Goal: Understand process/instructions: Learn about a topic

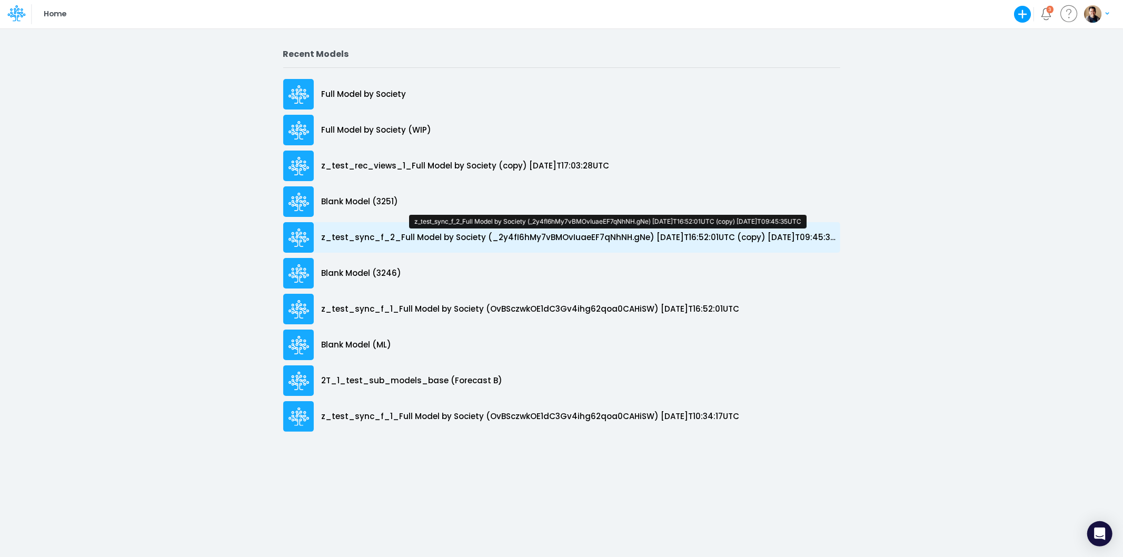
click at [383, 236] on p "z_test_sync_f_2_Full Model by Society (_2y4fI6hMy7vBMOvIuaeEF7qNhNH.gNe) [DATE]…" at bounding box center [581, 238] width 519 height 12
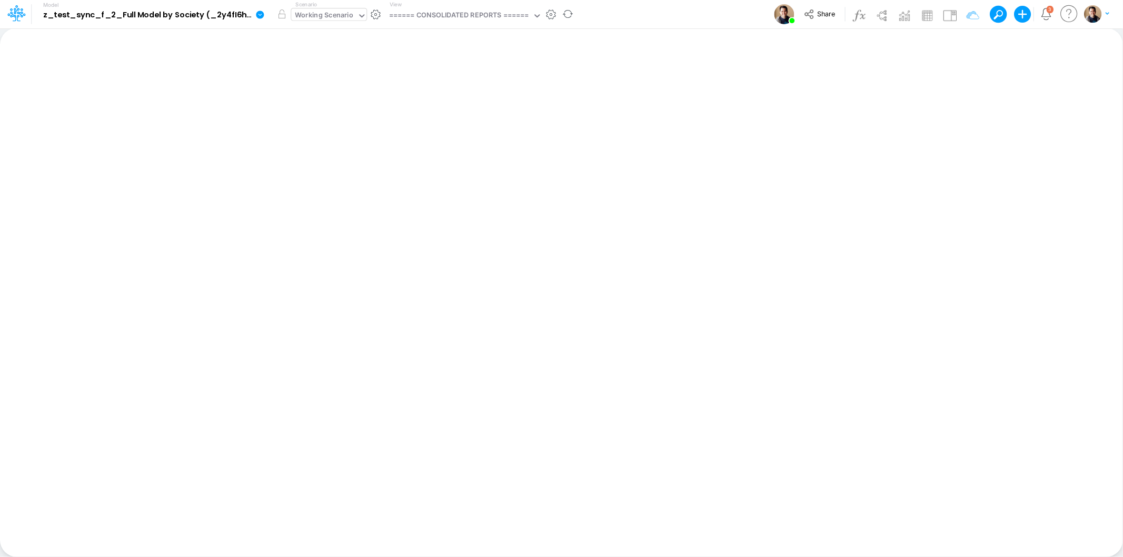
click at [330, 18] on div "Working Scenario" at bounding box center [324, 16] width 58 height 12
click at [257, 15] on icon at bounding box center [260, 15] width 8 height 8
click at [325, 124] on button "Sync Scenarios" at bounding box center [313, 125] width 113 height 16
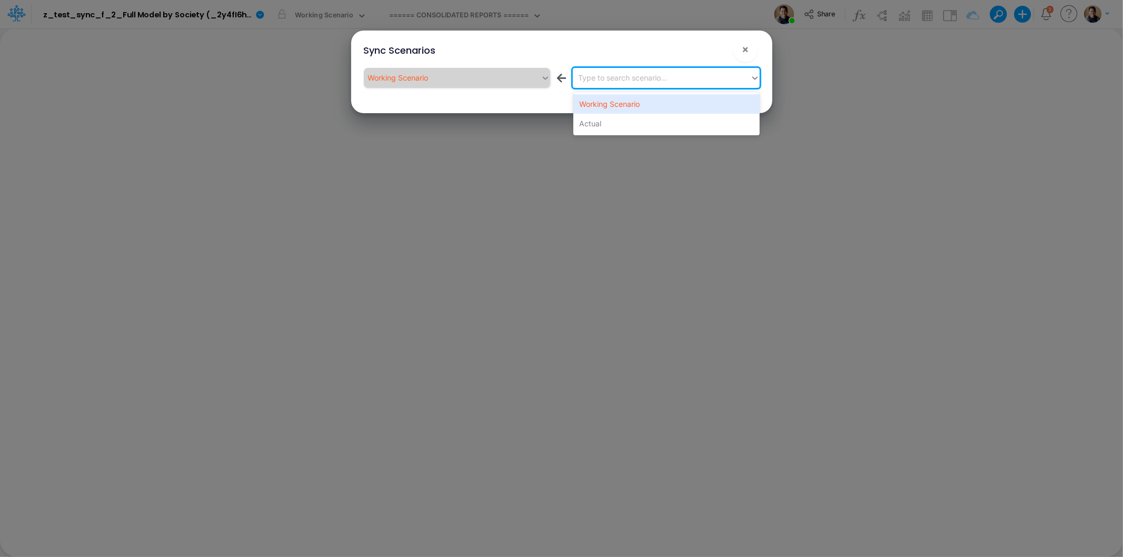
click at [661, 83] on div "Type to search scenario..." at bounding box center [661, 77] width 177 height 17
click at [641, 125] on div "Actual" at bounding box center [666, 123] width 186 height 19
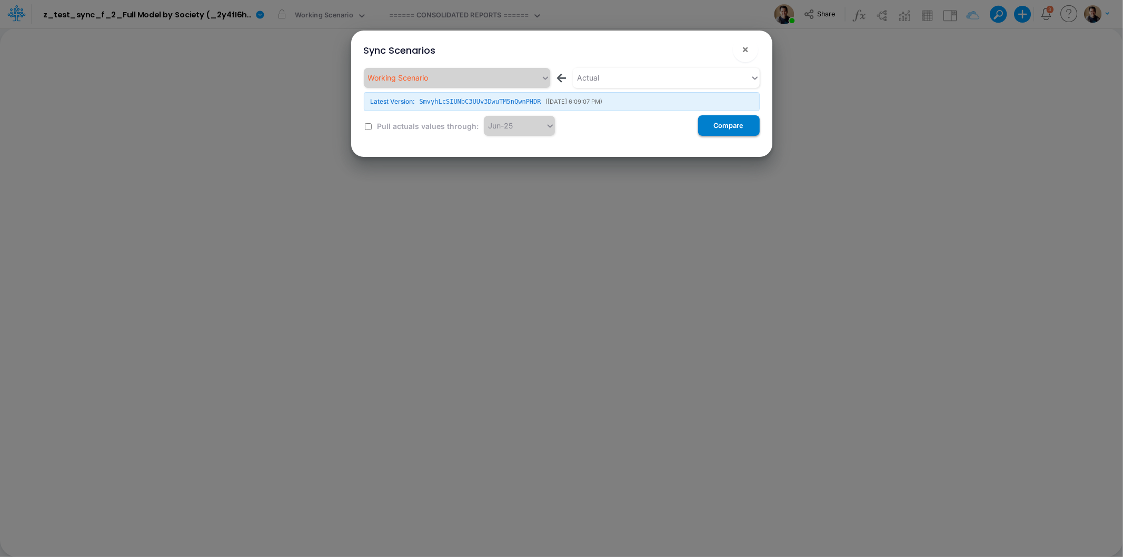
click at [706, 129] on button "Compare" at bounding box center [729, 125] width 62 height 21
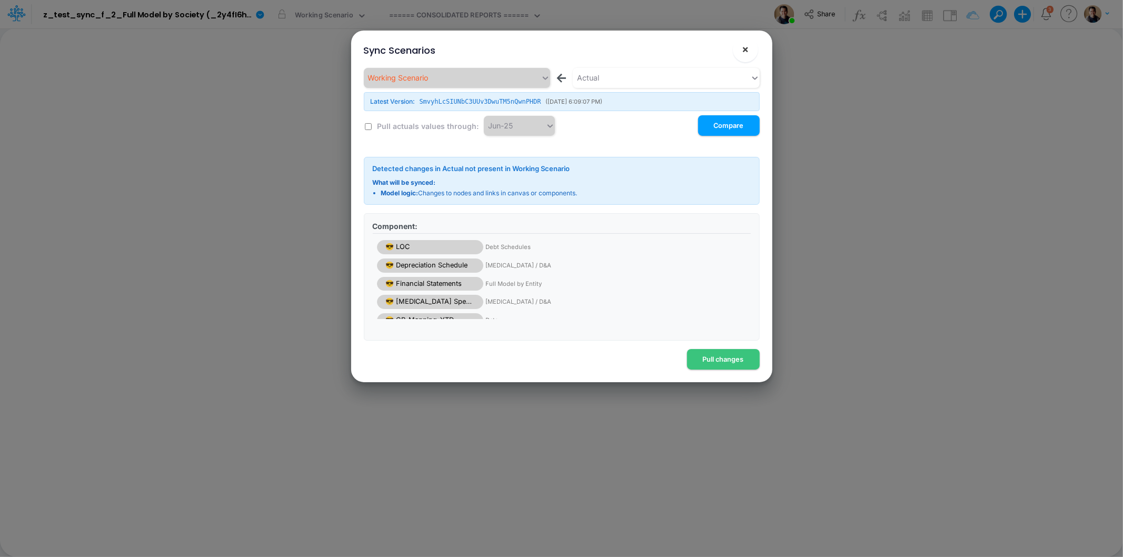
click at [743, 42] on button "×" at bounding box center [745, 49] width 25 height 25
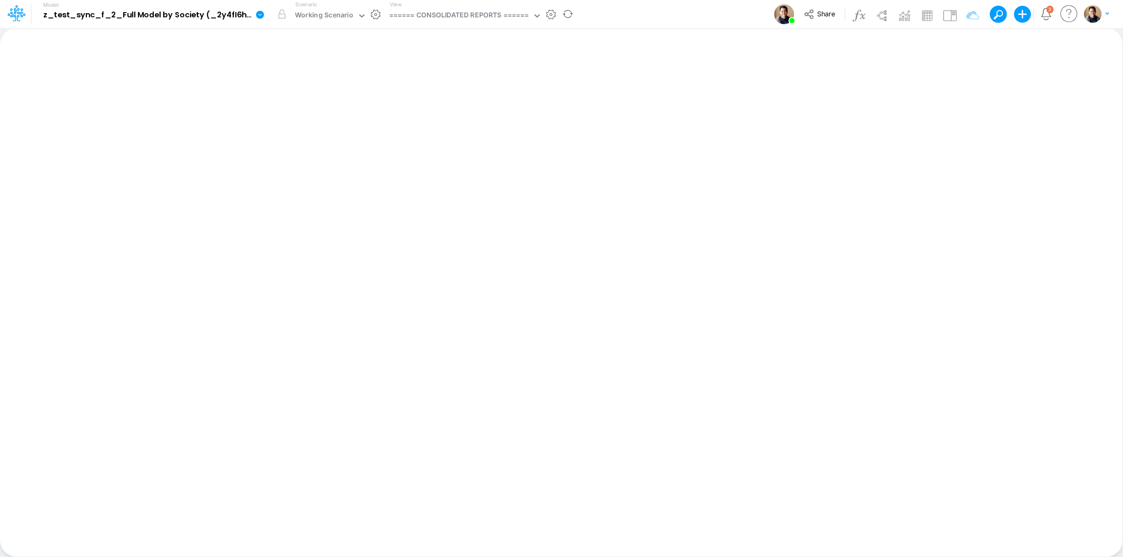
click at [471, 24] on div "View ====== CONSOLIDATED REPORTS ======" at bounding box center [463, 14] width 157 height 27
click at [467, 20] on div "====== CONSOLIDATED REPORTS ======" at bounding box center [459, 16] width 140 height 12
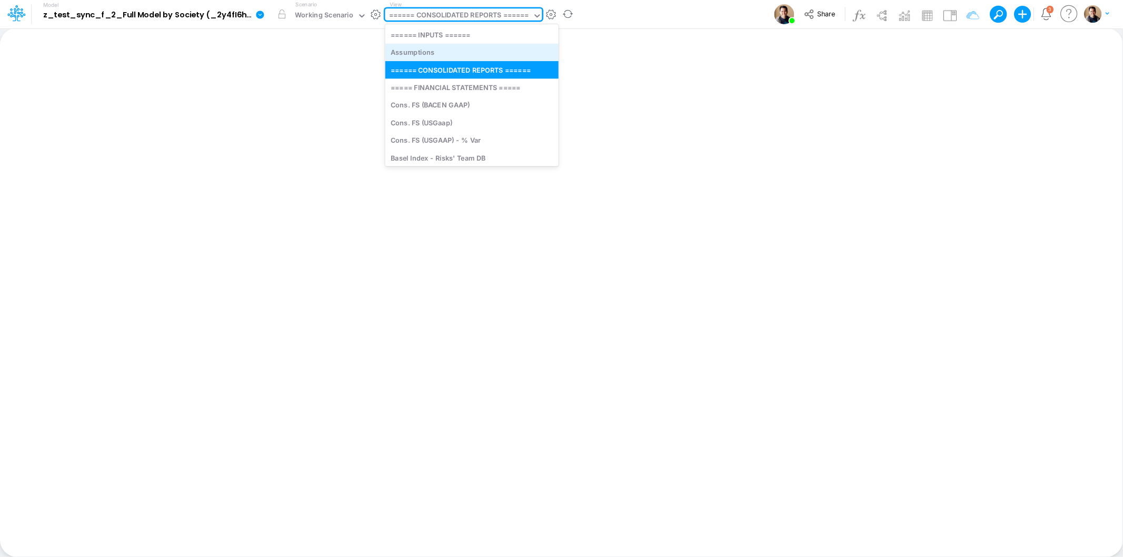
click at [454, 49] on div "Assumptions" at bounding box center [471, 52] width 173 height 17
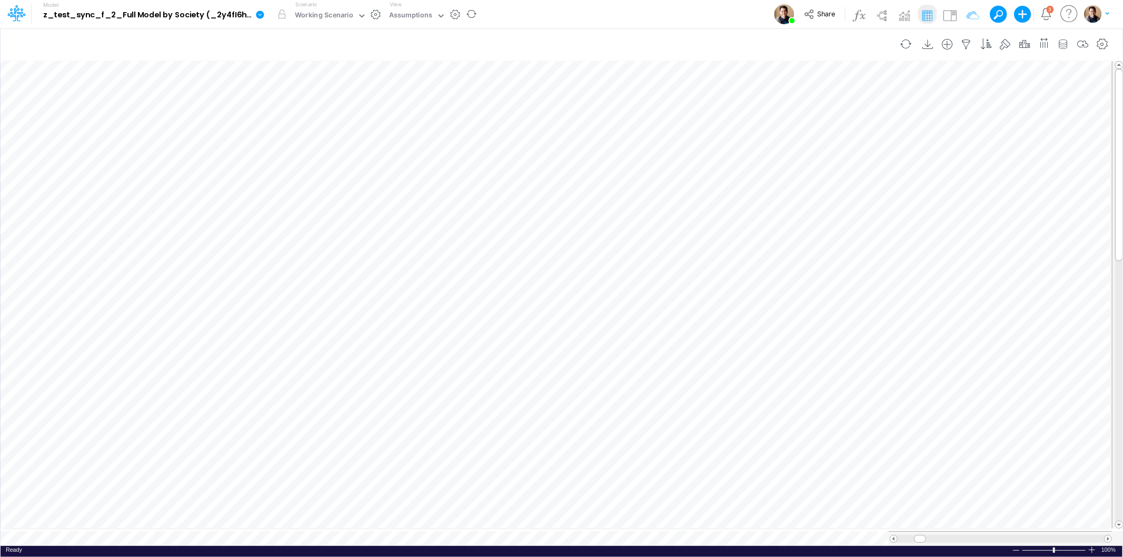
scroll to position [0, 1]
click at [569, 186] on li at bounding box center [567, 199] width 36 height 27
click at [566, 202] on icon "button" at bounding box center [567, 199] width 16 height 11
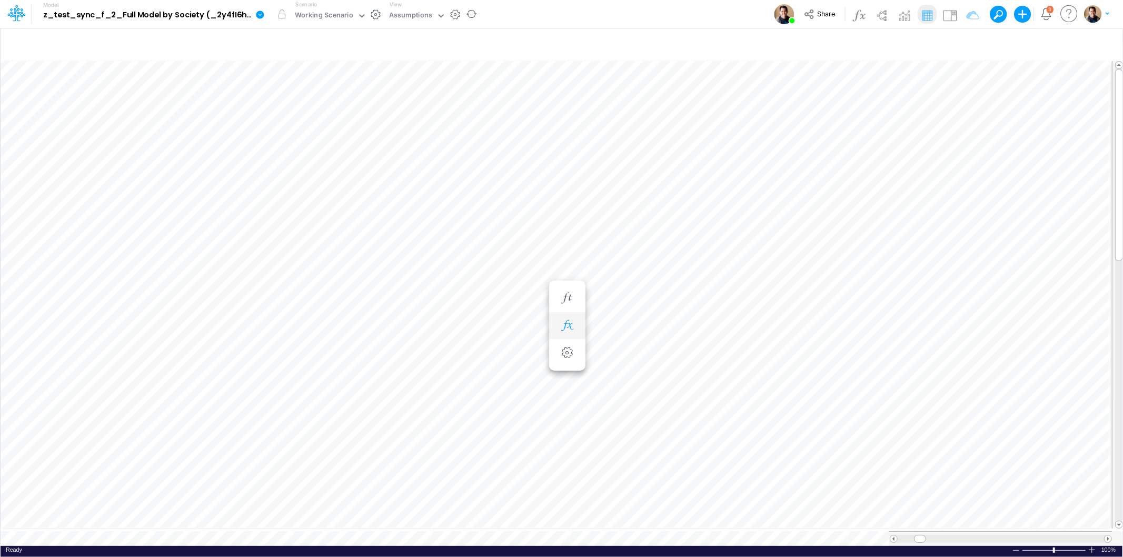
click at [571, 333] on button "button" at bounding box center [567, 325] width 19 height 21
click at [573, 491] on button "button" at bounding box center [567, 494] width 19 height 21
click at [564, 211] on icon "button" at bounding box center [567, 209] width 16 height 11
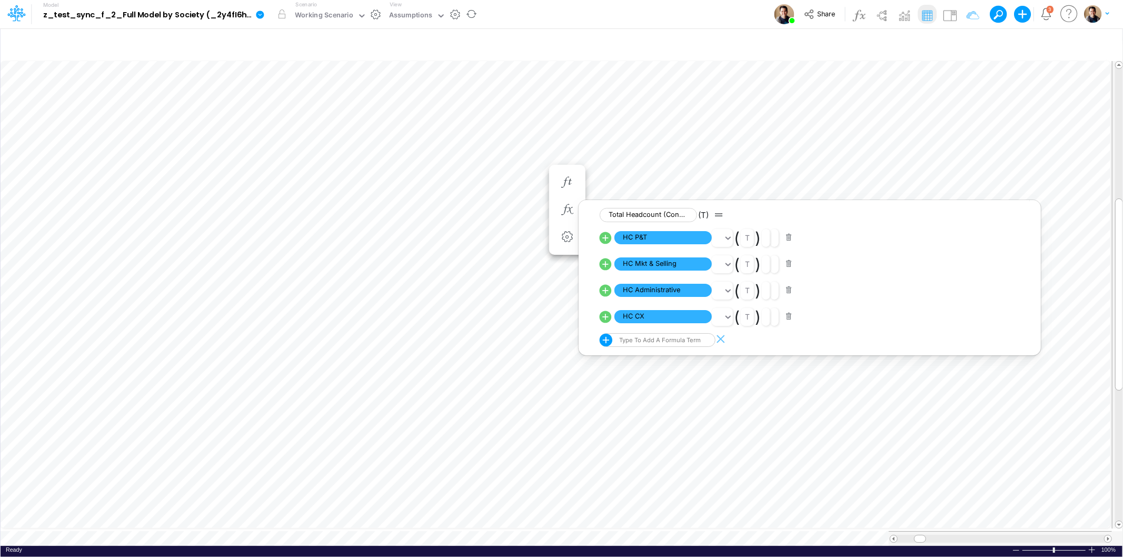
click at [258, 11] on icon at bounding box center [259, 14] width 9 height 9
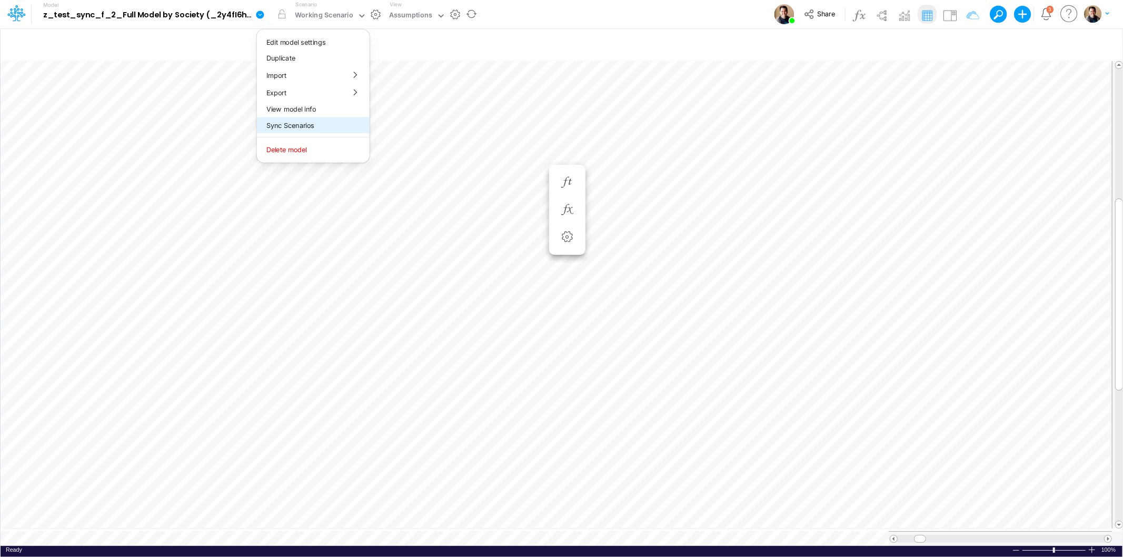
click at [322, 124] on button "Sync Scenarios" at bounding box center [313, 125] width 113 height 16
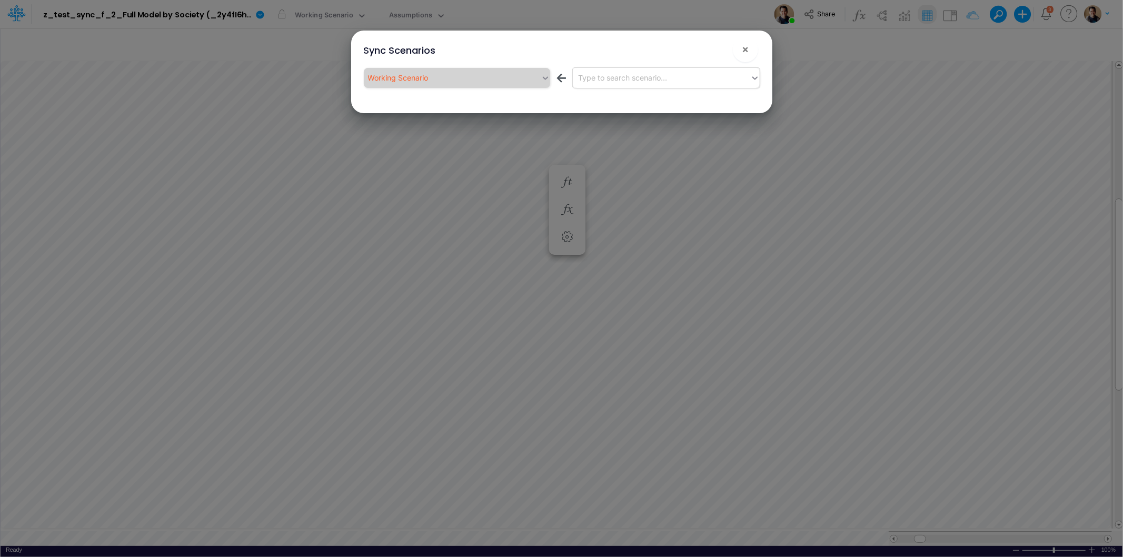
click at [640, 73] on div "Type to search scenario..." at bounding box center [661, 77] width 177 height 17
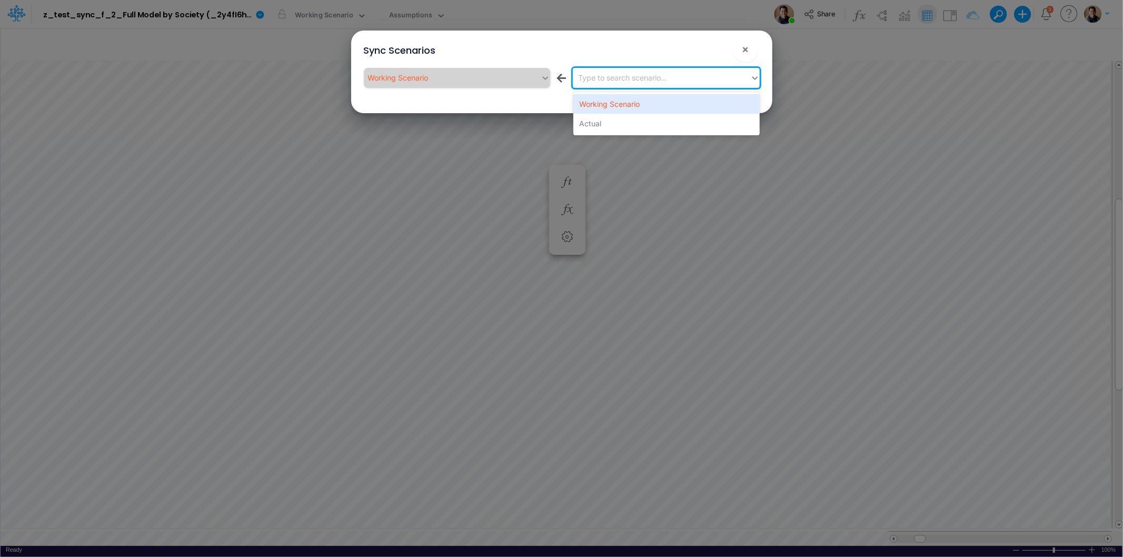
click at [640, 80] on div "Type to search scenario..." at bounding box center [622, 77] width 89 height 11
click at [634, 80] on div "Type to search scenario..." at bounding box center [622, 77] width 89 height 11
click at [622, 119] on div "Actual" at bounding box center [666, 123] width 186 height 19
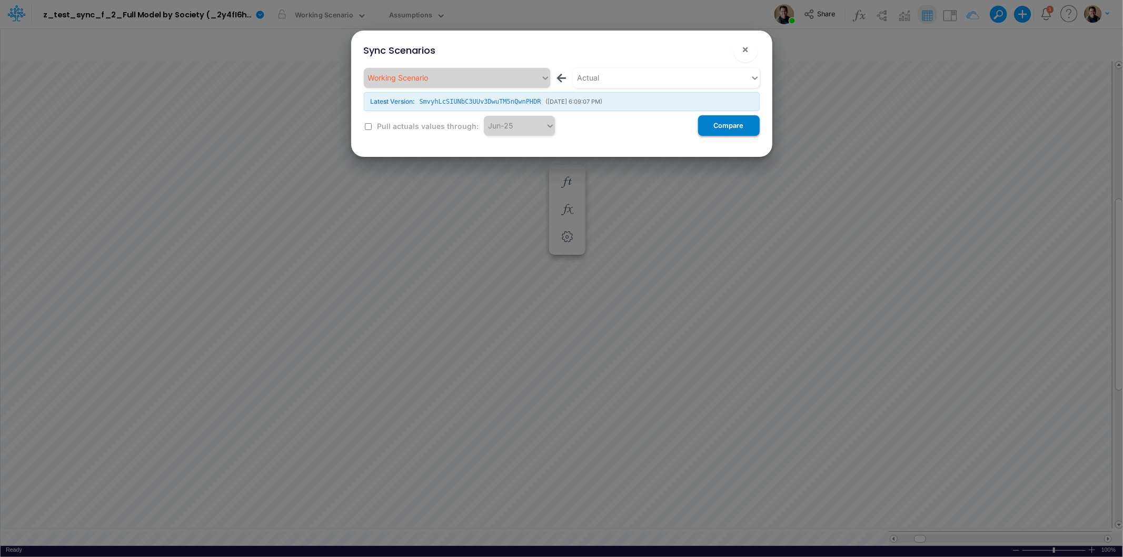
click at [743, 128] on button "Compare" at bounding box center [729, 125] width 62 height 21
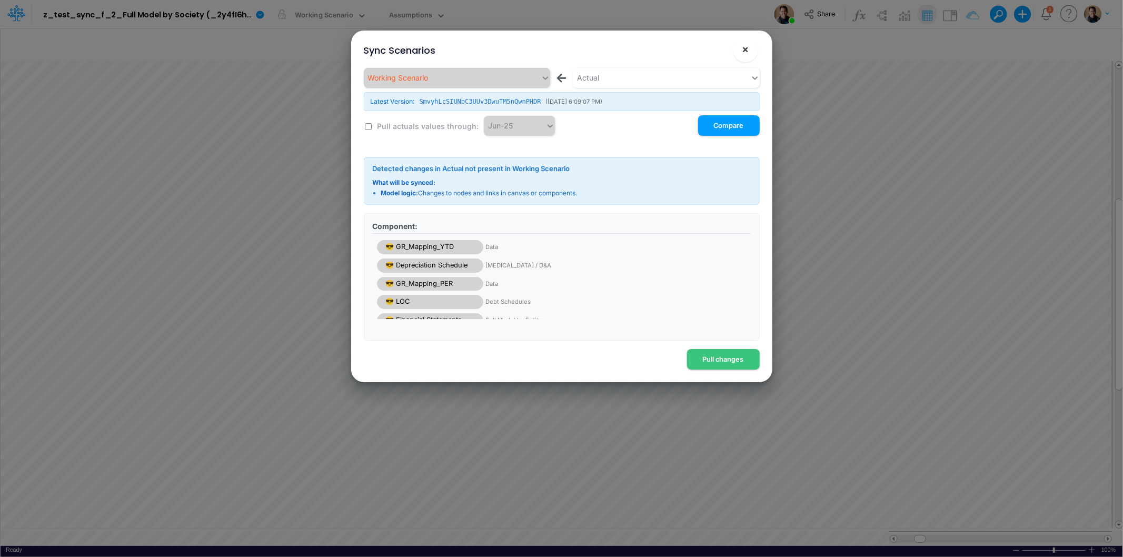
click at [747, 45] on span "×" at bounding box center [745, 49] width 7 height 13
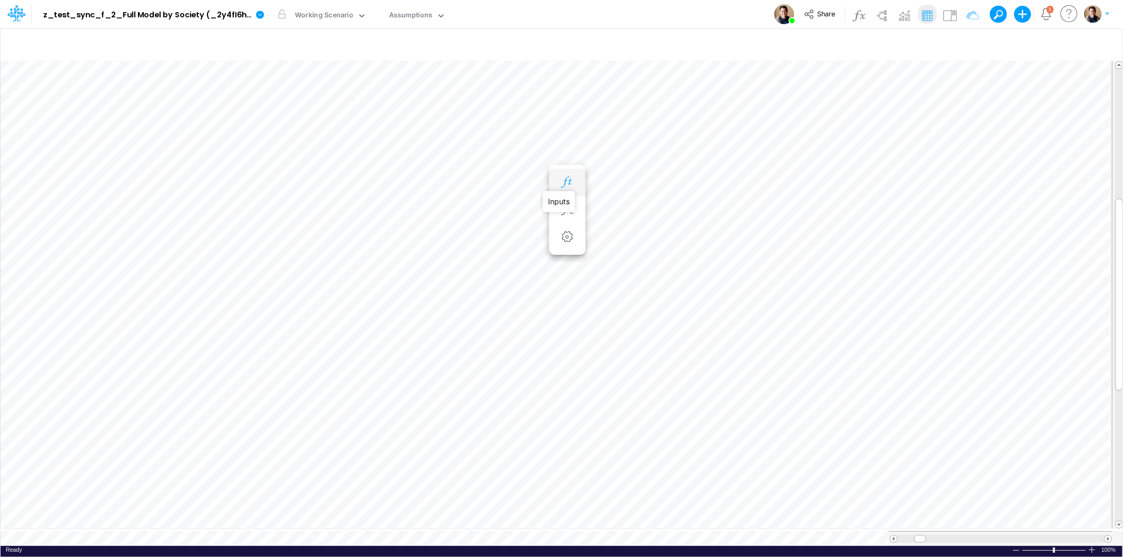
click at [571, 181] on icon "button" at bounding box center [567, 182] width 16 height 11
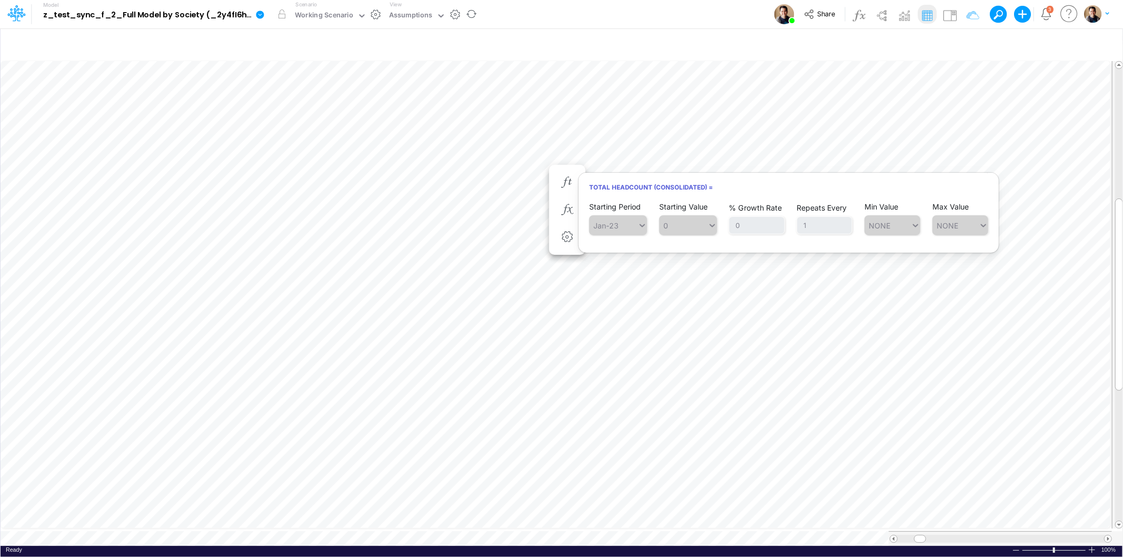
click at [375, 11] on button "button" at bounding box center [376, 14] width 11 height 11
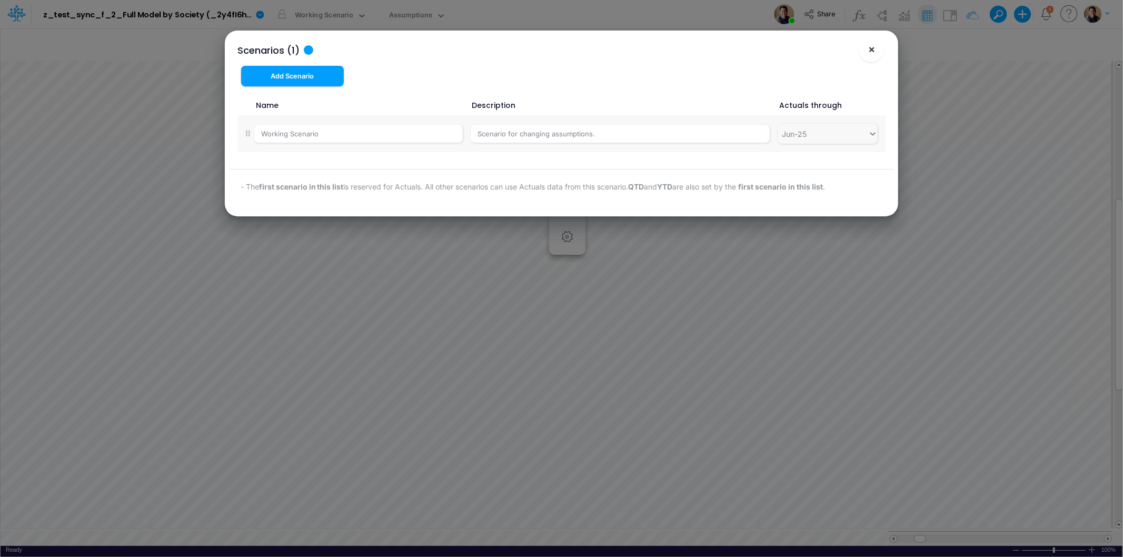
click at [876, 47] on button "×" at bounding box center [871, 49] width 25 height 25
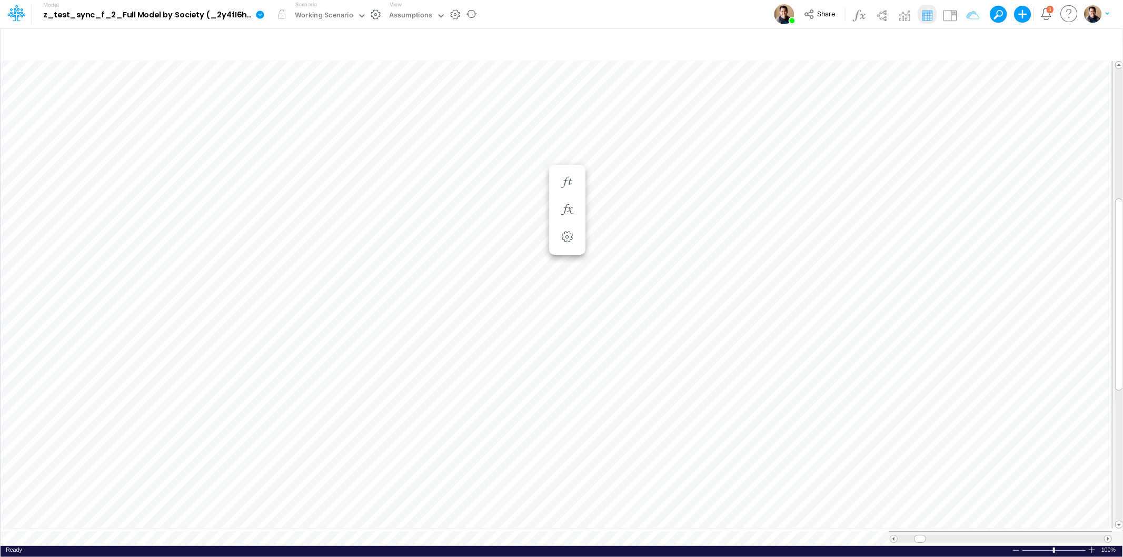
click at [457, 12] on button "button" at bounding box center [455, 14] width 11 height 11
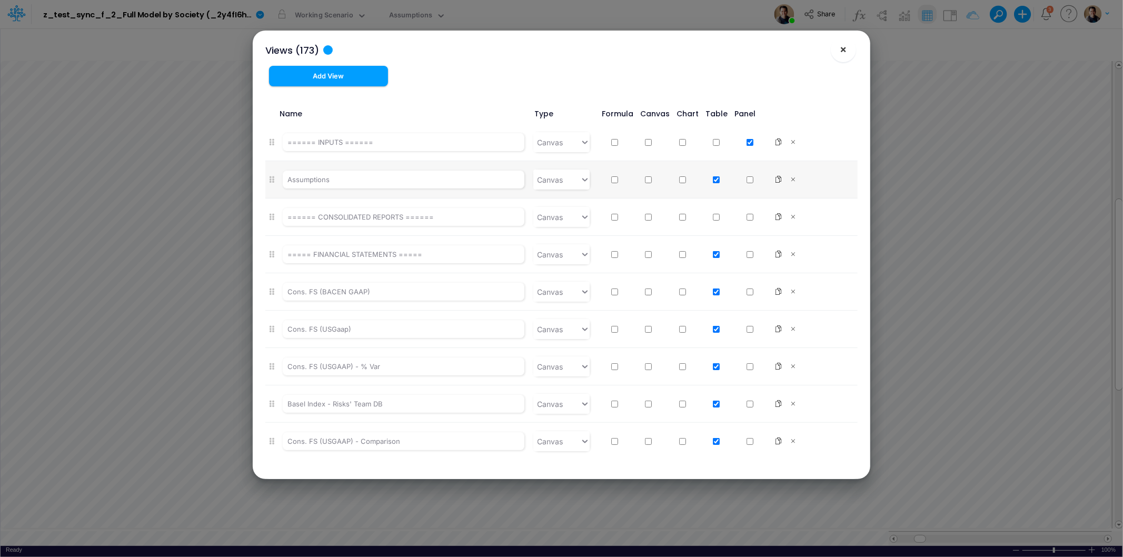
click at [842, 49] on span "×" at bounding box center [843, 49] width 7 height 13
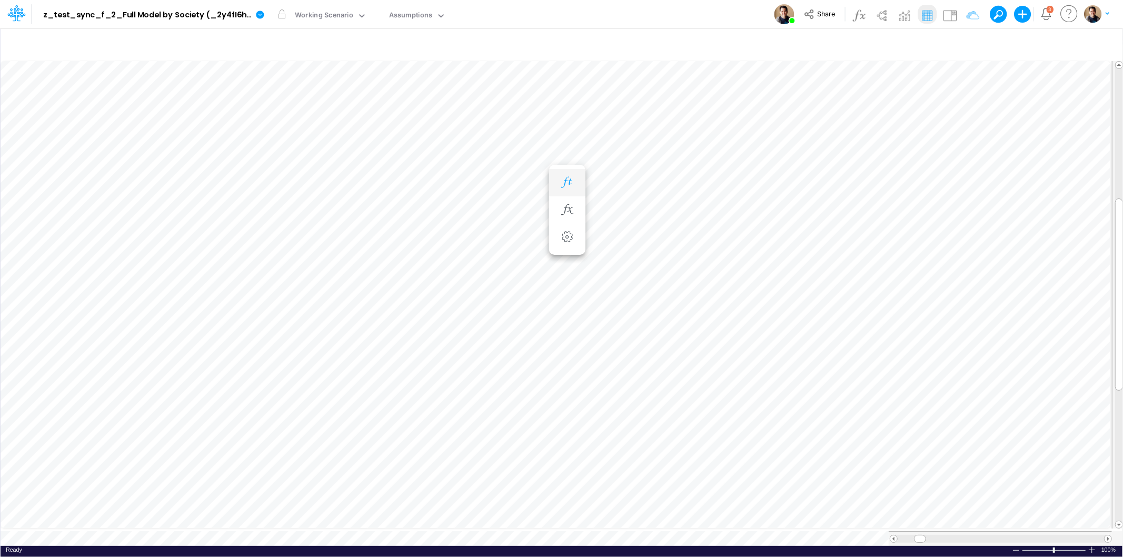
click at [571, 180] on icon "button" at bounding box center [567, 182] width 16 height 11
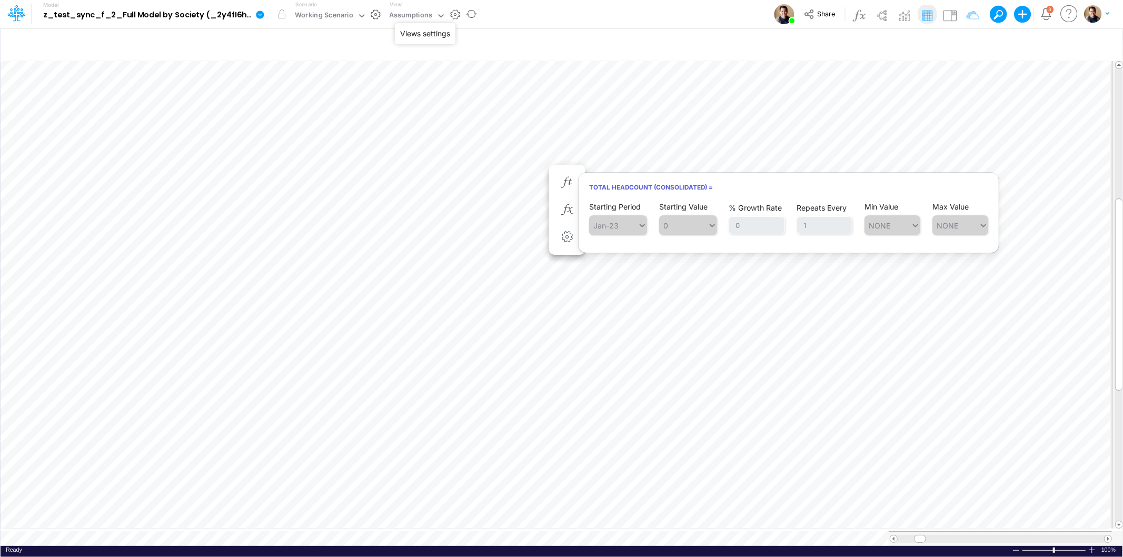
click at [453, 17] on button "button" at bounding box center [455, 14] width 11 height 11
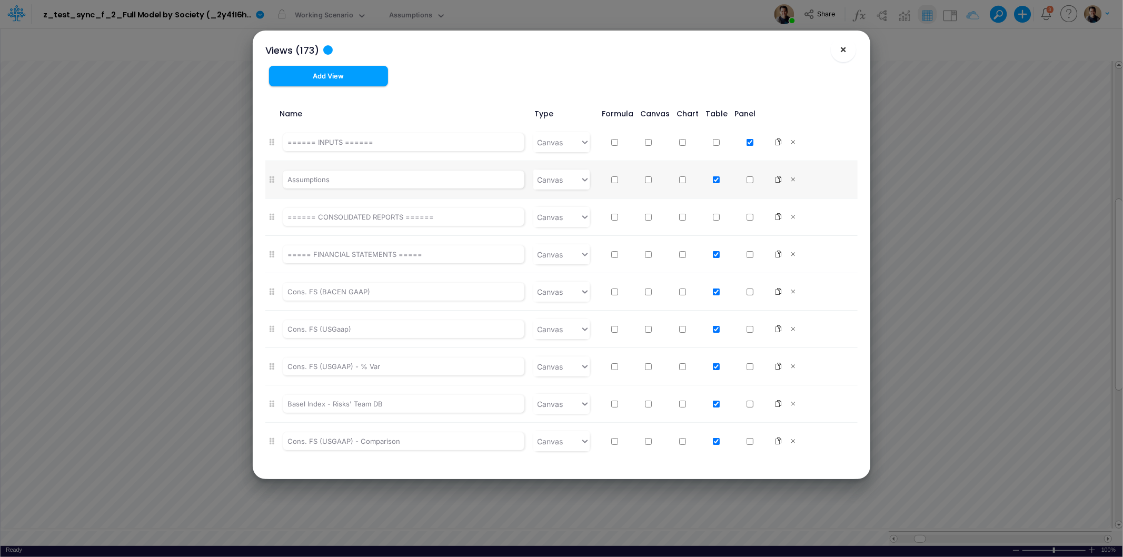
click at [844, 46] on span "×" at bounding box center [843, 49] width 7 height 13
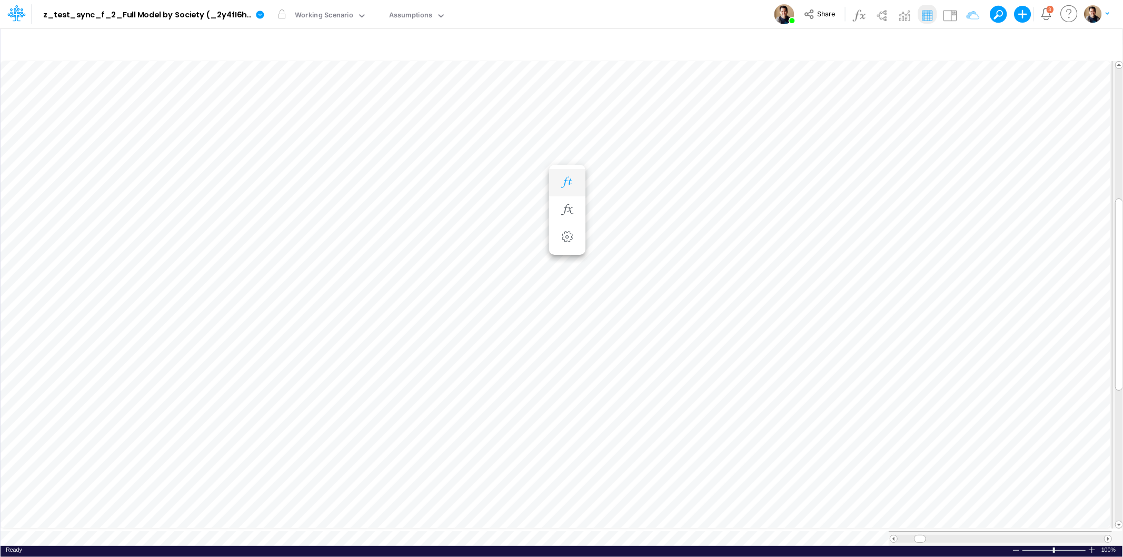
click at [571, 185] on icon "button" at bounding box center [567, 182] width 16 height 11
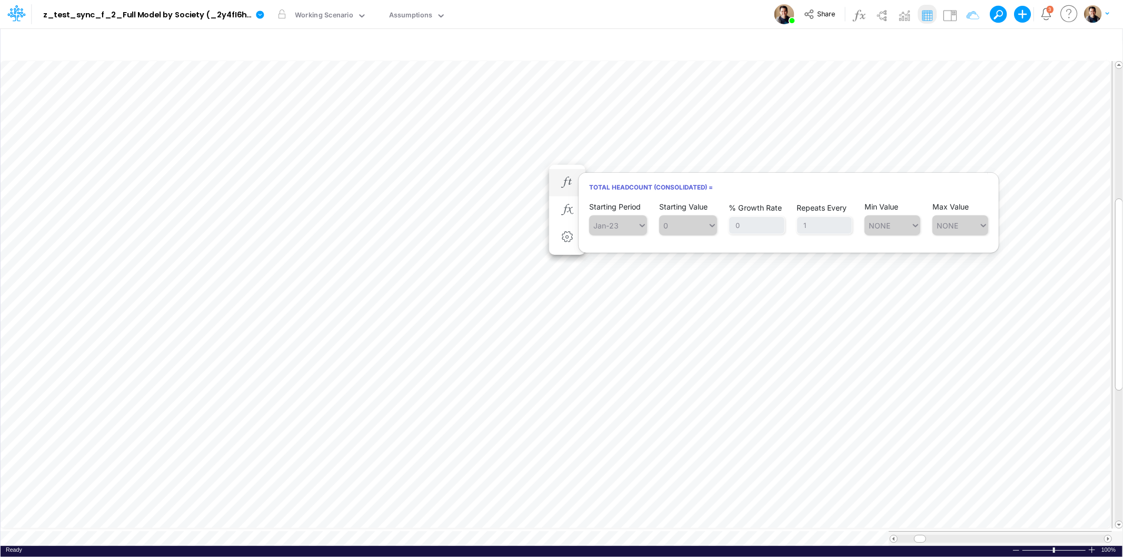
click at [902, 184] on h6 "Total Headcount (Consolidated) =" at bounding box center [789, 187] width 420 height 18
click at [574, 214] on icon "button" at bounding box center [567, 209] width 16 height 11
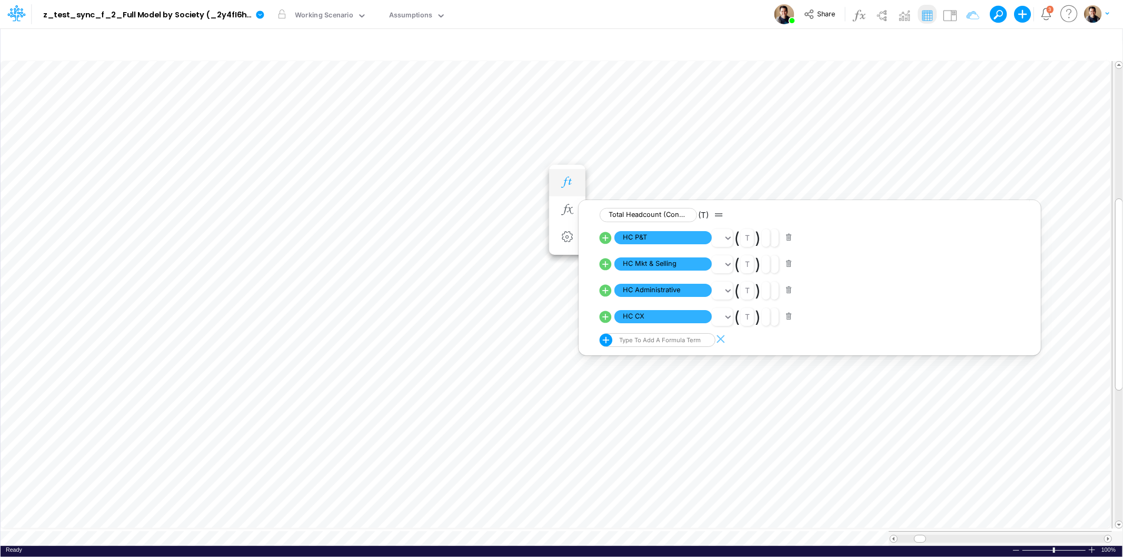
click at [569, 175] on button "button" at bounding box center [567, 182] width 19 height 21
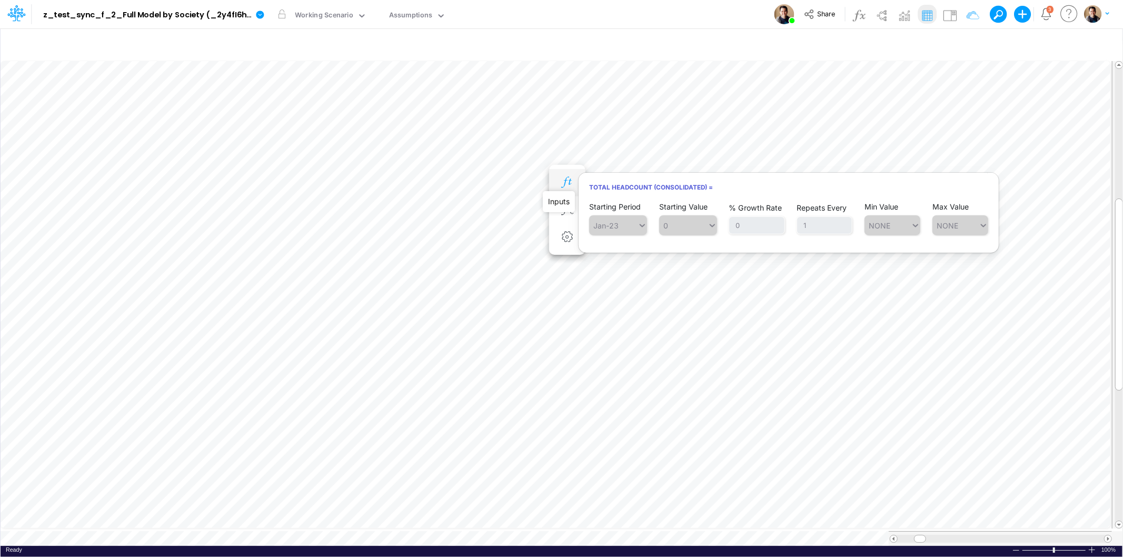
click at [570, 182] on icon "button" at bounding box center [567, 182] width 16 height 11
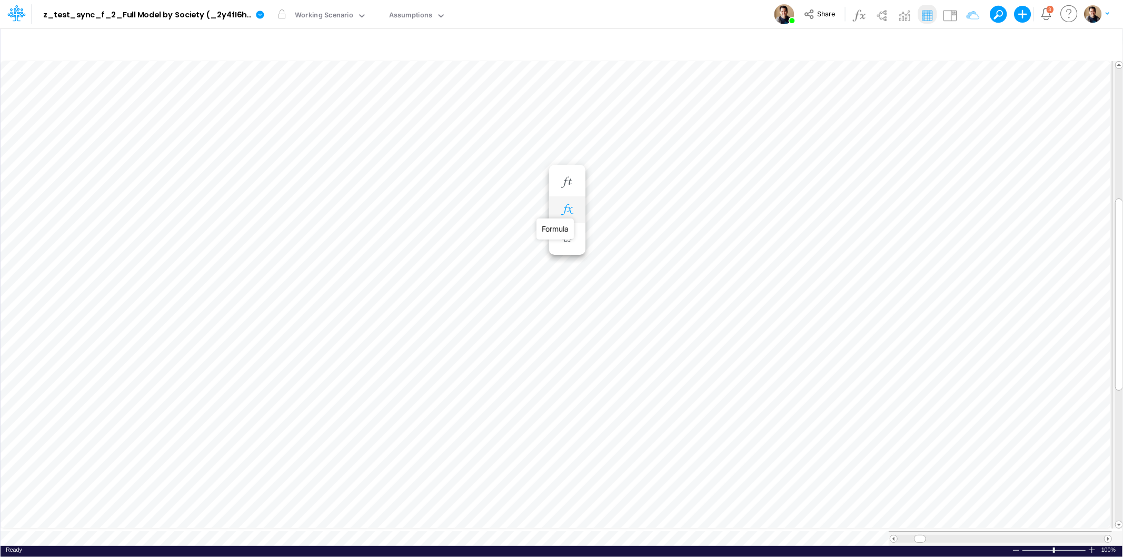
click at [568, 206] on icon "button" at bounding box center [567, 209] width 16 height 11
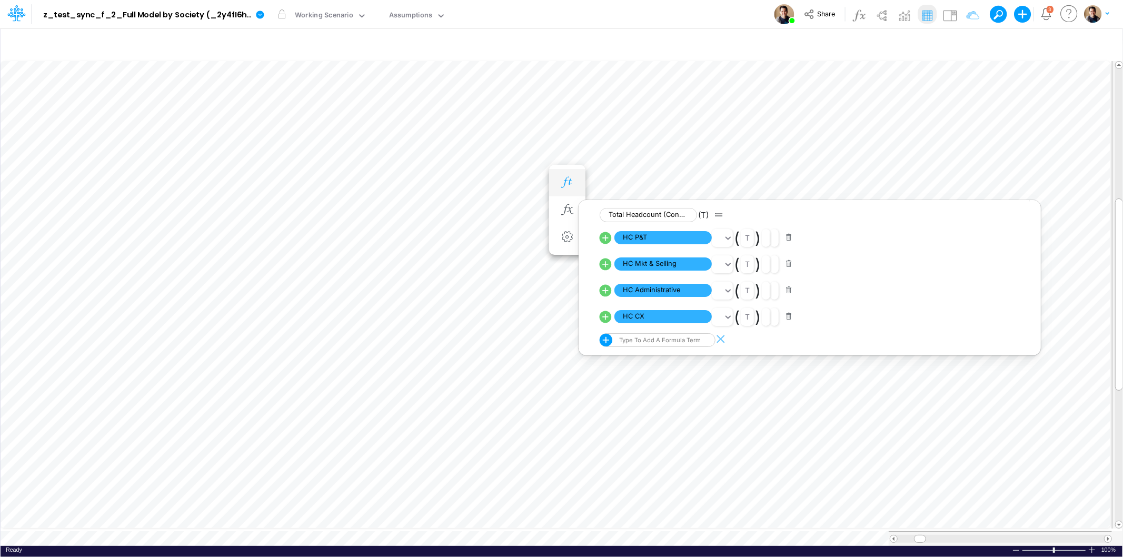
click at [570, 177] on icon "button" at bounding box center [567, 182] width 16 height 11
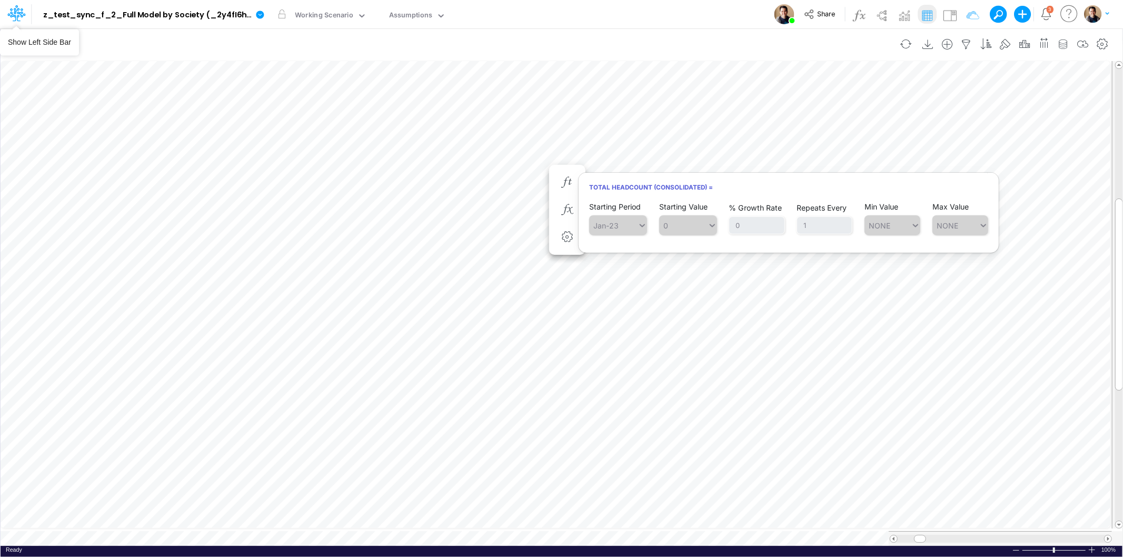
drag, startPoint x: 14, startPoint y: 14, endPoint x: 140, endPoint y: 31, distance: 126.4
click at [14, 14] on icon at bounding box center [16, 13] width 18 height 18
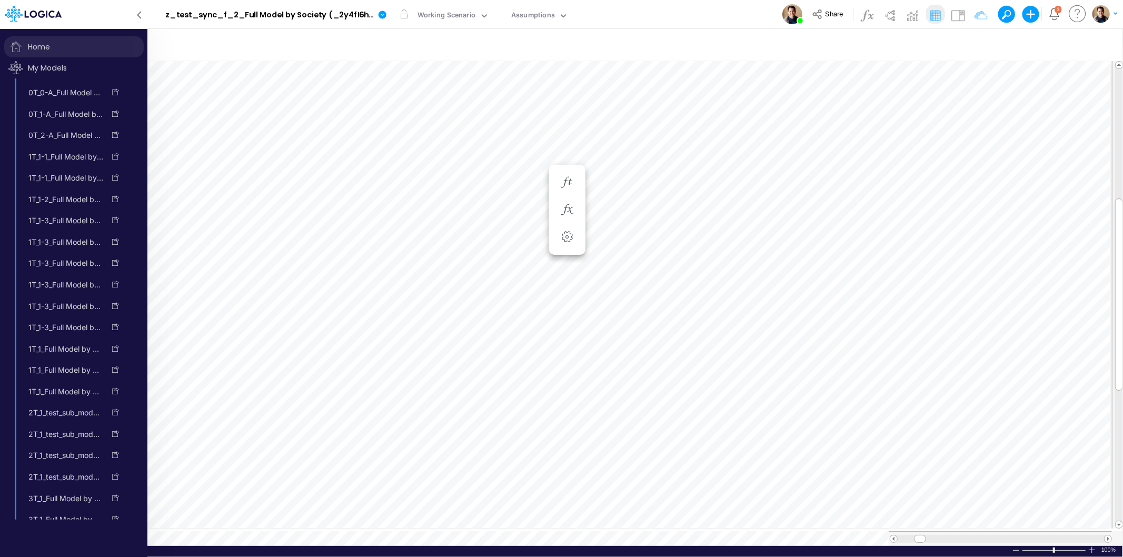
click at [53, 43] on span "Home" at bounding box center [74, 46] width 140 height 21
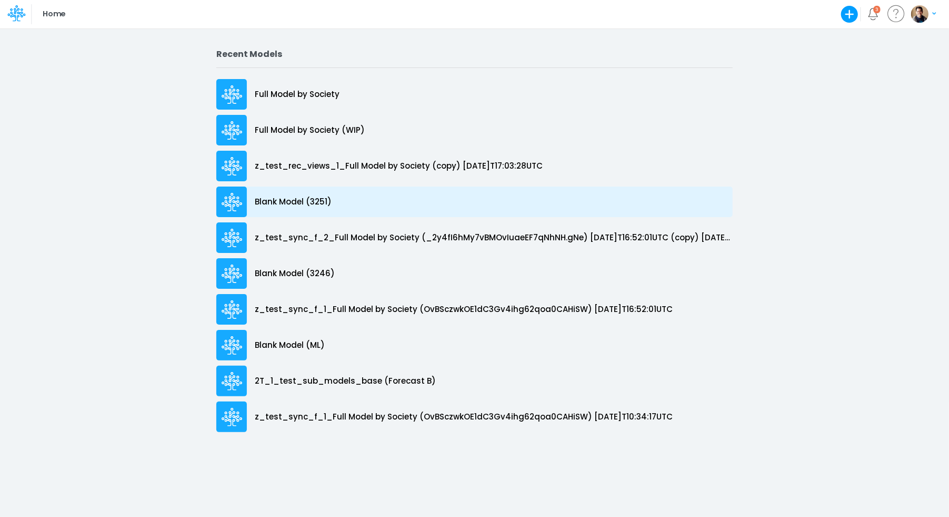
click at [304, 202] on p "Blank Model (3251)" at bounding box center [293, 202] width 77 height 12
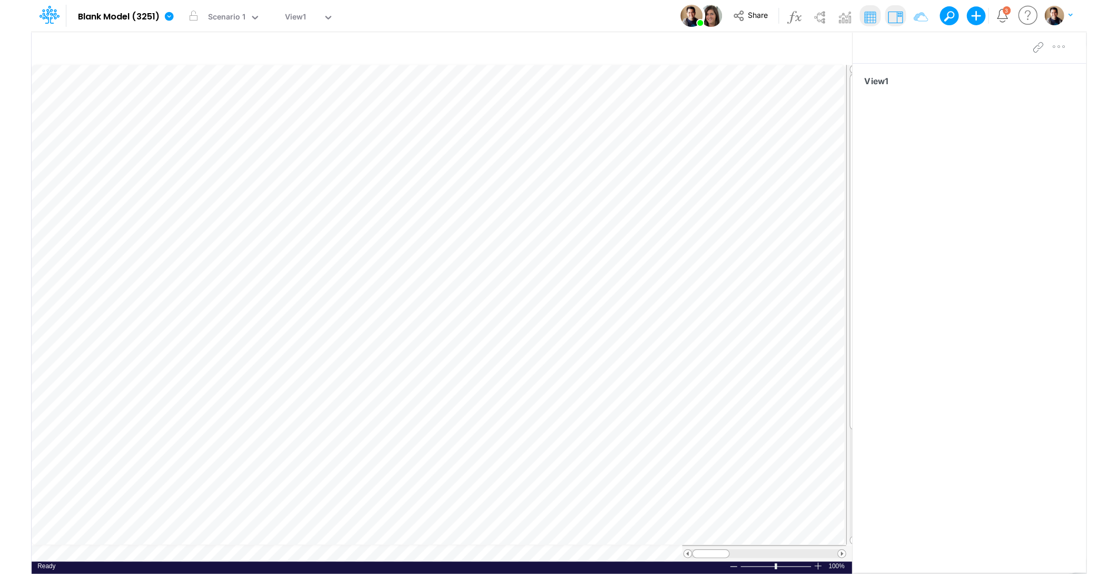
scroll to position [0, 1]
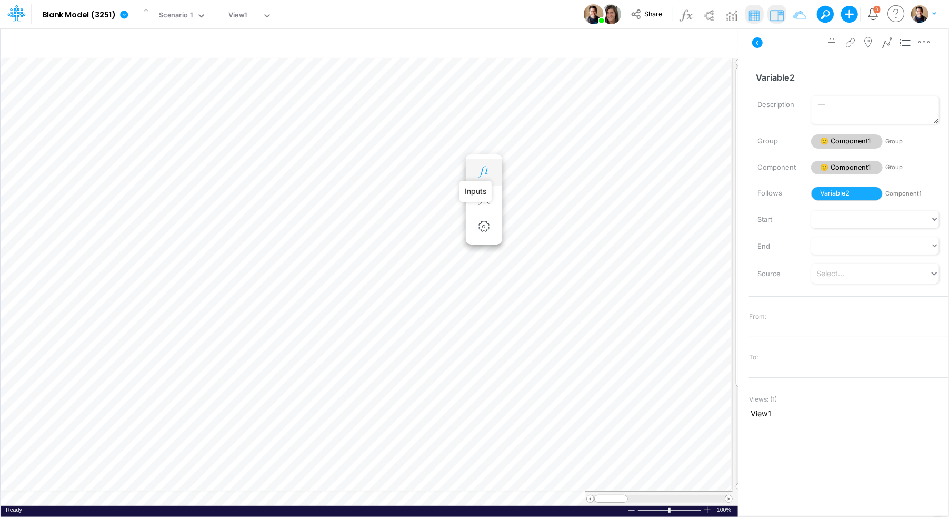
click at [487, 171] on icon "button" at bounding box center [484, 171] width 16 height 11
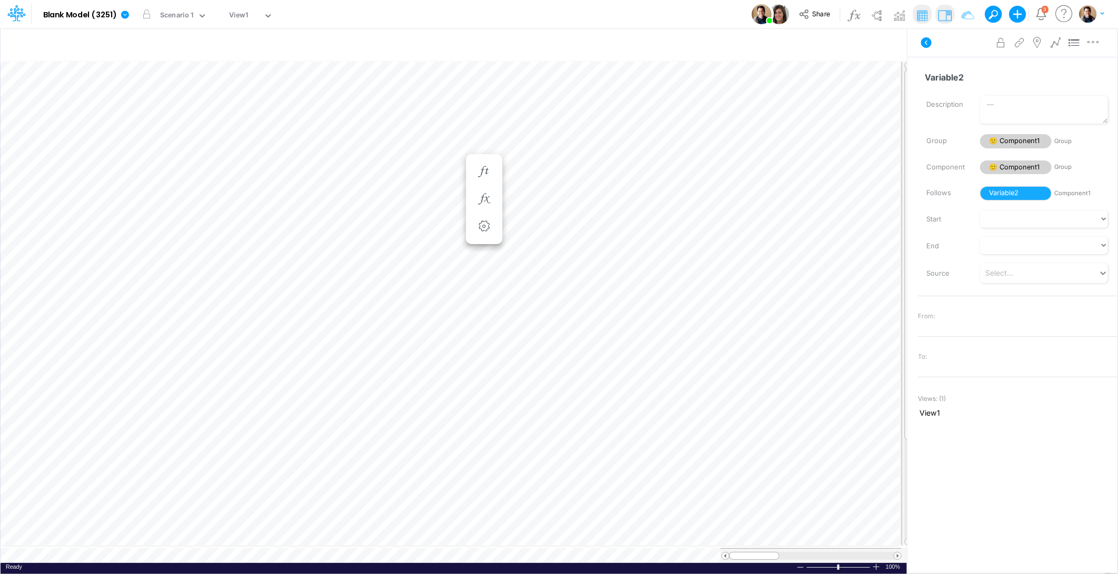
scroll to position [0, 1]
click at [476, 177] on icon "button" at bounding box center [484, 171] width 16 height 11
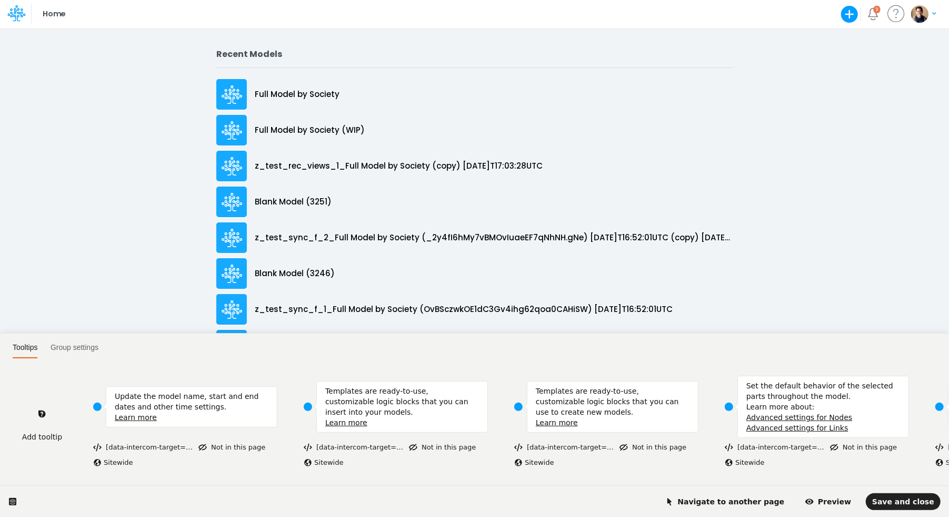
click at [297, 0] on html "Tooltips Group settings Add tooltip Update the model name, start and end dates …" at bounding box center [474, 0] width 949 height 0
click at [767, 498] on span "Navigate to another page" at bounding box center [726, 501] width 120 height 8
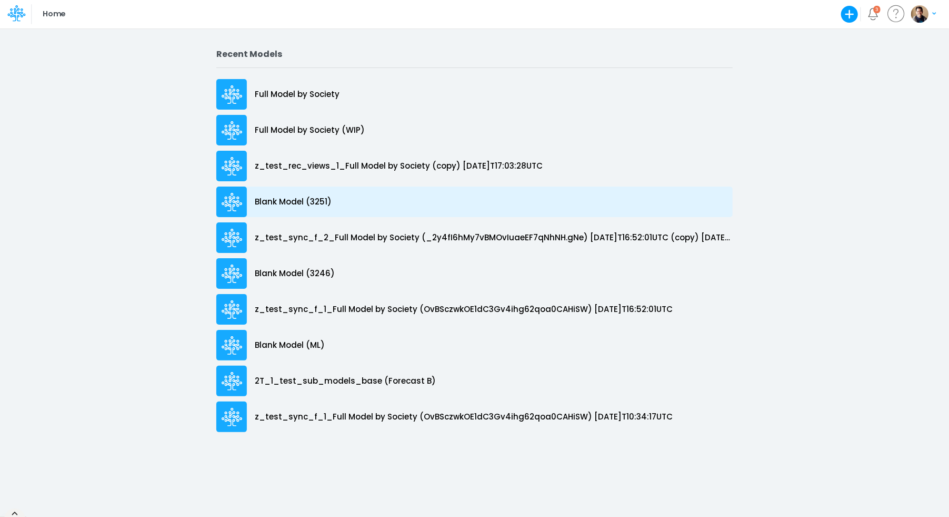
click at [299, 203] on p "Blank Model (3251)" at bounding box center [293, 202] width 77 height 12
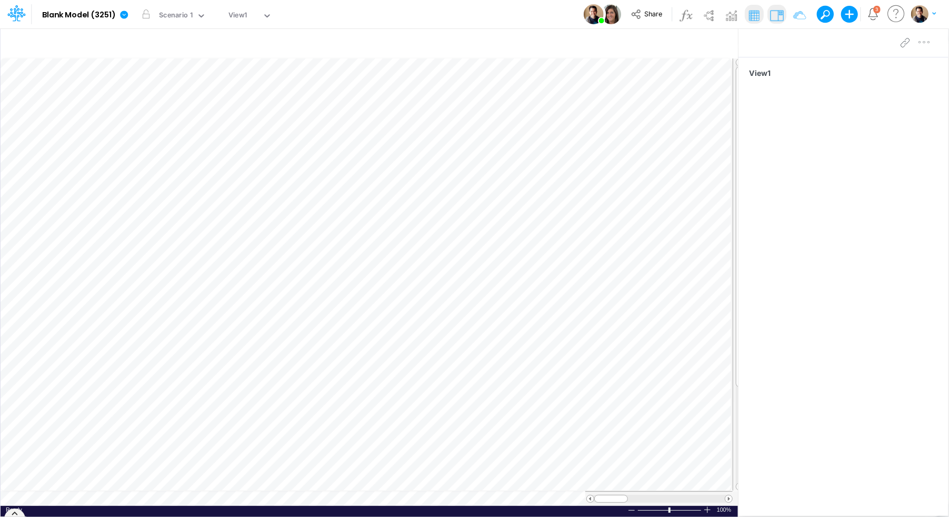
scroll to position [0, 1]
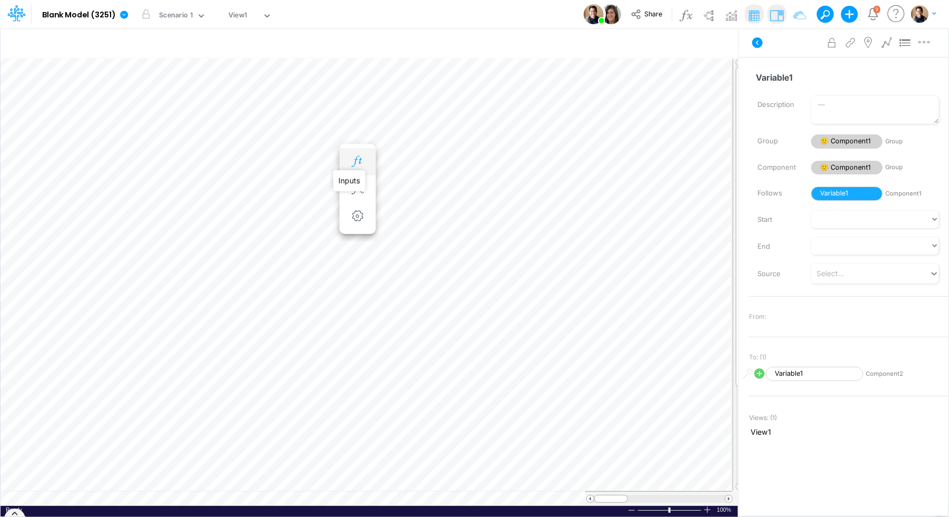
click at [356, 163] on icon "button" at bounding box center [358, 161] width 16 height 11
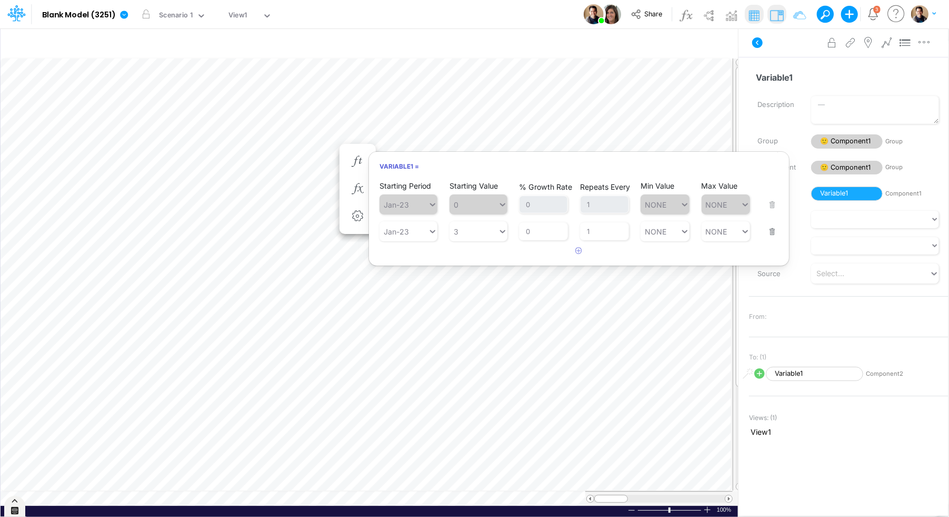
click at [14, 500] on icon at bounding box center [15, 500] width 6 height 6
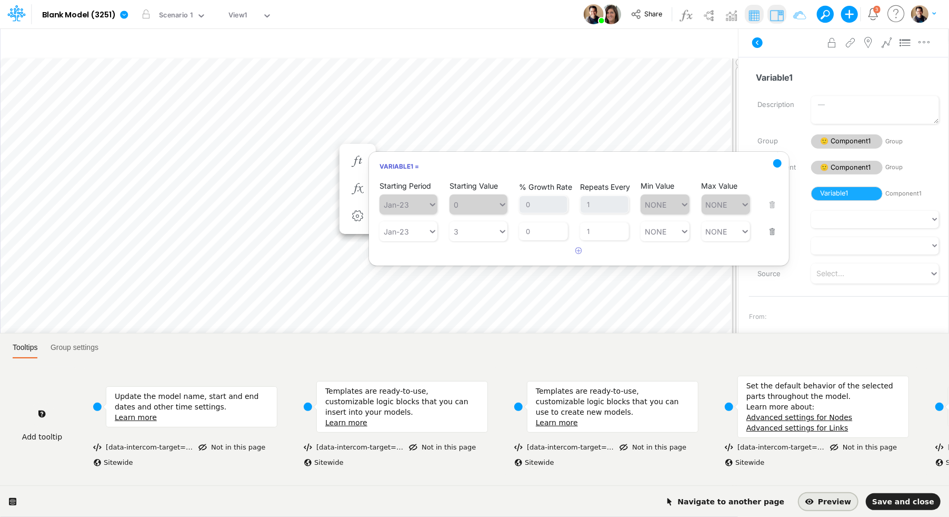
click at [840, 501] on span "Preview" at bounding box center [829, 501] width 46 height 8
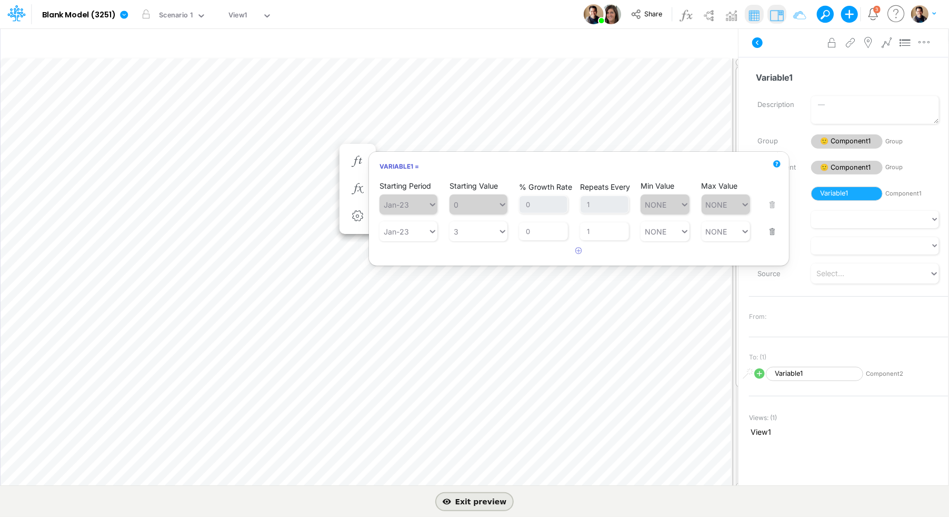
click at [476, 503] on span "Exit preview" at bounding box center [475, 501] width 64 height 8
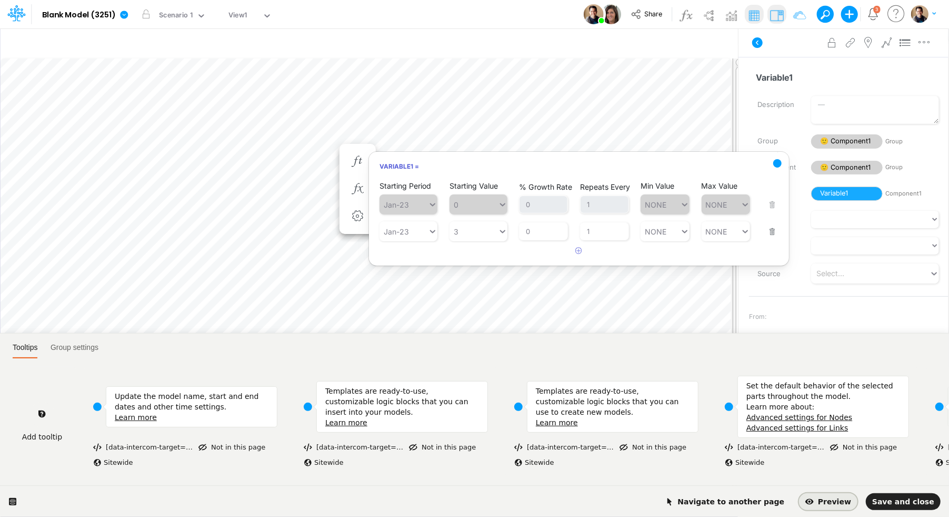
click at [814, 497] on icon "button" at bounding box center [810, 501] width 8 height 8
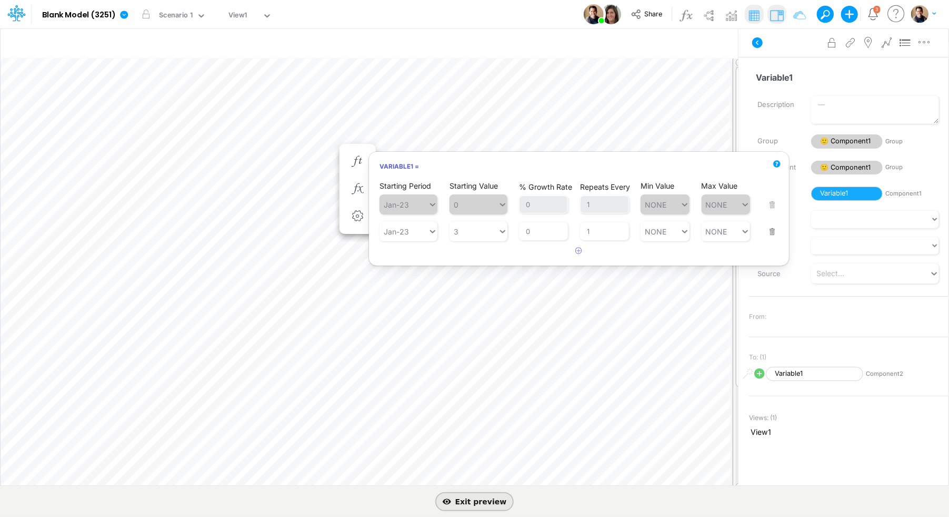
click at [487, 499] on span "Exit preview" at bounding box center [475, 501] width 64 height 8
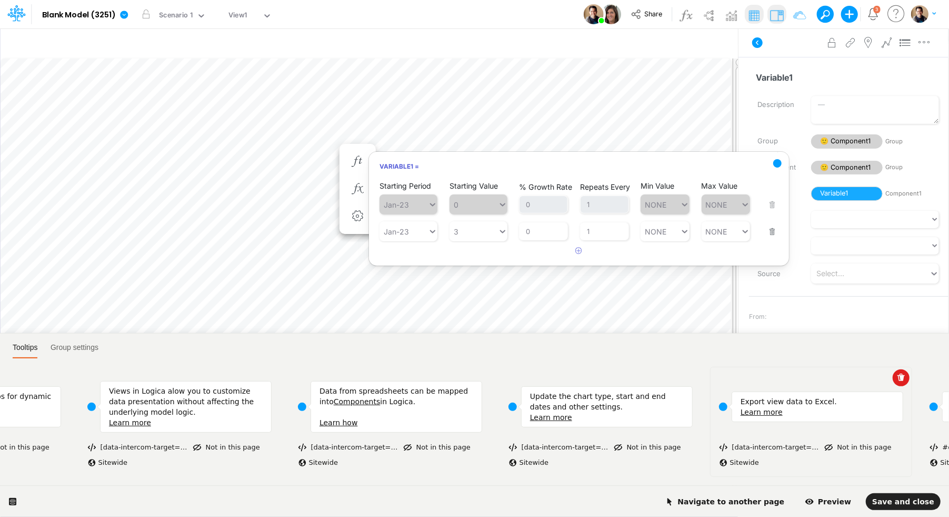
scroll to position [0, 1662]
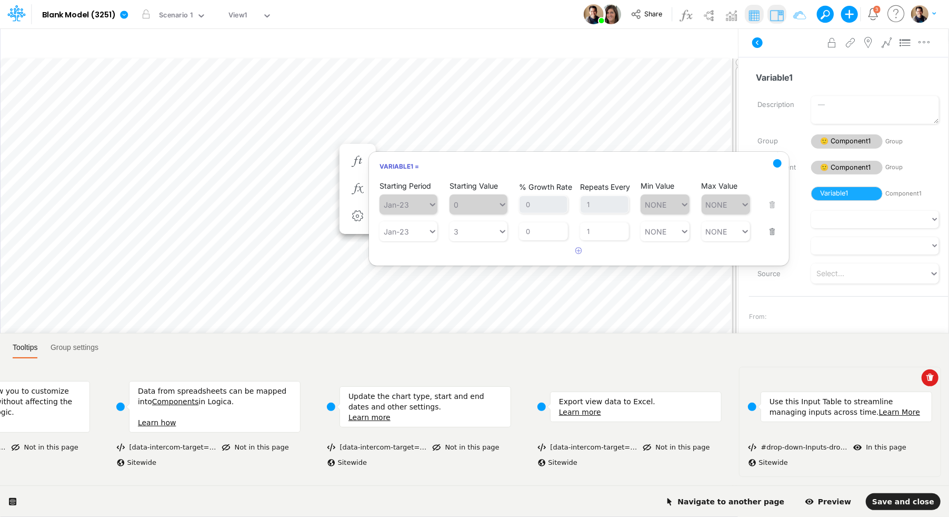
click at [818, 416] on div "Use this Input Table to streamline managing inputs across time. Learn More" at bounding box center [840, 406] width 184 height 62
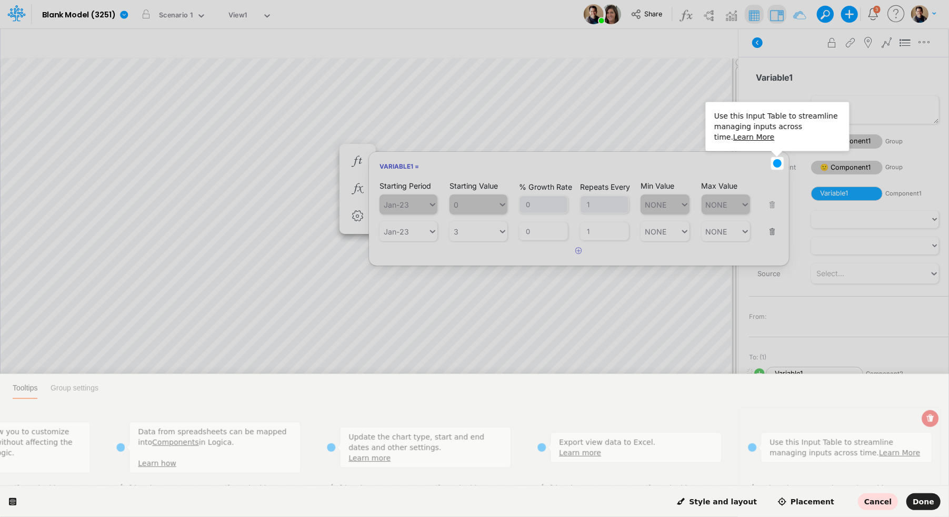
scroll to position [2, 0]
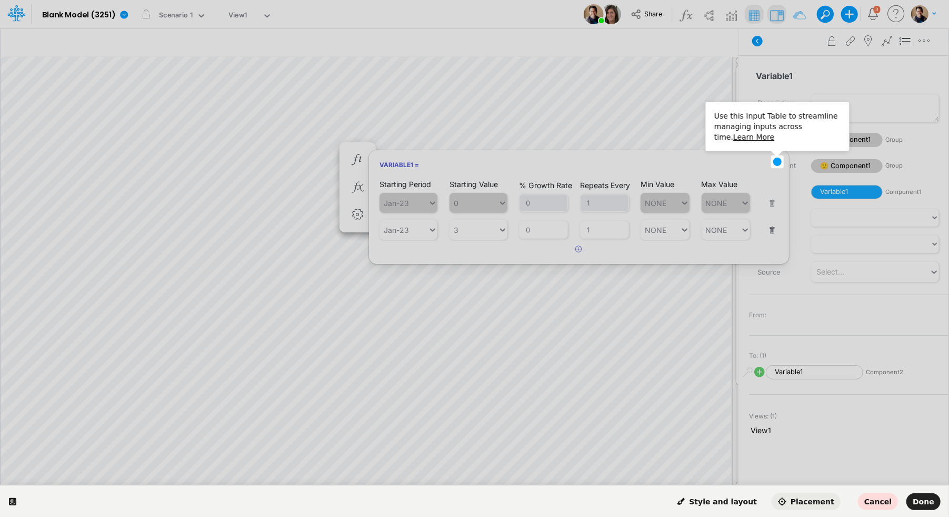
click at [828, 498] on span "Placement" at bounding box center [806, 501] width 56 height 8
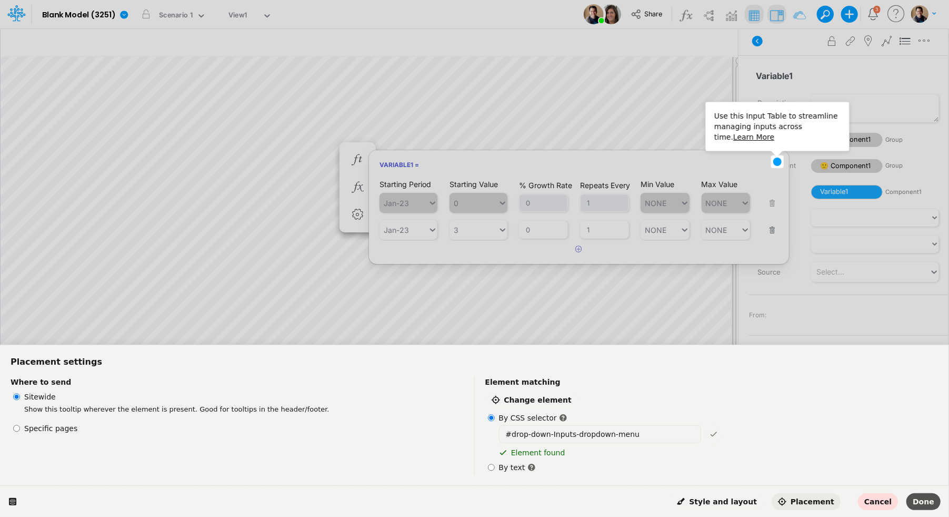
click at [928, 498] on span "Done" at bounding box center [924, 501] width 22 height 8
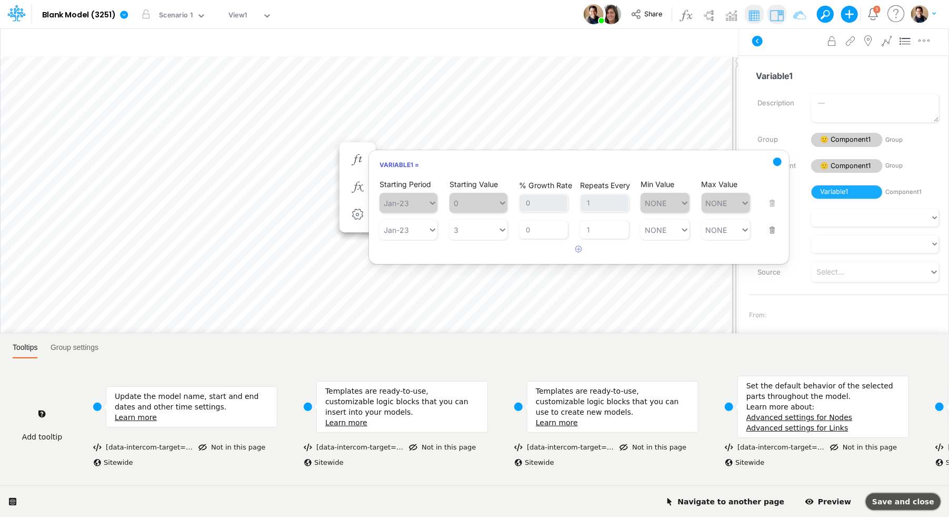
click at [924, 499] on span "Save and close" at bounding box center [903, 501] width 62 height 8
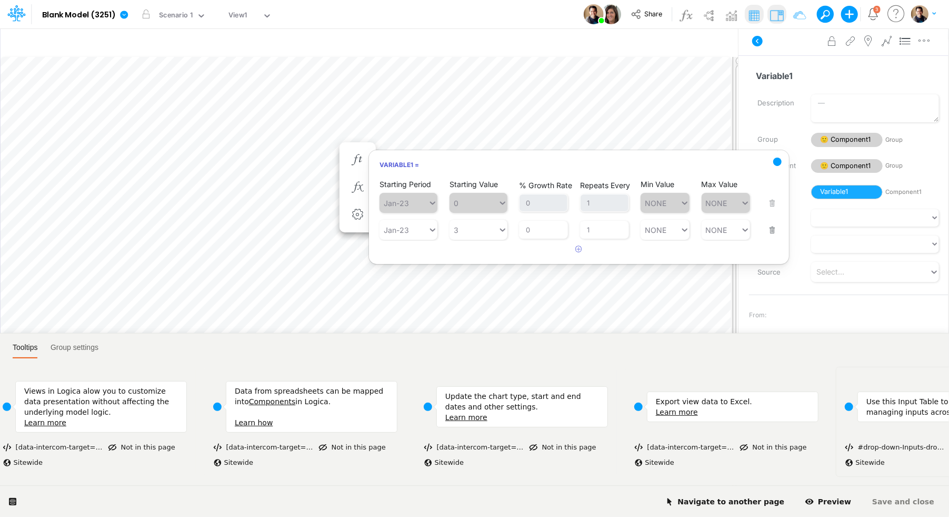
scroll to position [0, 1662]
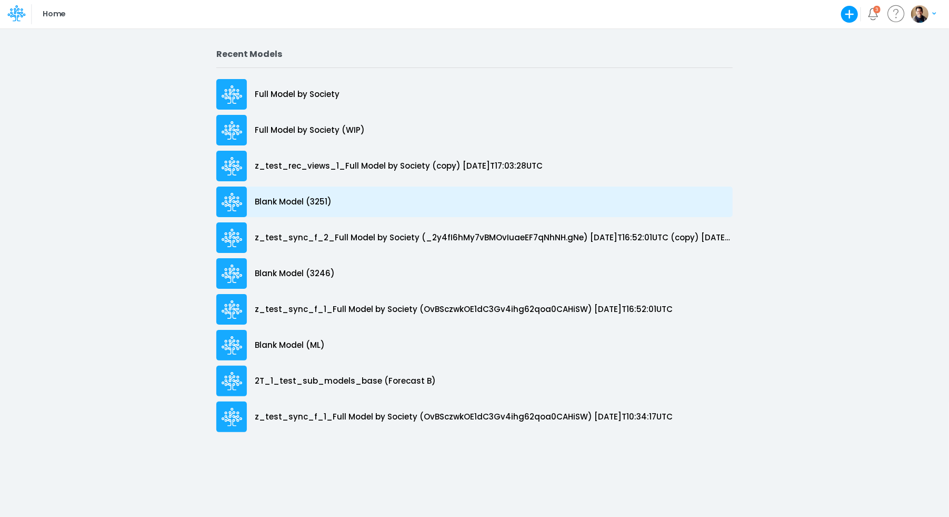
click at [297, 200] on p "Blank Model (3251)" at bounding box center [293, 202] width 77 height 12
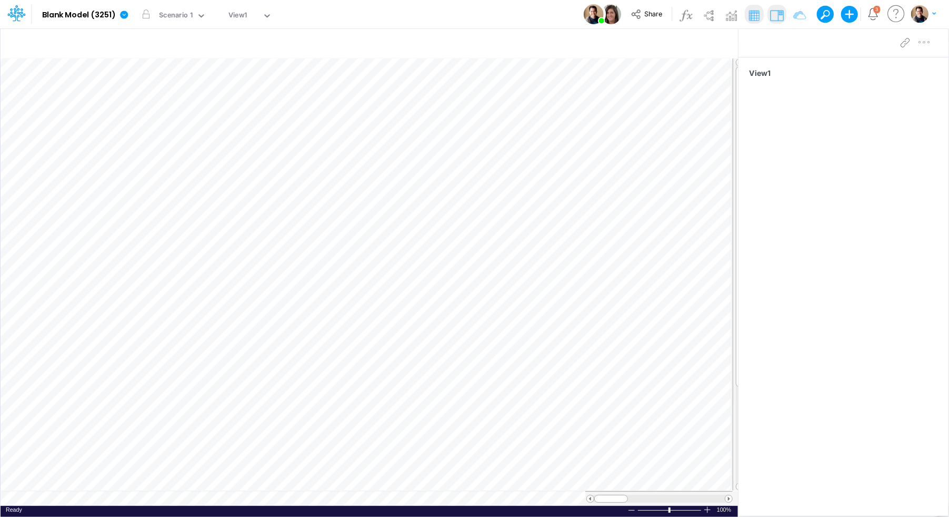
scroll to position [0, 1]
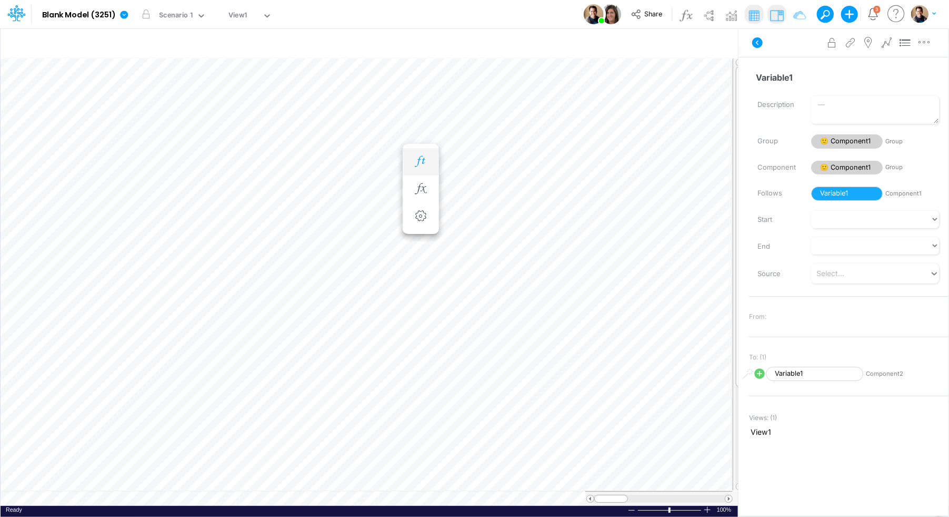
click at [423, 162] on icon "button" at bounding box center [421, 161] width 16 height 11
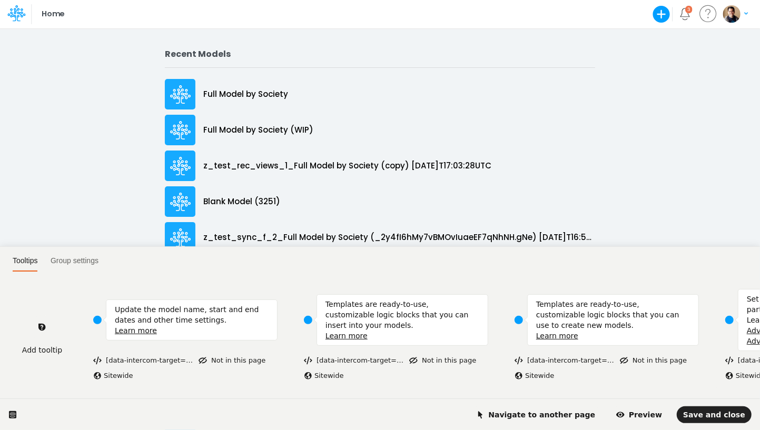
click at [254, 0] on html "Tooltips Group settings Add tooltip Update the model name, start and end dates …" at bounding box center [380, 0] width 760 height 0
click at [574, 412] on span "Navigate to another page" at bounding box center [536, 415] width 120 height 8
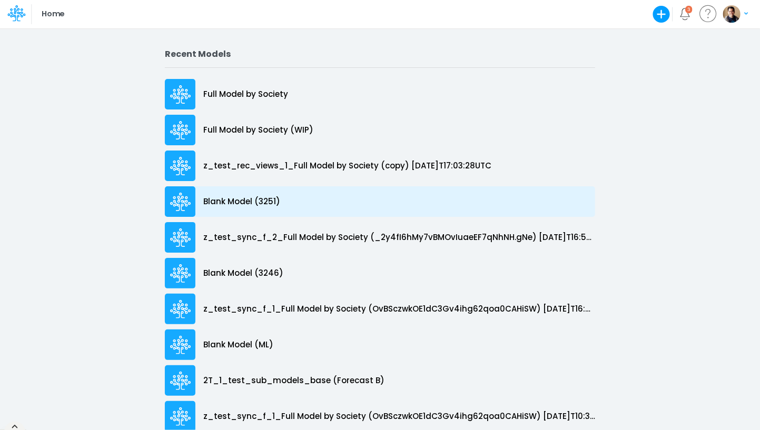
click at [249, 203] on p "Blank Model (3251)" at bounding box center [241, 202] width 77 height 12
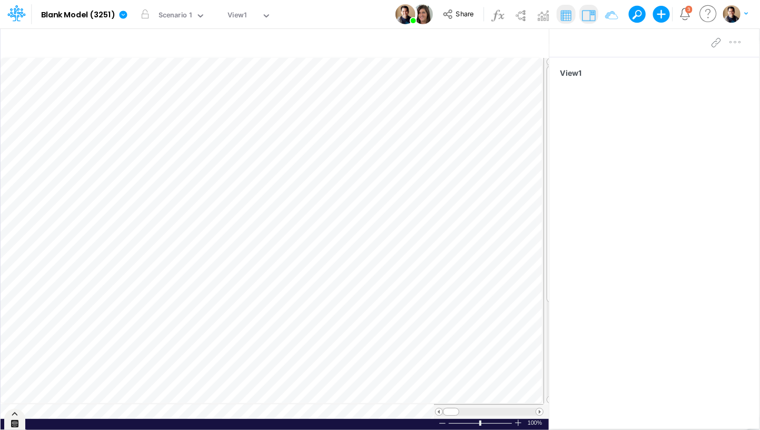
click at [17, 428] on div at bounding box center [14, 419] width 21 height 21
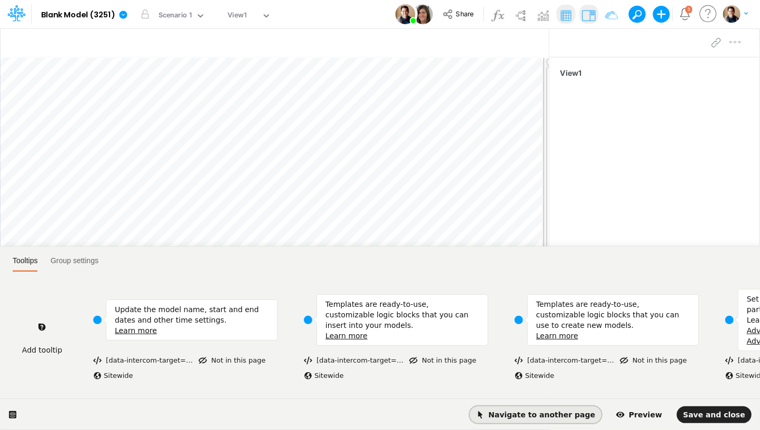
click at [567, 413] on span "Navigate to another page" at bounding box center [536, 415] width 120 height 8
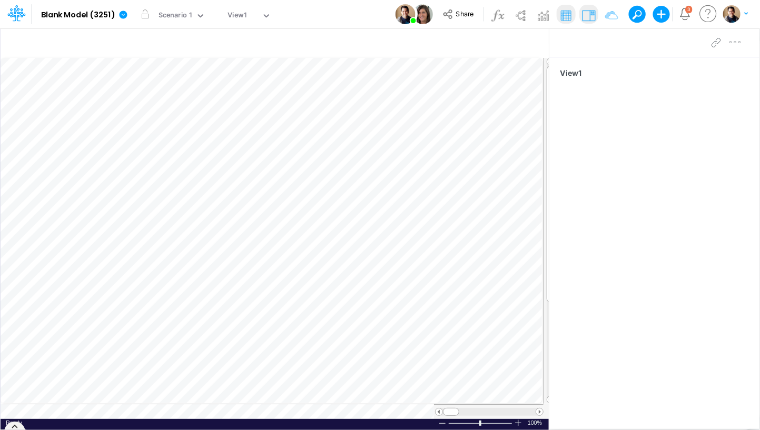
scroll to position [0, 1]
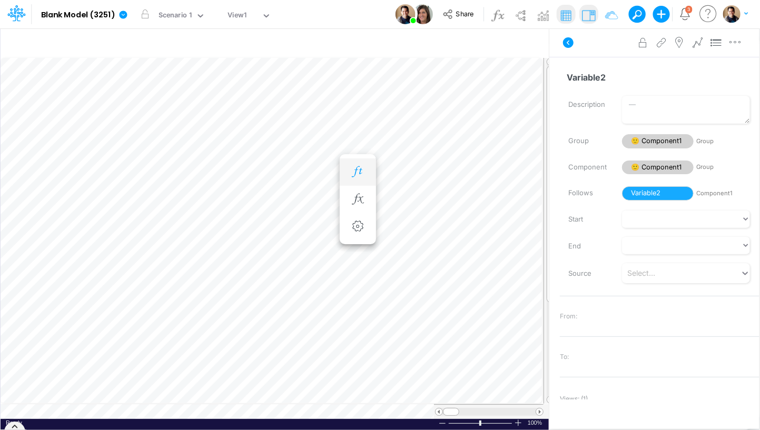
click at [363, 170] on icon "button" at bounding box center [358, 171] width 16 height 11
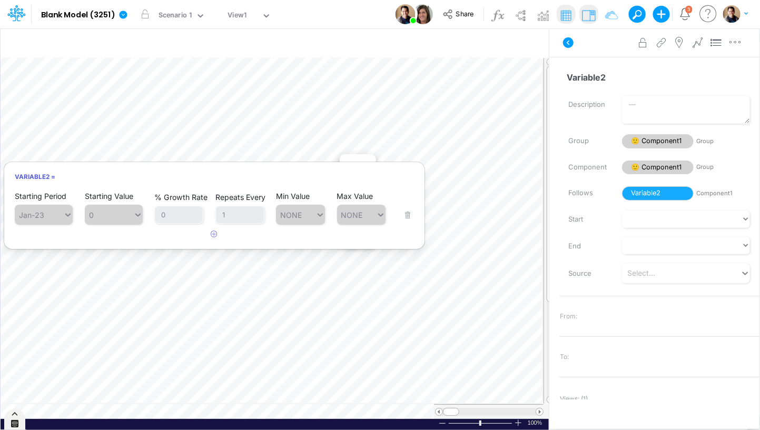
click at [20, 424] on div at bounding box center [14, 419] width 21 height 21
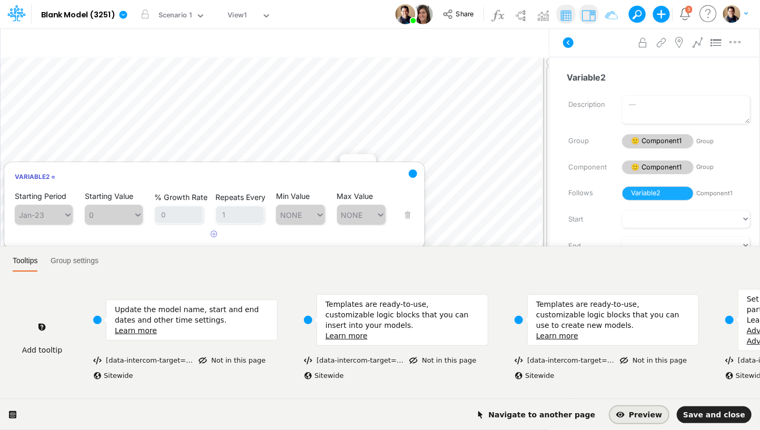
click at [655, 413] on span "Preview" at bounding box center [639, 415] width 46 height 8
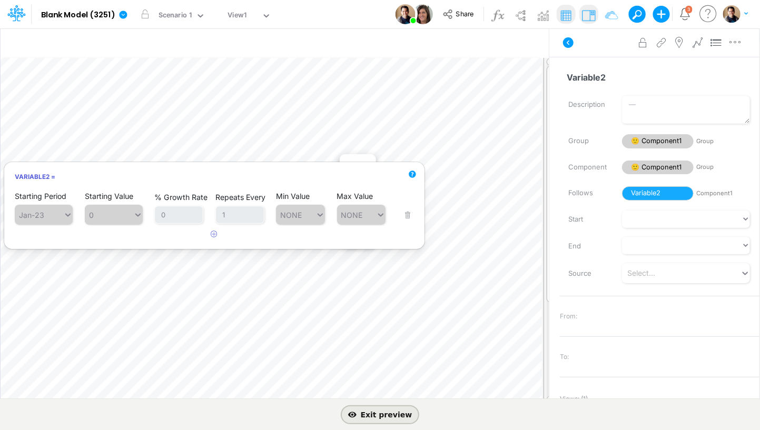
click at [381, 412] on span "Exit preview" at bounding box center [380, 414] width 64 height 8
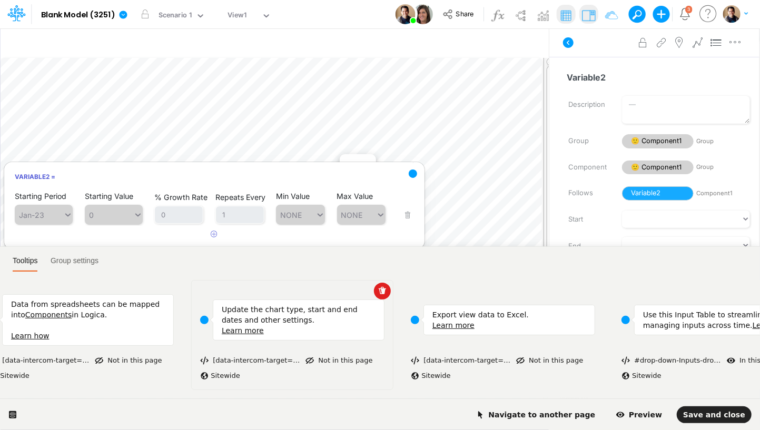
scroll to position [0, 1851]
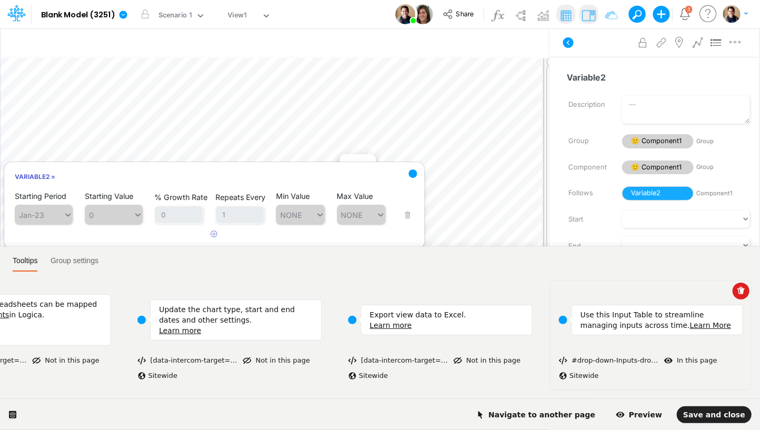
click at [632, 342] on div "Use this Input Table to streamline managing inputs across time. Learn More" at bounding box center [651, 320] width 184 height 62
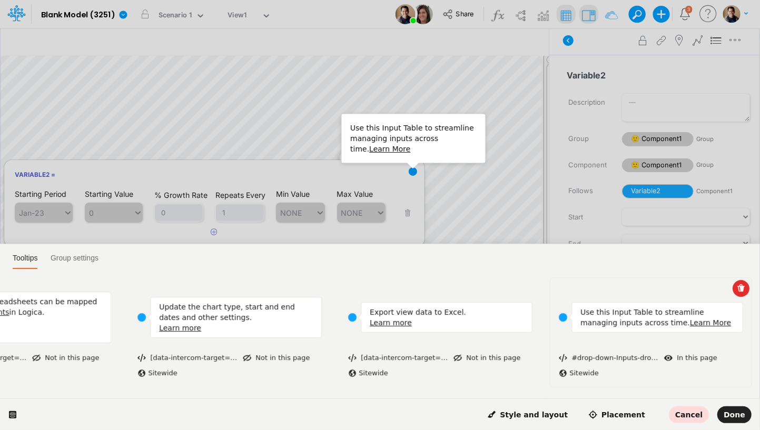
scroll to position [28, 0]
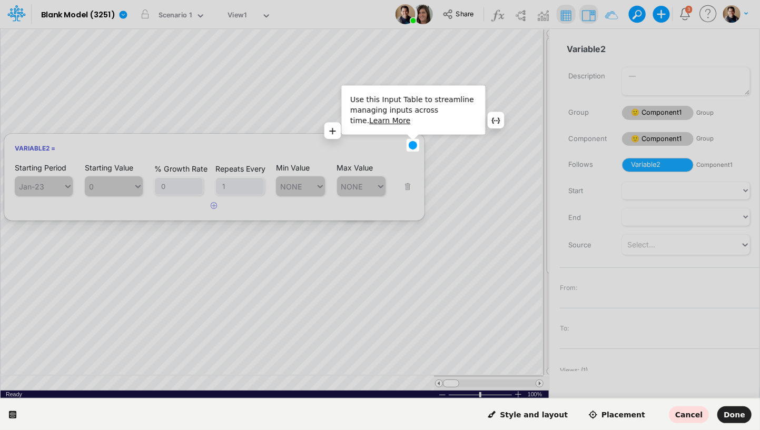
click at [413, 115] on p "Use this Input Table to streamline managing inputs across time. Learn More" at bounding box center [413, 110] width 126 height 32
click at [423, 97] on p "Use this Input Table to streamline managing inputs across time. Learn More" at bounding box center [413, 110] width 126 height 32
click at [501, 100] on button "button" at bounding box center [496, 99] width 17 height 17
click at [398, 115] on p "Use this Input Table to streamline managing inputs across time. Learn More" at bounding box center [413, 110] width 126 height 32
click at [563, 416] on span "Style and layout" at bounding box center [528, 415] width 80 height 8
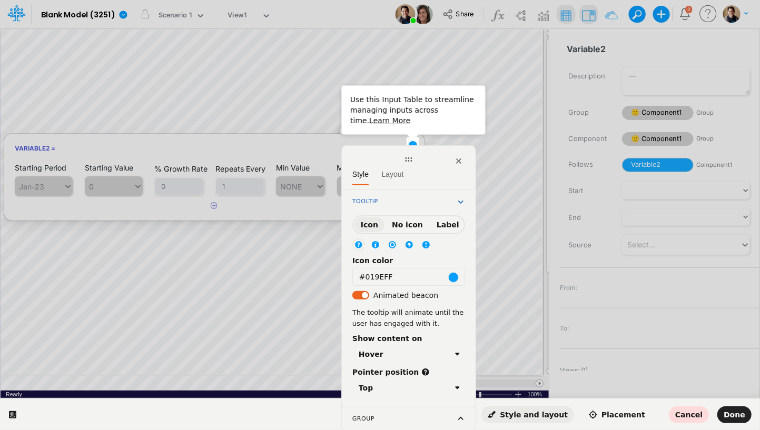
scroll to position [32, 0]
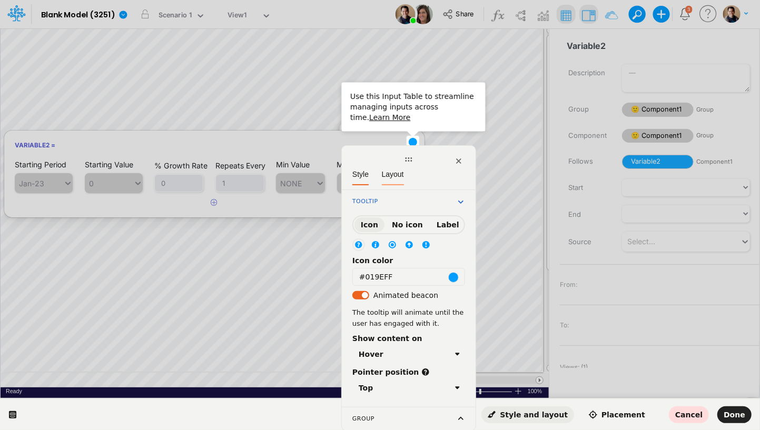
click at [399, 177] on span "Layout" at bounding box center [393, 174] width 22 height 8
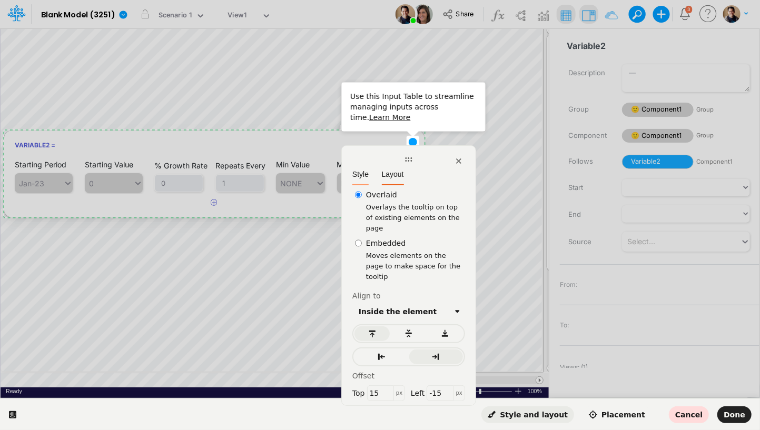
click at [366, 169] on div "Style" at bounding box center [360, 175] width 16 height 21
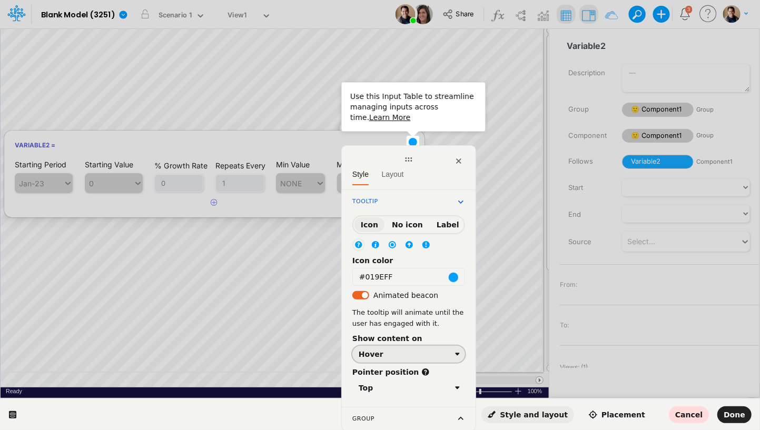
click at [437, 350] on div "Hover" at bounding box center [405, 354] width 92 height 8
click at [401, 222] on span "No icon" at bounding box center [407, 225] width 31 height 8
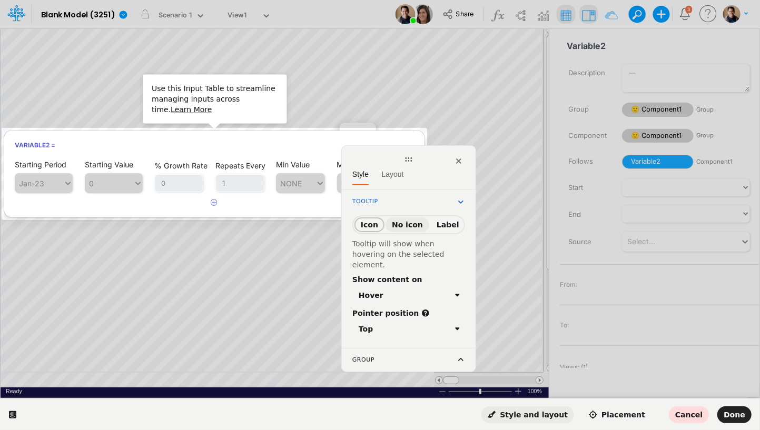
click at [375, 221] on span "Icon" at bounding box center [369, 225] width 17 height 8
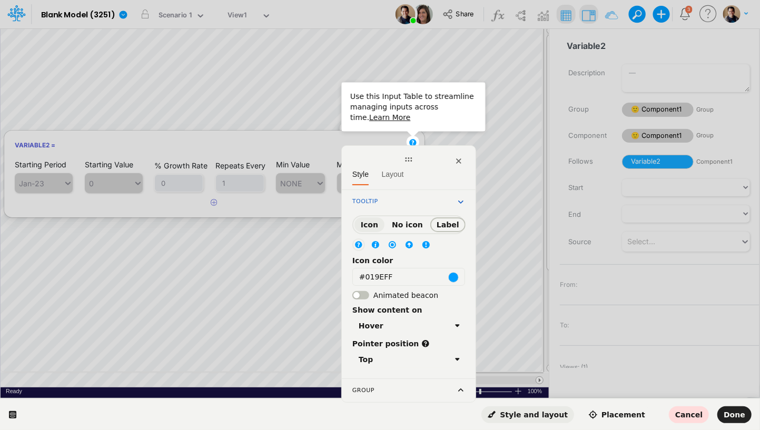
click at [440, 223] on span "Label" at bounding box center [448, 225] width 23 height 8
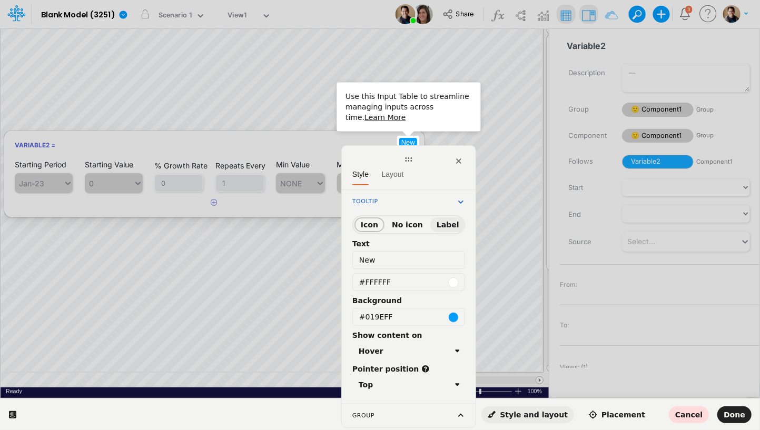
click at [370, 221] on span "Icon" at bounding box center [369, 225] width 17 height 8
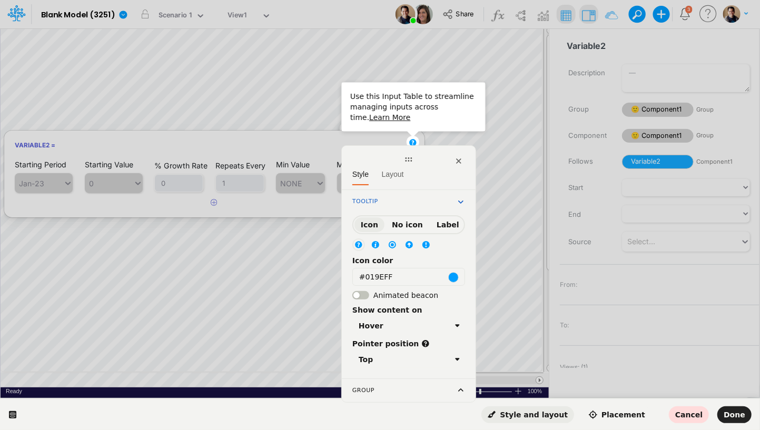
click at [438, 394] on div "Group" at bounding box center [408, 390] width 113 height 11
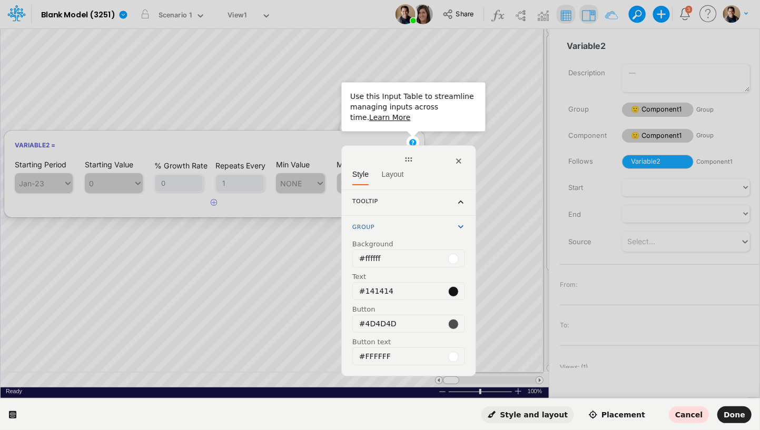
click at [561, 413] on span "Style and layout" at bounding box center [528, 415] width 80 height 8
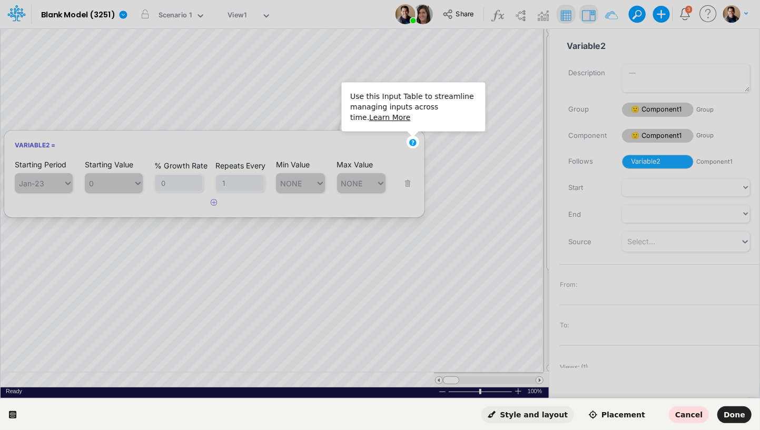
click at [559, 412] on span "Style and layout" at bounding box center [528, 415] width 80 height 8
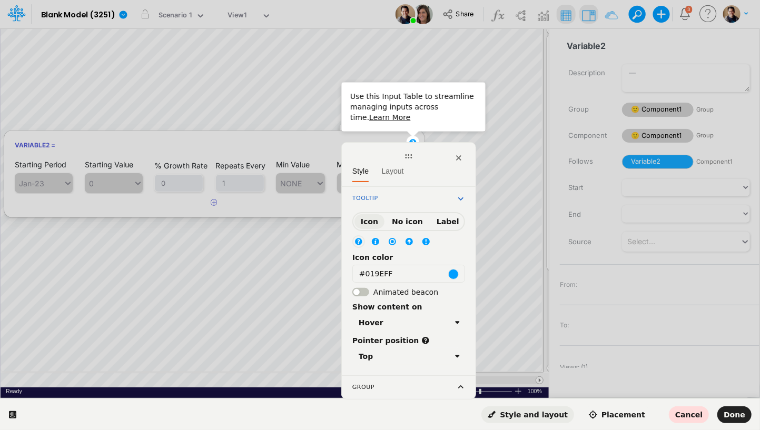
click at [559, 412] on span "Style and layout" at bounding box center [528, 415] width 80 height 8
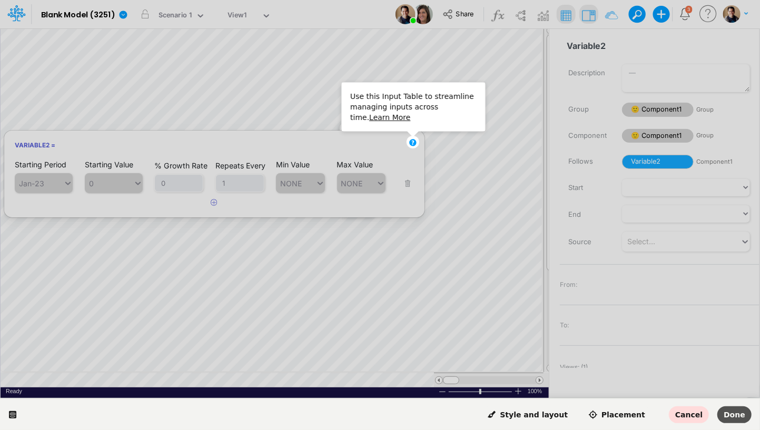
click at [741, 415] on span "Done" at bounding box center [734, 415] width 22 height 8
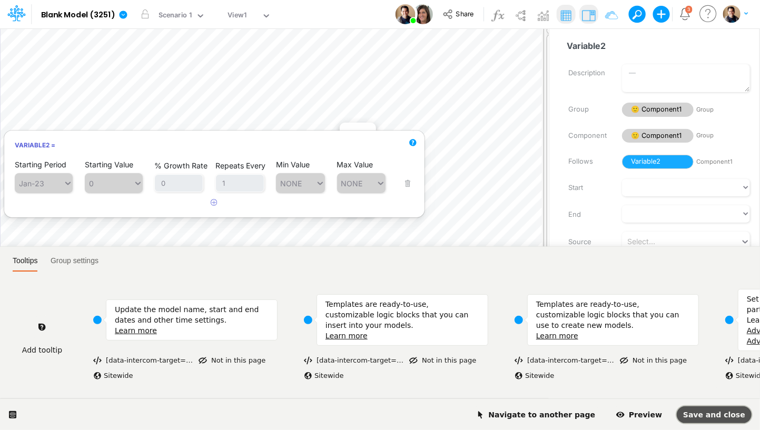
click at [736, 414] on span "Save and close" at bounding box center [714, 415] width 62 height 8
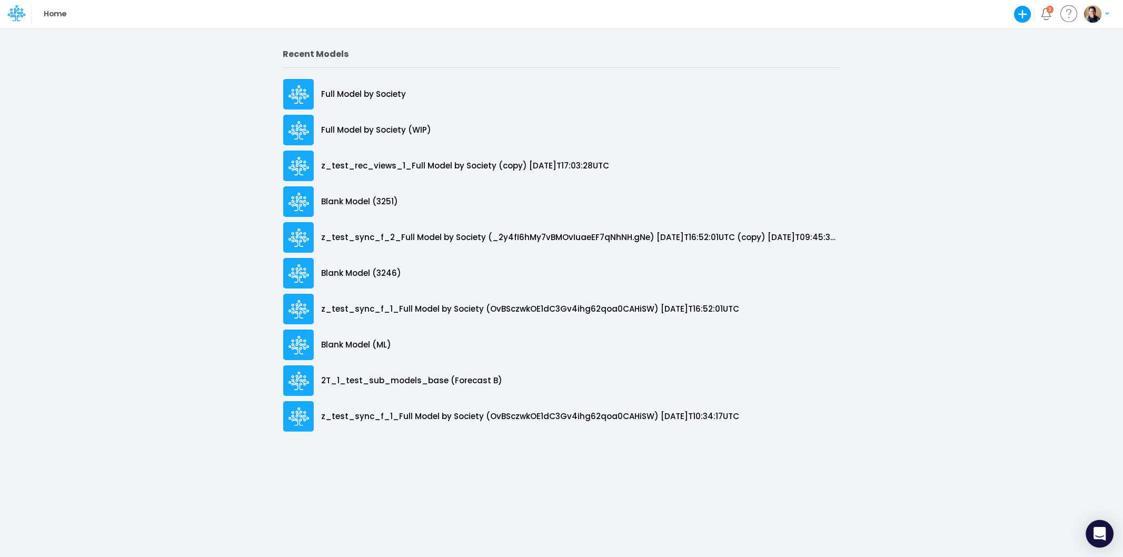
click at [1104, 533] on icon "Open Intercom Messenger" at bounding box center [1100, 534] width 12 height 14
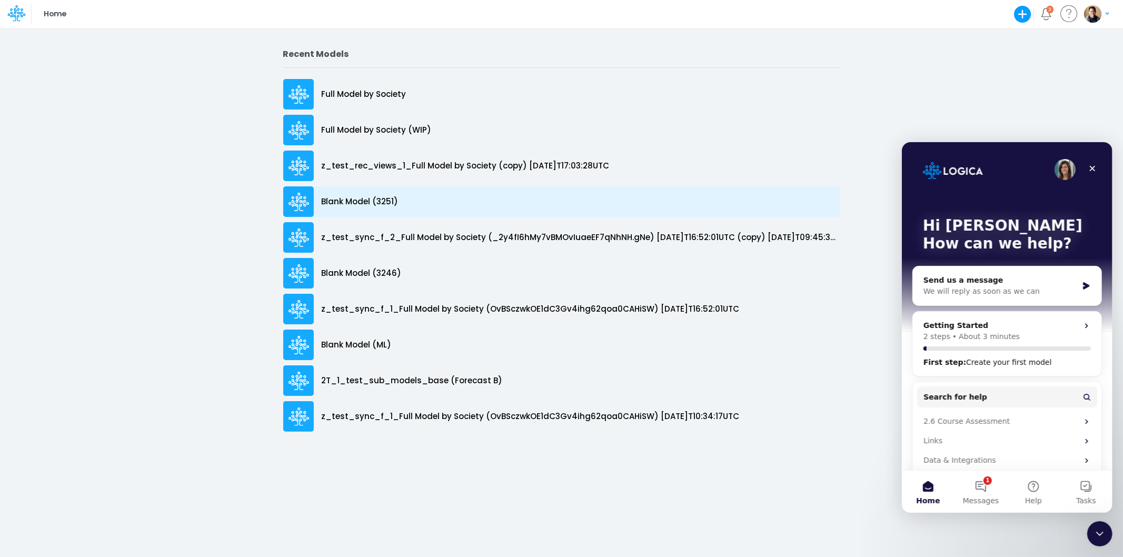
click at [382, 199] on p "Blank Model (3251)" at bounding box center [360, 202] width 77 height 12
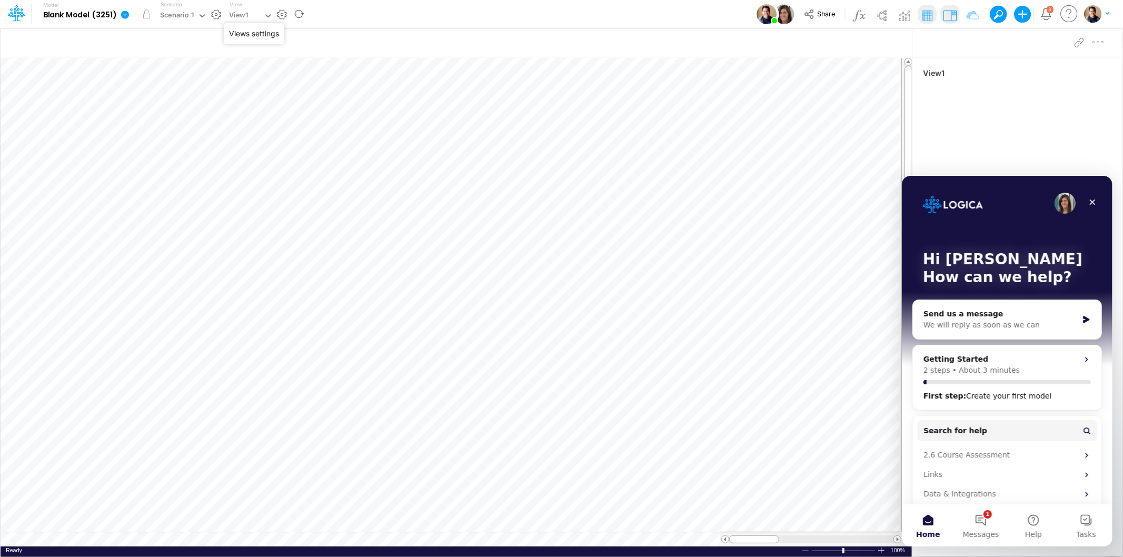
click at [279, 12] on button "button" at bounding box center [281, 14] width 11 height 11
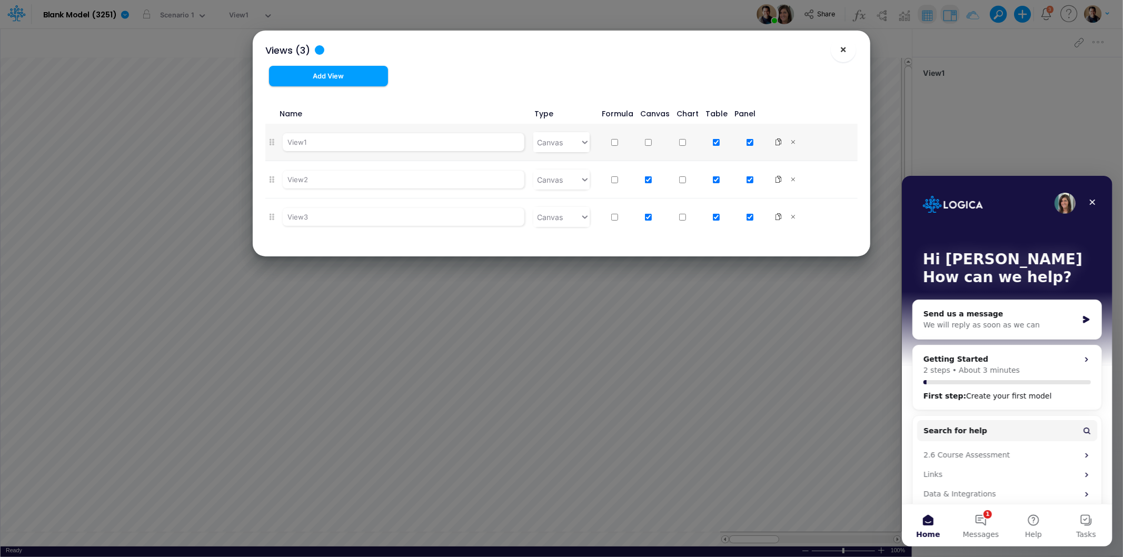
click at [845, 48] on span "×" at bounding box center [843, 49] width 7 height 13
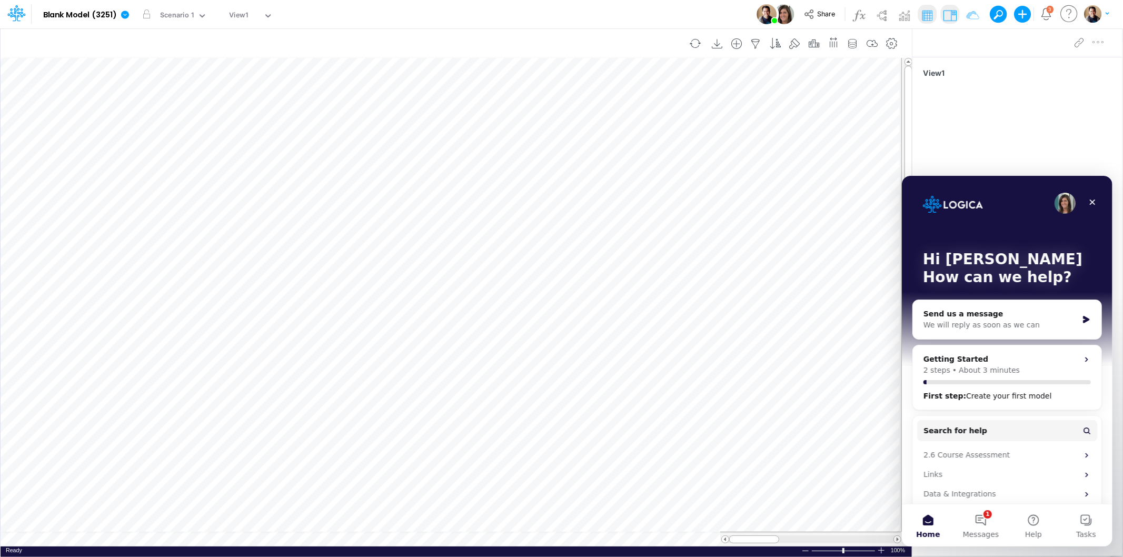
scroll to position [0, 1]
click at [492, 156] on button "button" at bounding box center [483, 161] width 19 height 21
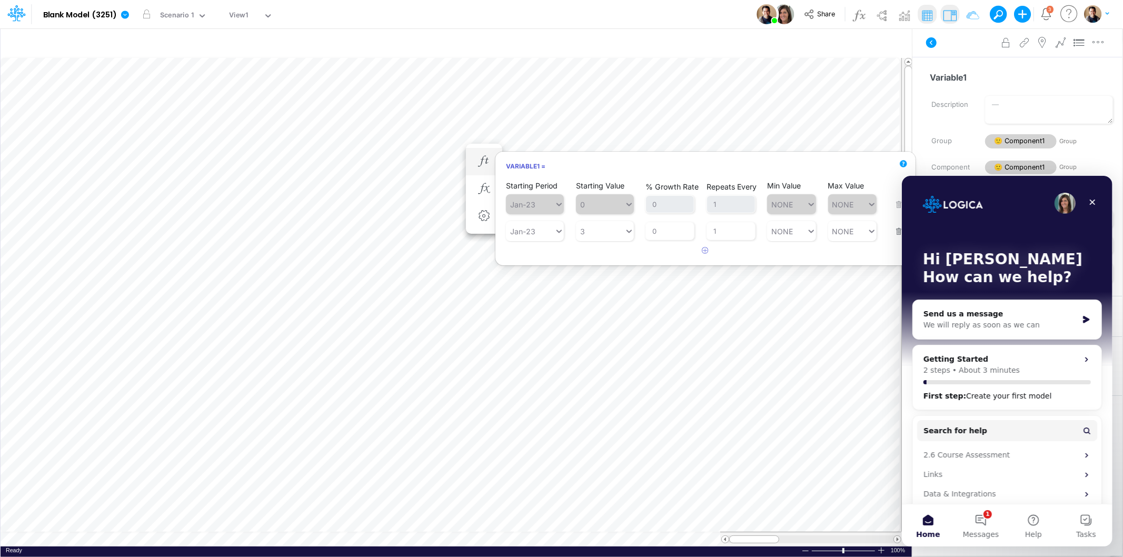
scroll to position [0, 1]
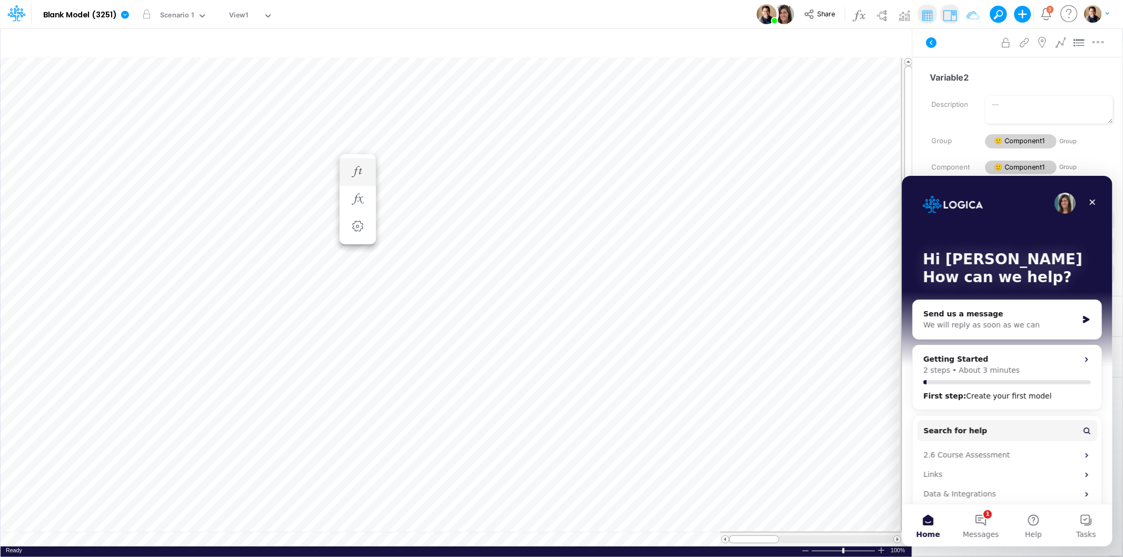
scroll to position [0, 1]
click at [358, 162] on icon "button" at bounding box center [358, 161] width 16 height 11
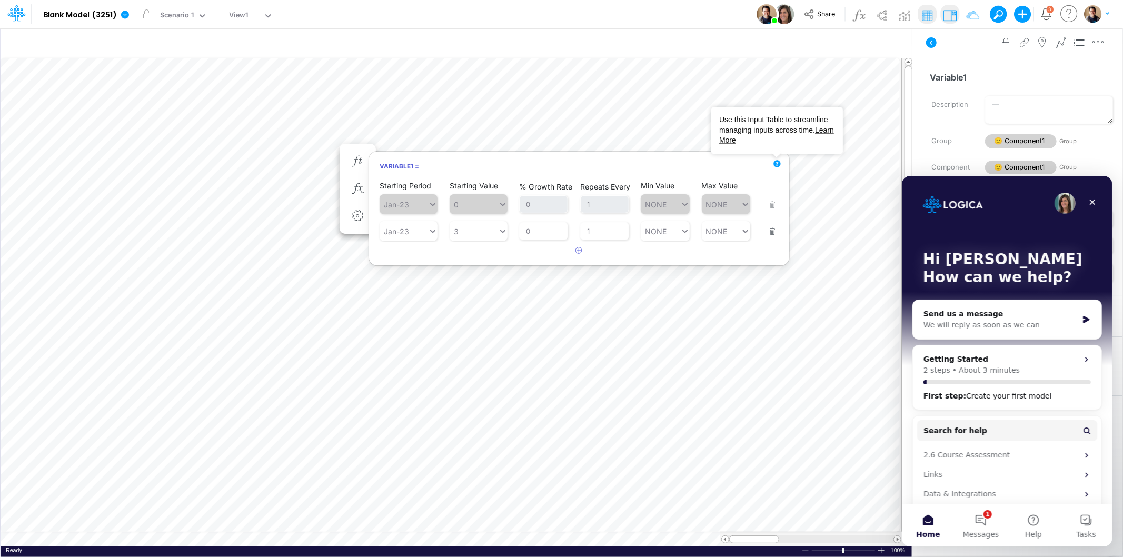
click at [778, 163] on icon "Tooltip anchor" at bounding box center [777, 164] width 7 height 7
click at [744, 140] on link "Learn More" at bounding box center [776, 135] width 115 height 19
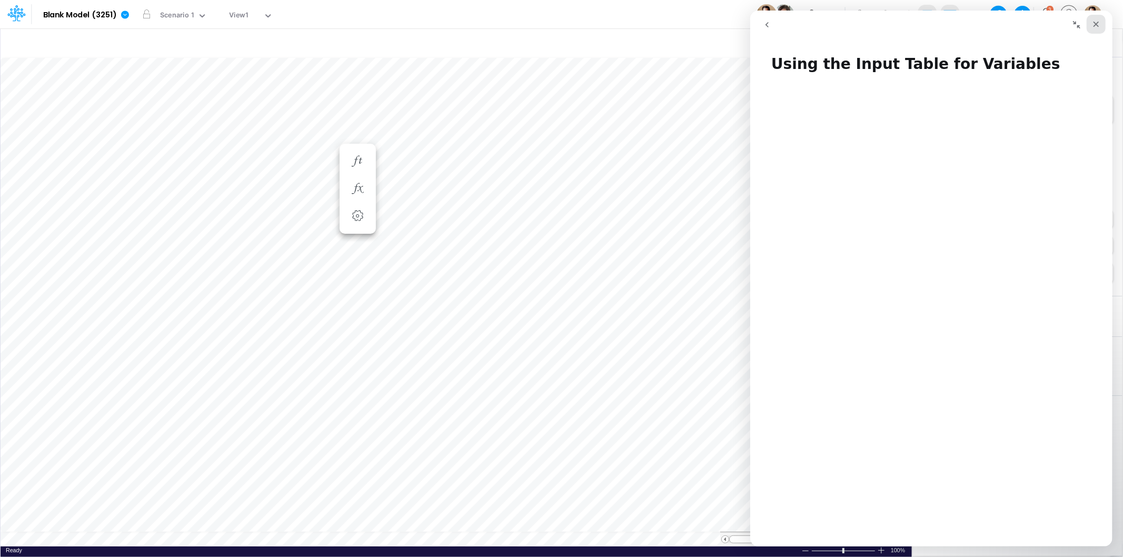
click at [1098, 22] on icon "Close" at bounding box center [1096, 24] width 8 height 8
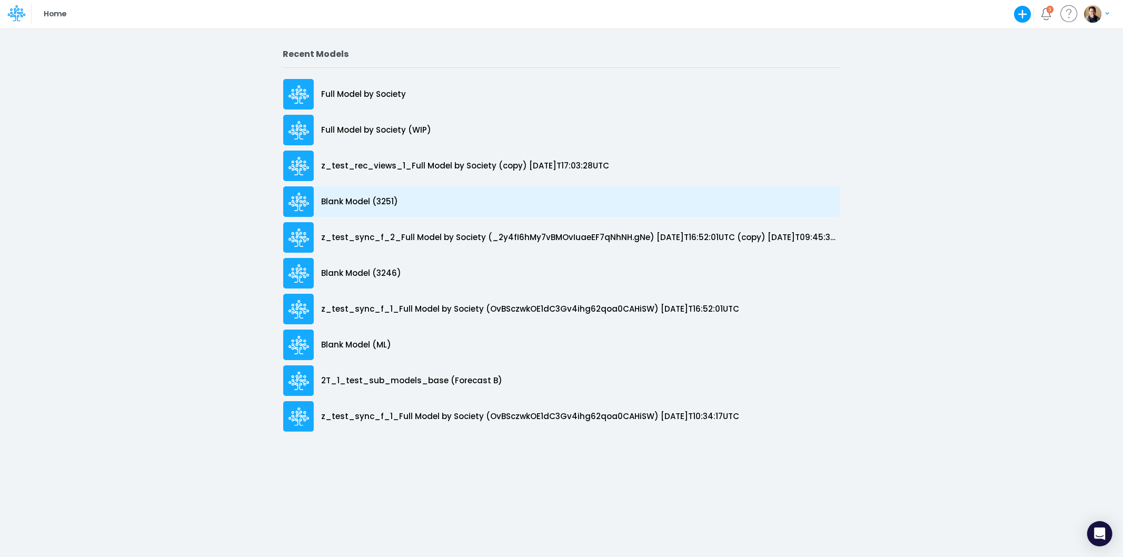
click at [382, 195] on div "Blank Model (3251)" at bounding box center [561, 201] width 557 height 31
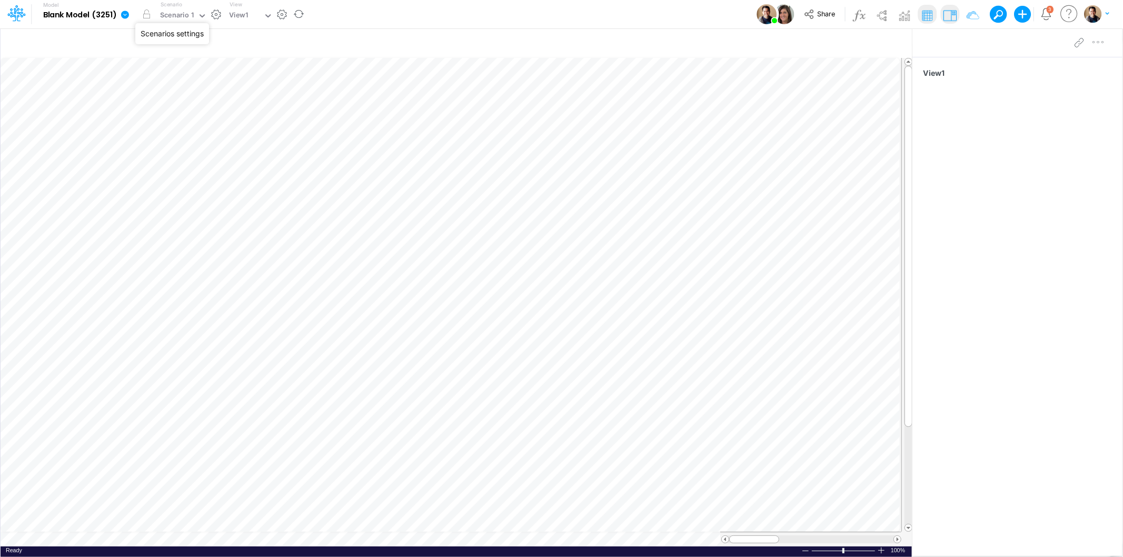
click at [215, 14] on button "button" at bounding box center [216, 14] width 11 height 11
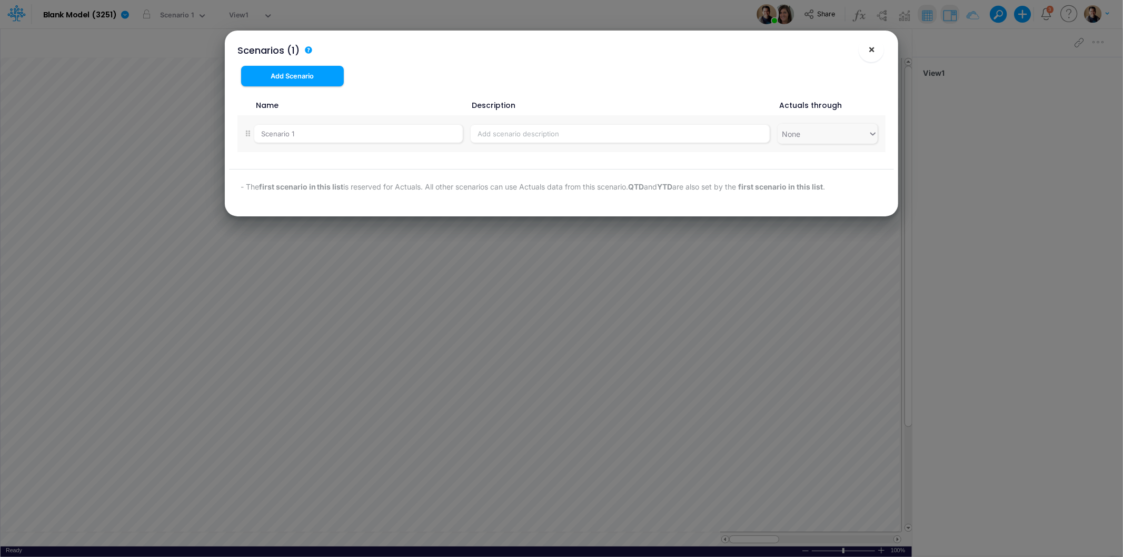
click at [866, 53] on button "×" at bounding box center [871, 49] width 25 height 25
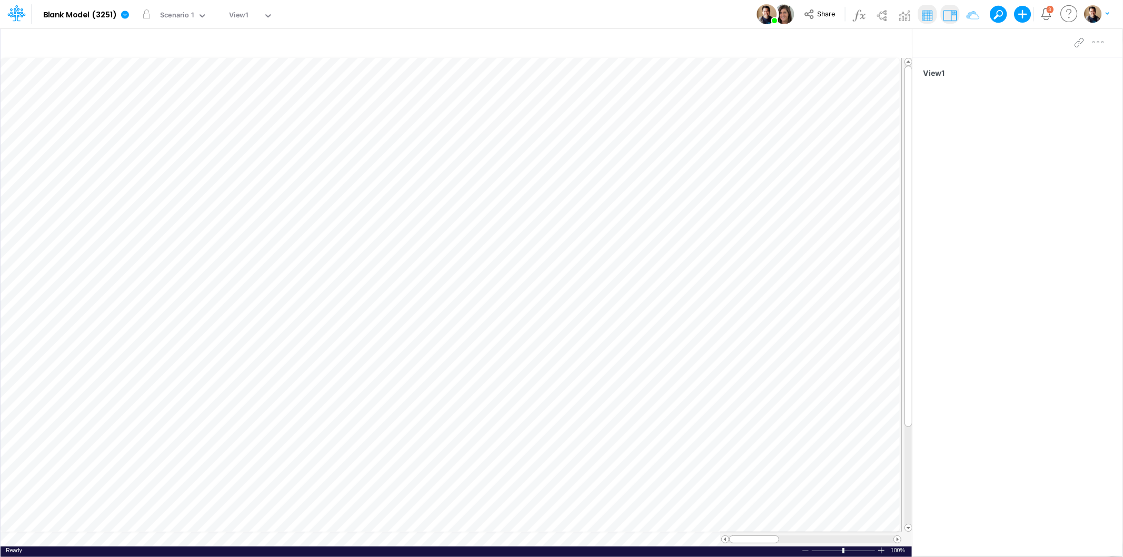
scroll to position [0, 1]
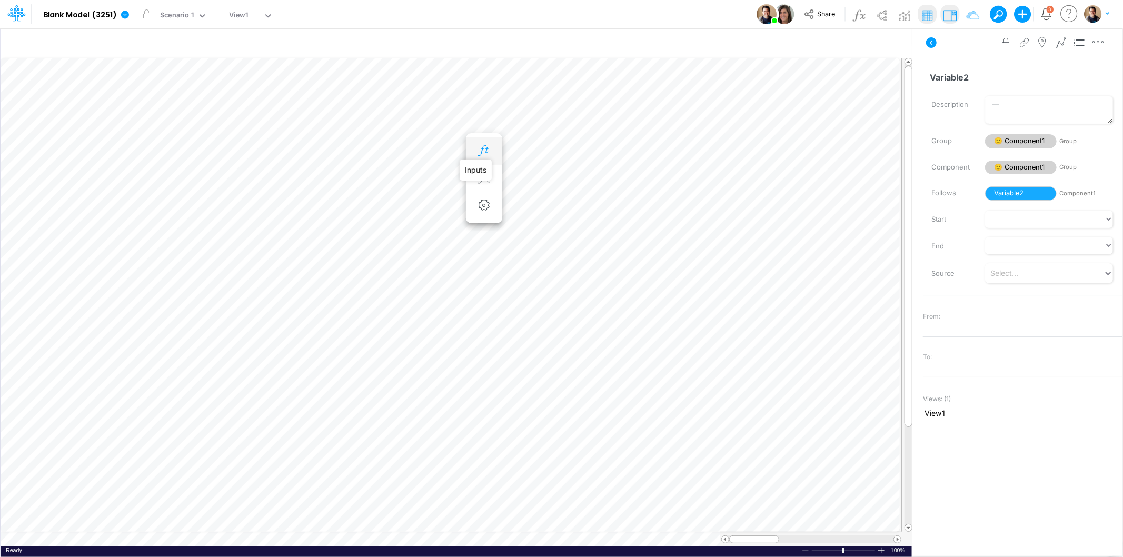
click at [491, 148] on icon "button" at bounding box center [484, 150] width 16 height 11
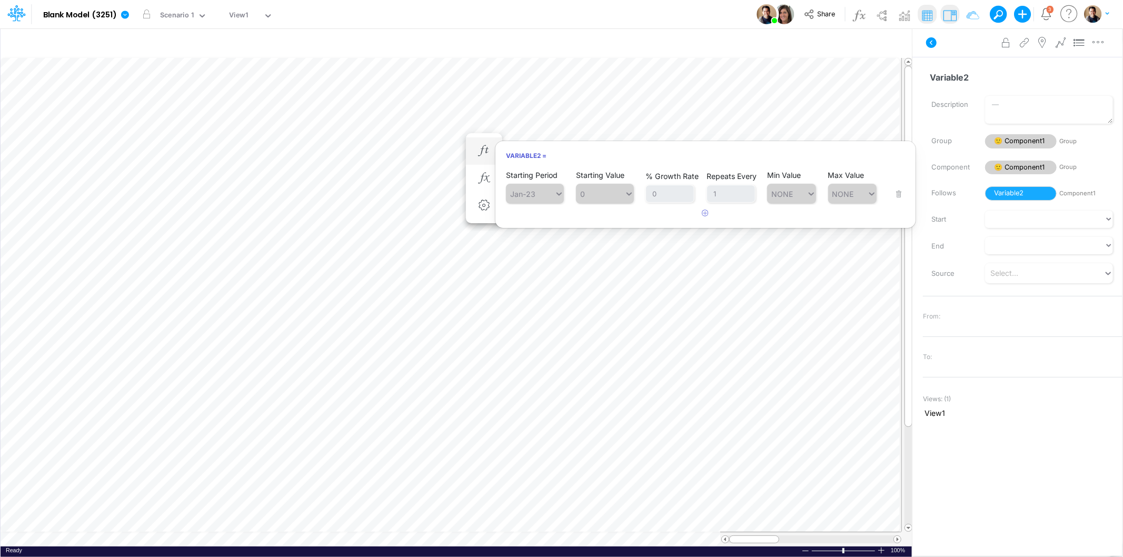
scroll to position [0, 1]
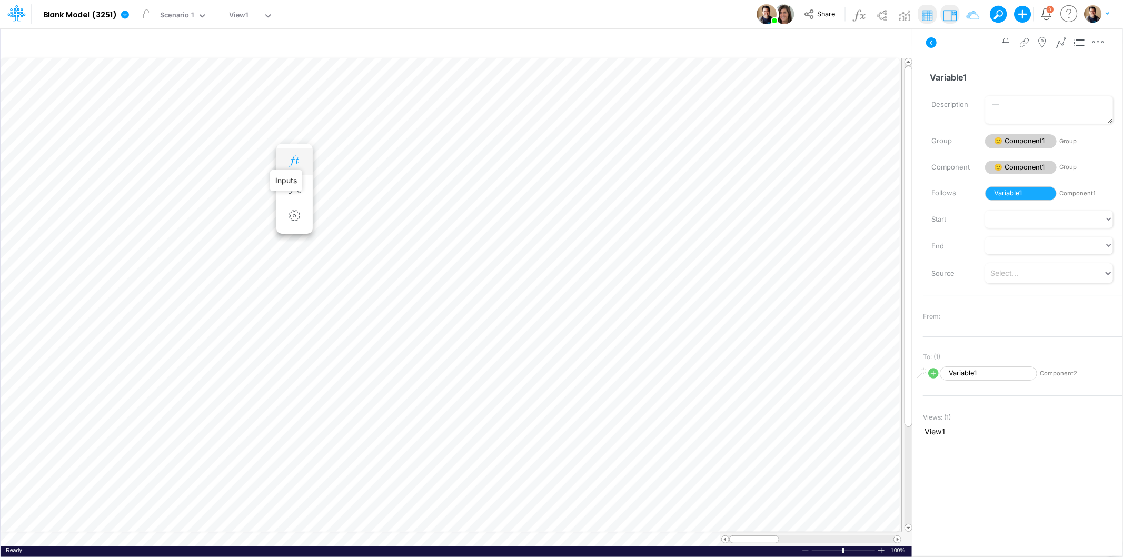
click at [297, 157] on icon "button" at bounding box center [294, 161] width 16 height 11
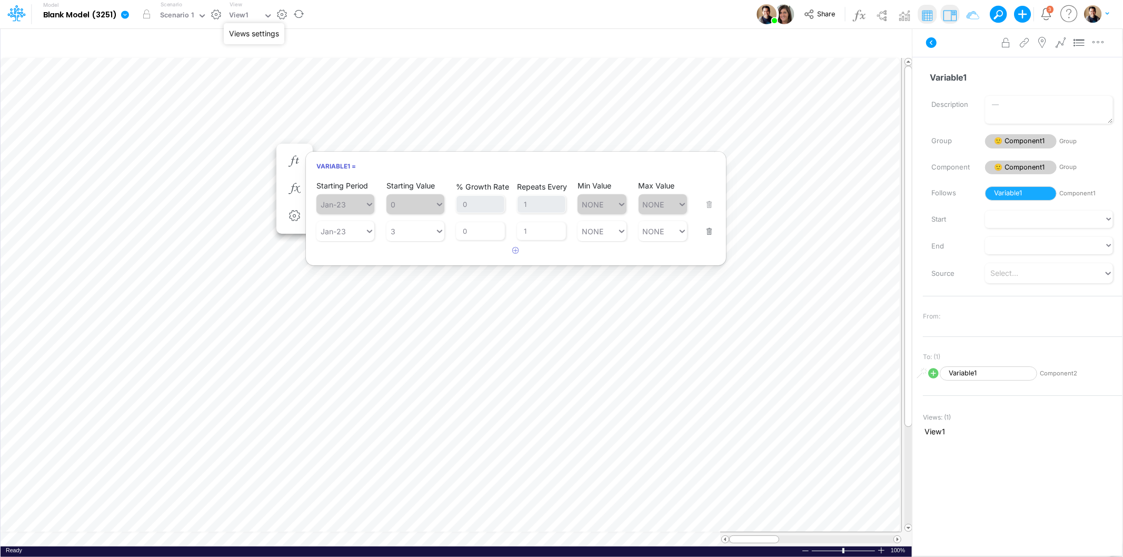
click at [282, 13] on button "button" at bounding box center [281, 14] width 11 height 11
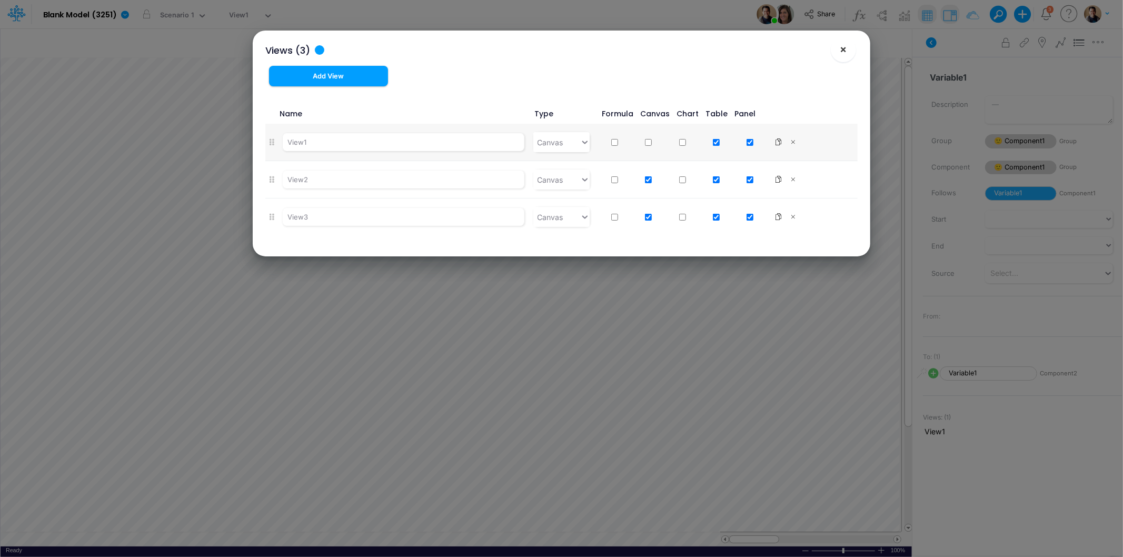
click at [846, 47] on span "×" at bounding box center [843, 49] width 7 height 13
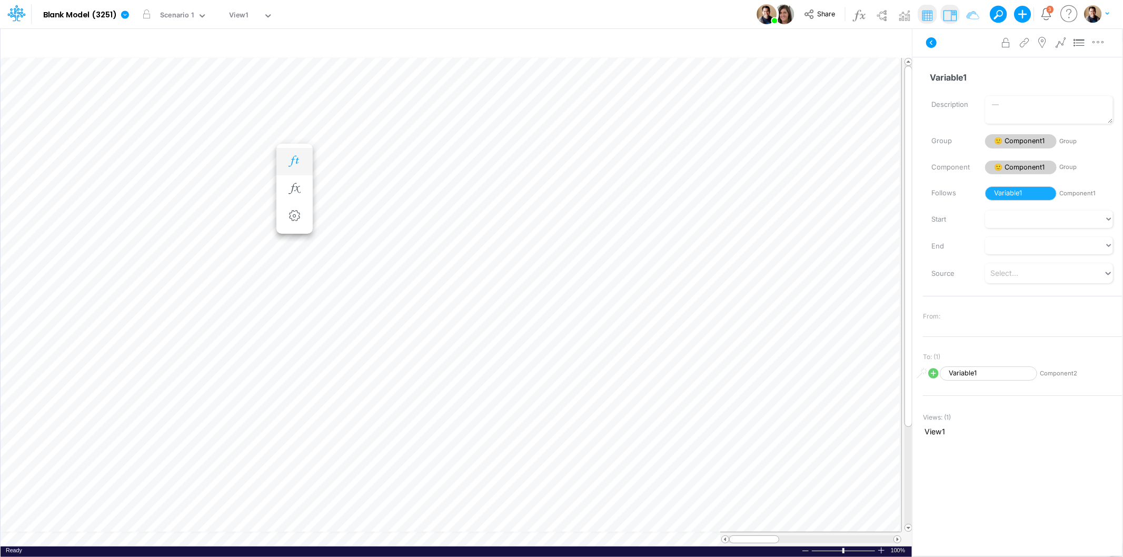
click at [301, 163] on icon "button" at bounding box center [294, 161] width 16 height 11
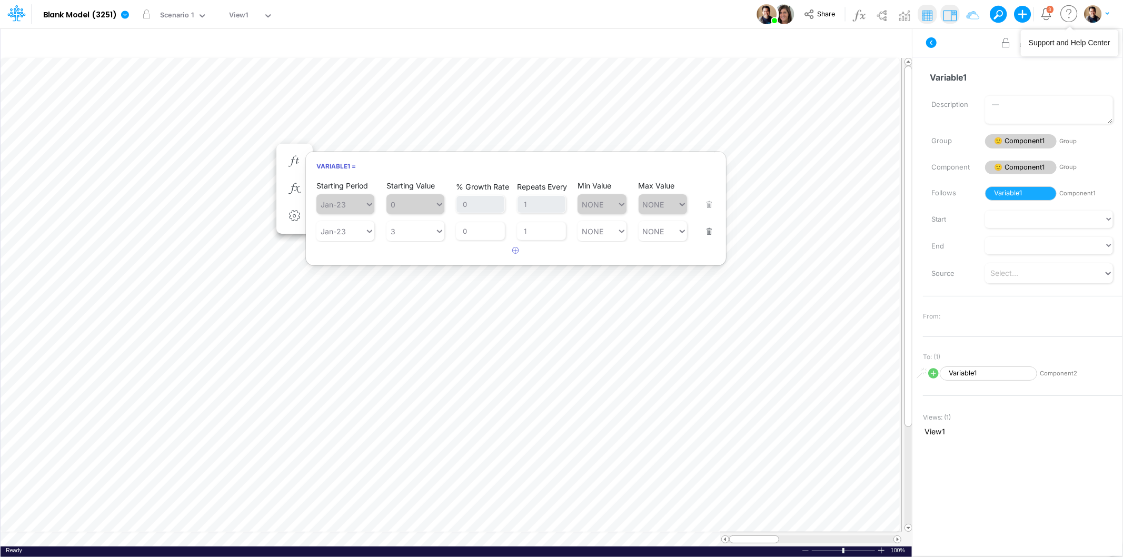
click at [1068, 13] on icon at bounding box center [1069, 14] width 21 height 21
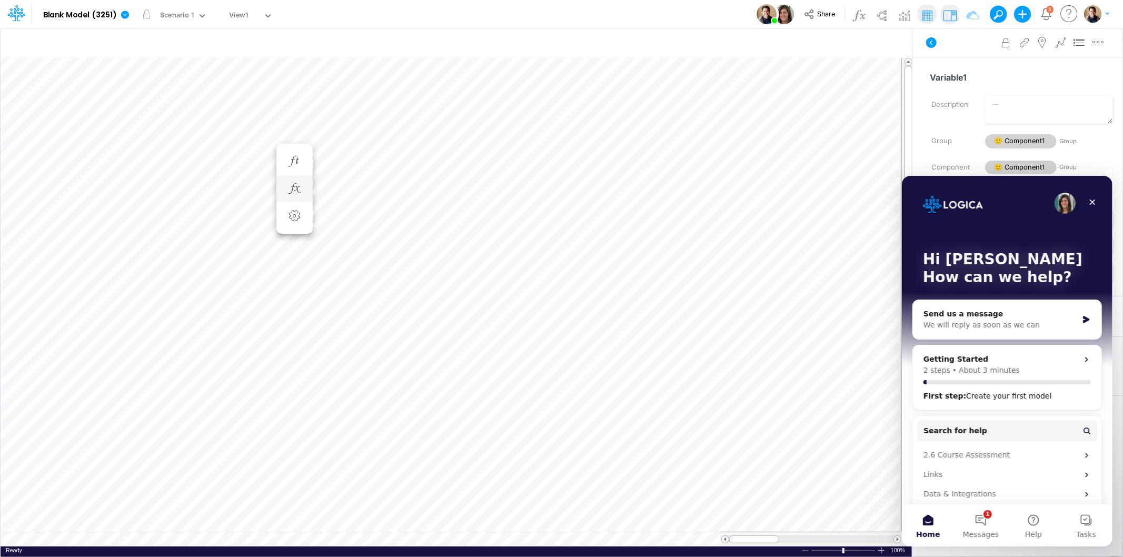
scroll to position [0, 1]
click at [301, 138] on icon "button" at bounding box center [294, 140] width 16 height 11
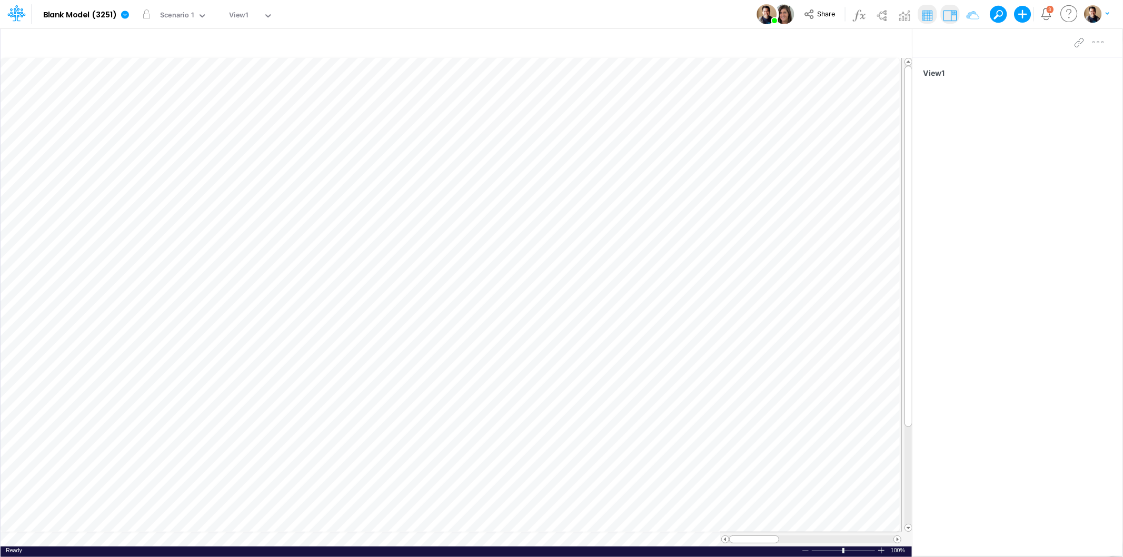
scroll to position [0, 1]
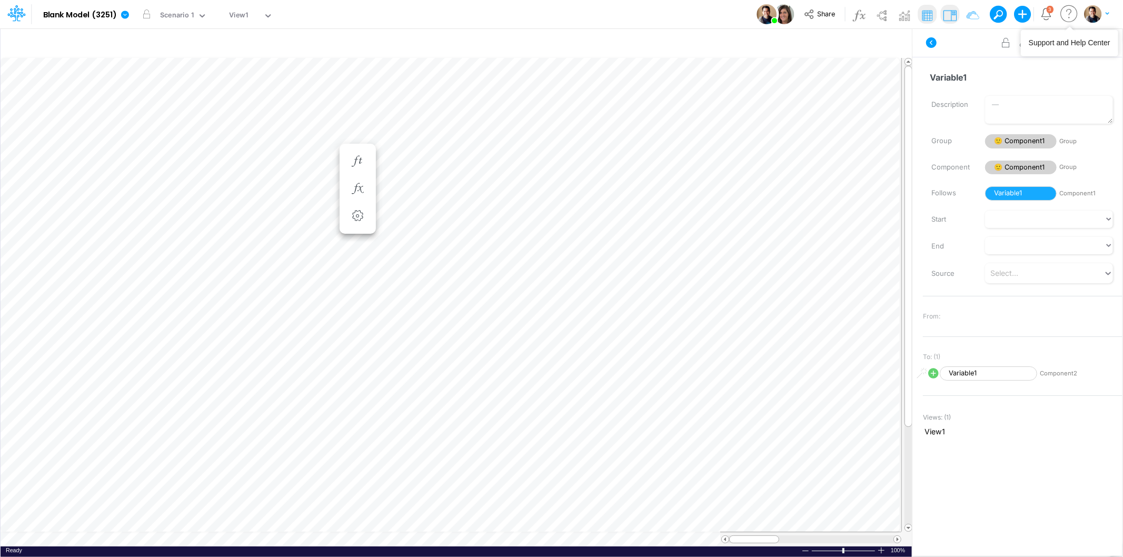
click at [1061, 13] on icon at bounding box center [1069, 14] width 21 height 21
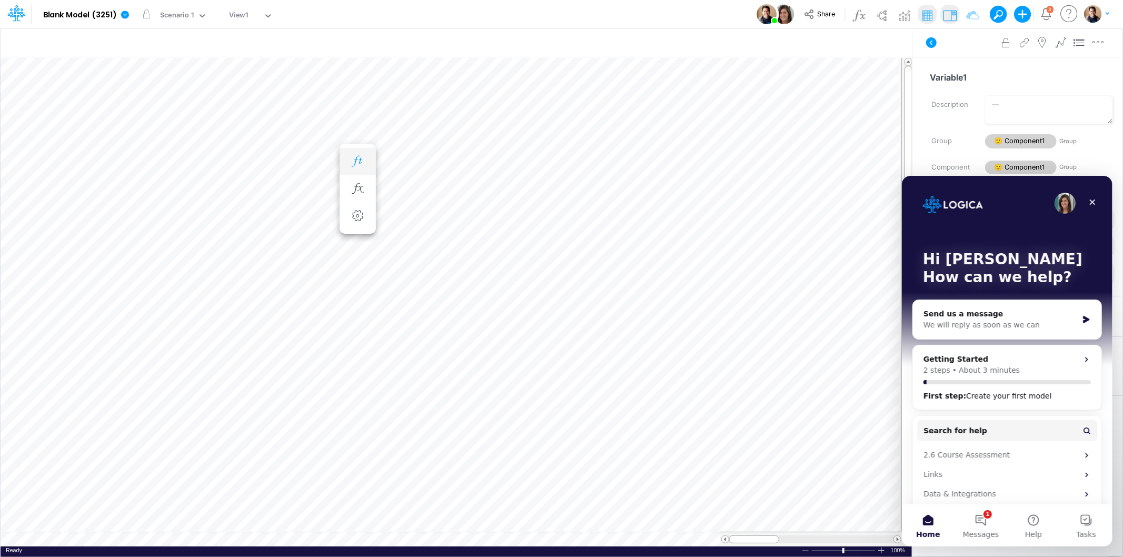
click at [366, 161] on button "button" at bounding box center [357, 161] width 19 height 21
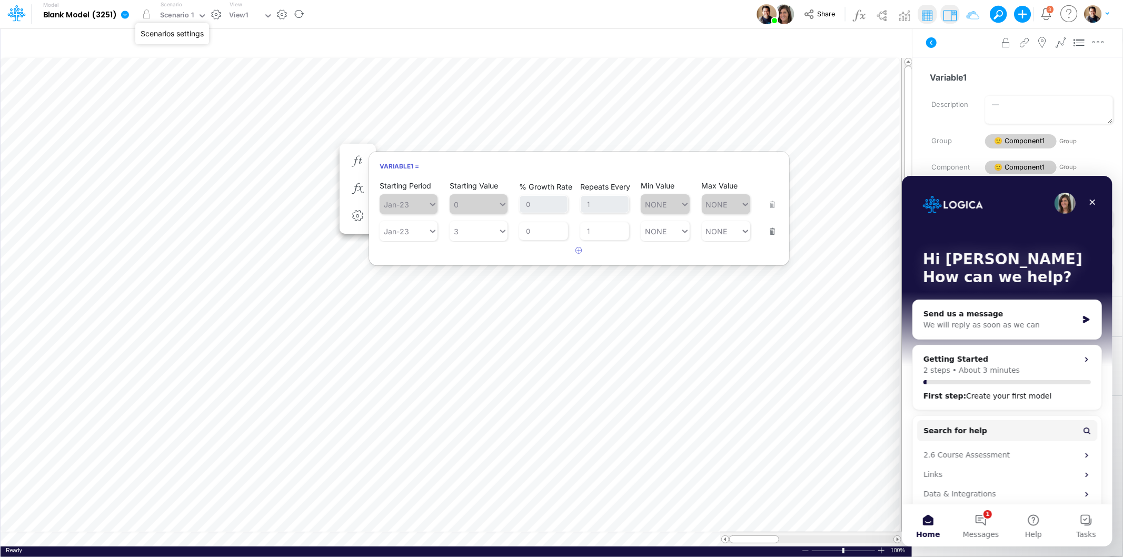
click at [216, 16] on button "button" at bounding box center [216, 14] width 11 height 11
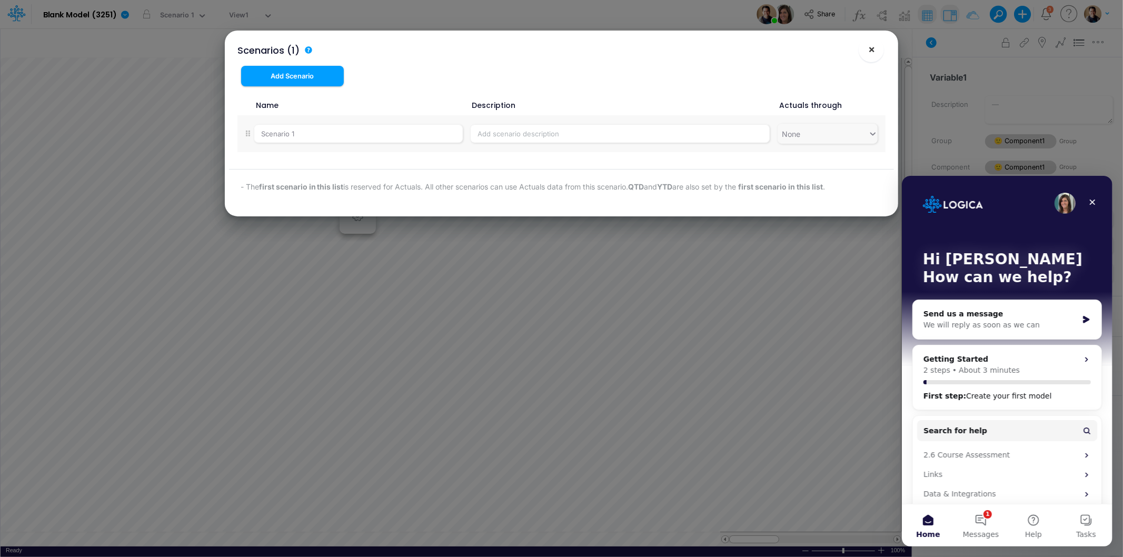
click at [879, 41] on button "×" at bounding box center [871, 49] width 25 height 25
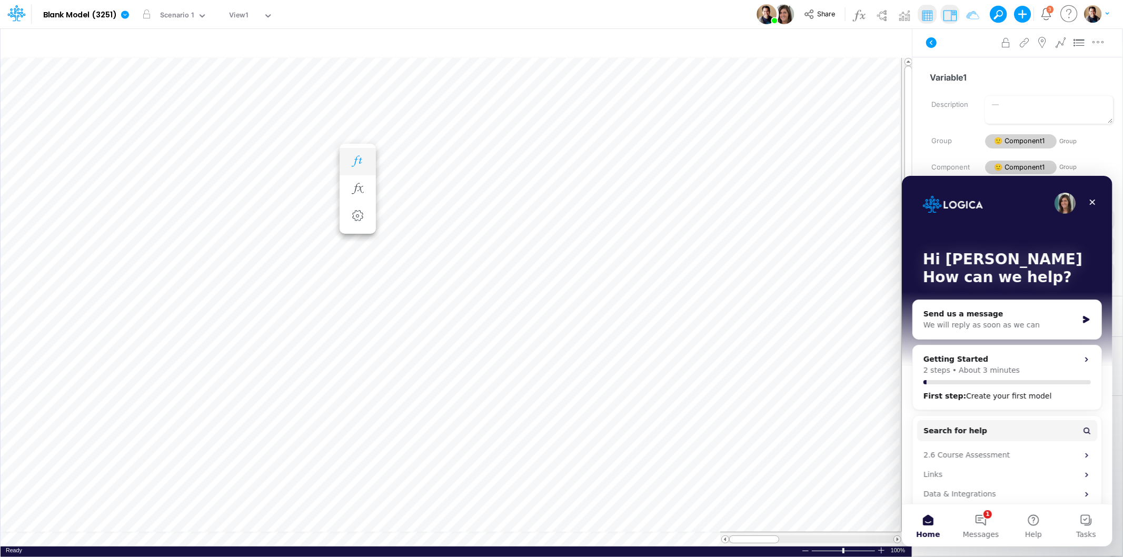
click at [351, 159] on icon "button" at bounding box center [358, 161] width 16 height 11
click at [552, 158] on icon "button" at bounding box center [547, 161] width 16 height 11
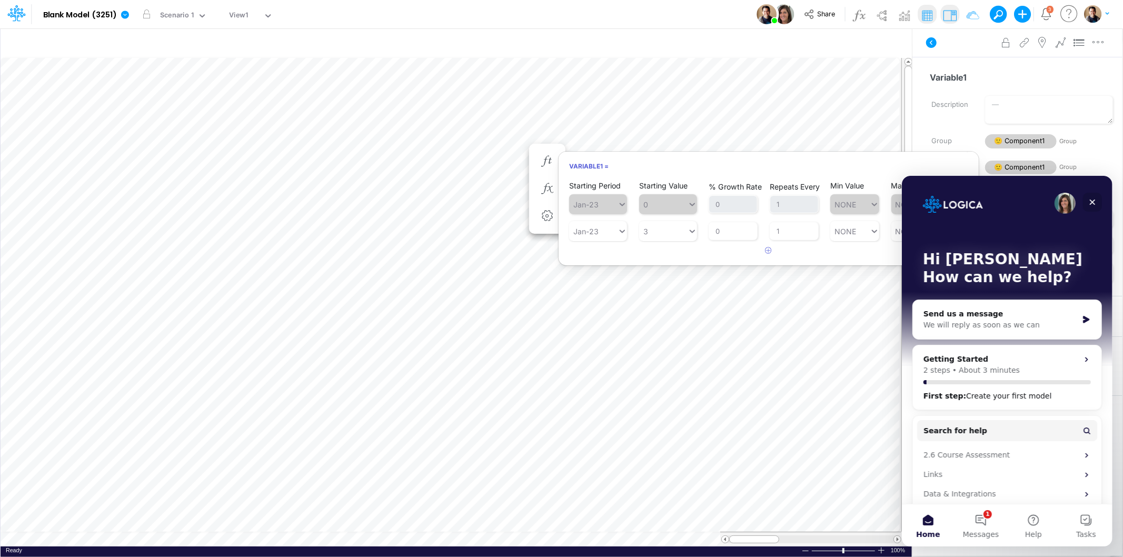
click at [1093, 198] on icon "Close" at bounding box center [1092, 201] width 8 height 8
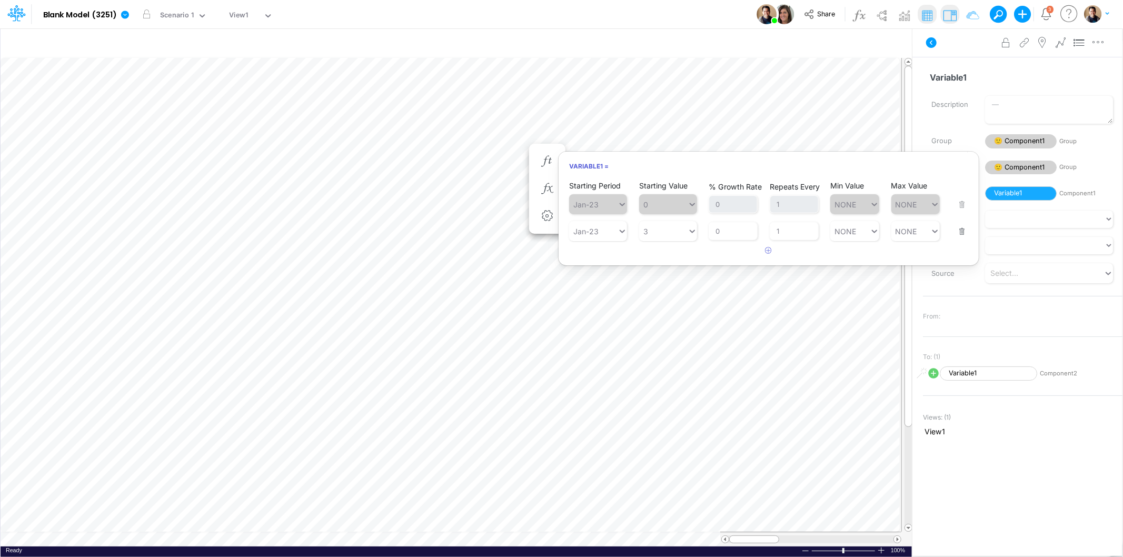
scroll to position [0, 0]
click at [9, 11] on icon at bounding box center [16, 13] width 18 height 18
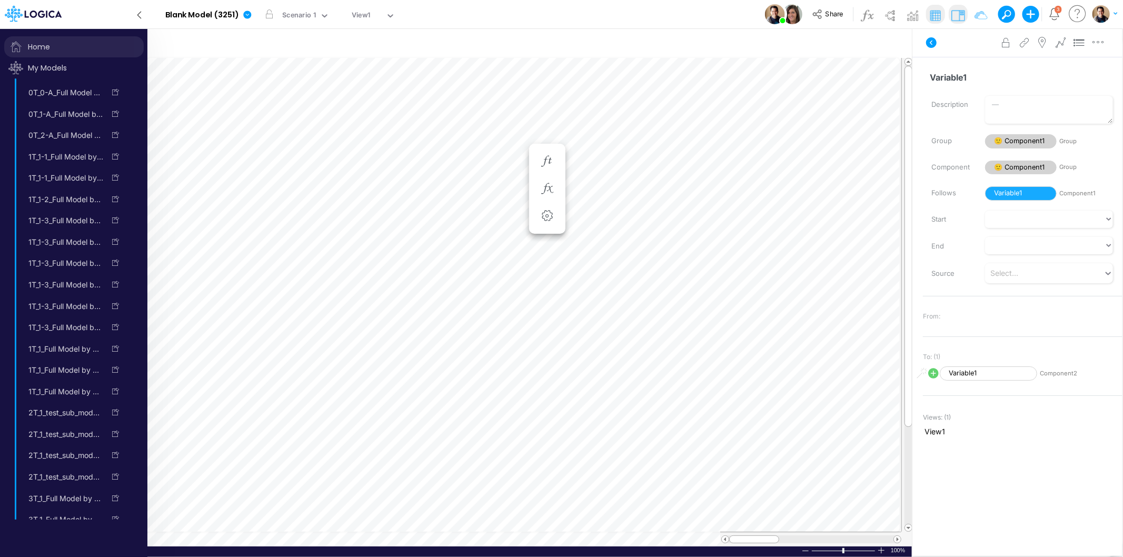
click at [46, 39] on span "Home" at bounding box center [74, 46] width 140 height 21
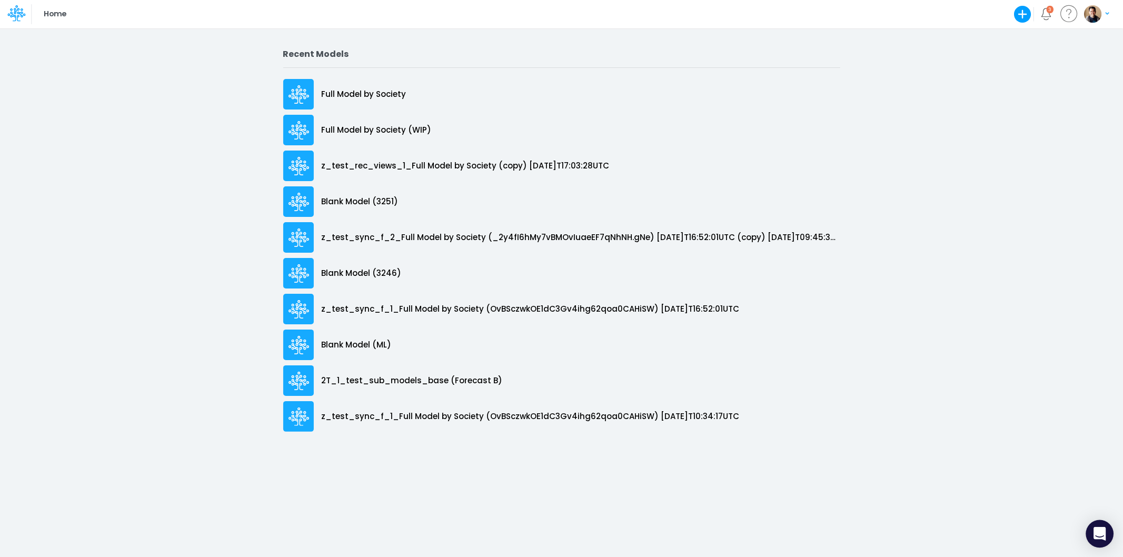
click at [1102, 531] on icon "Open Intercom Messenger" at bounding box center [1100, 534] width 12 height 14
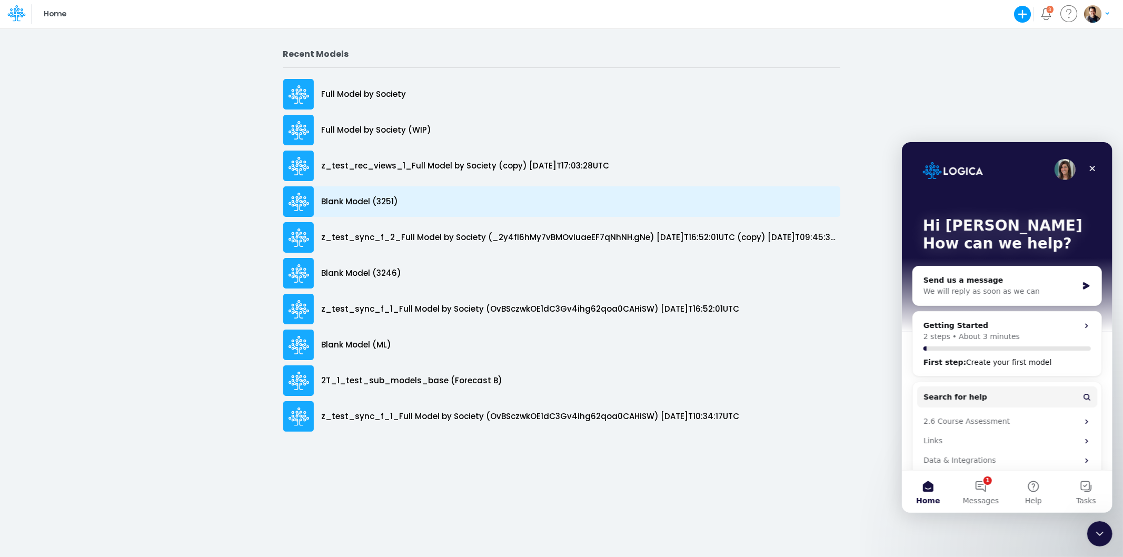
click at [374, 191] on div "Blank Model (3251)" at bounding box center [561, 201] width 557 height 31
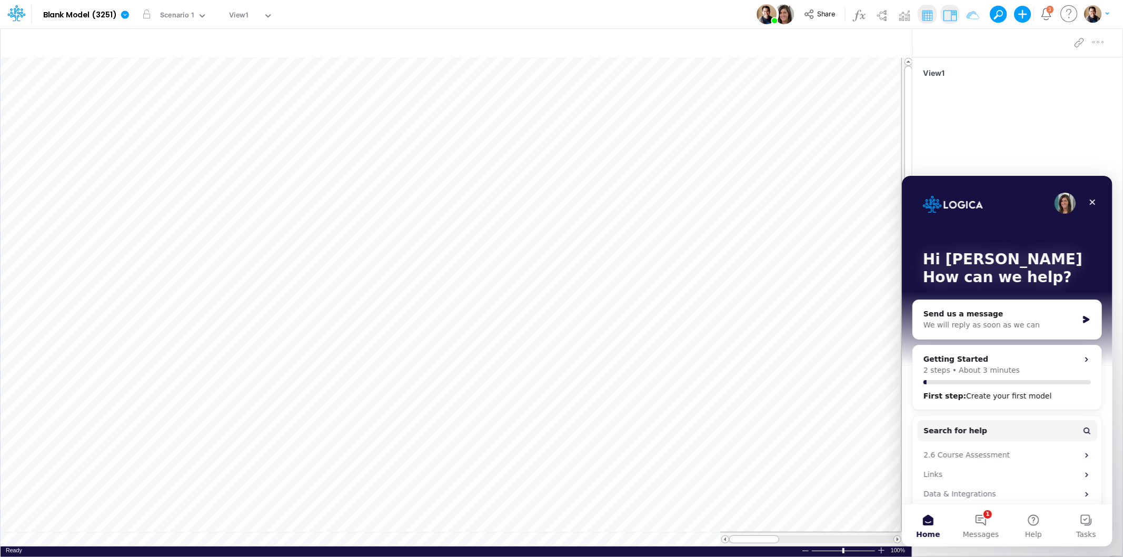
scroll to position [0, 1]
click at [360, 156] on icon "button" at bounding box center [358, 161] width 16 height 11
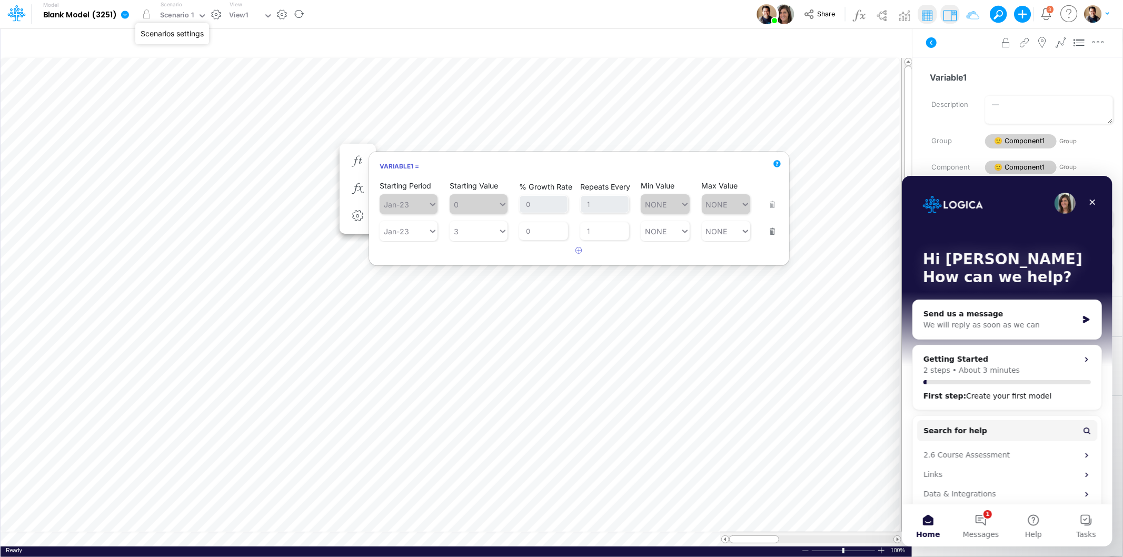
click at [216, 15] on button "button" at bounding box center [216, 14] width 11 height 11
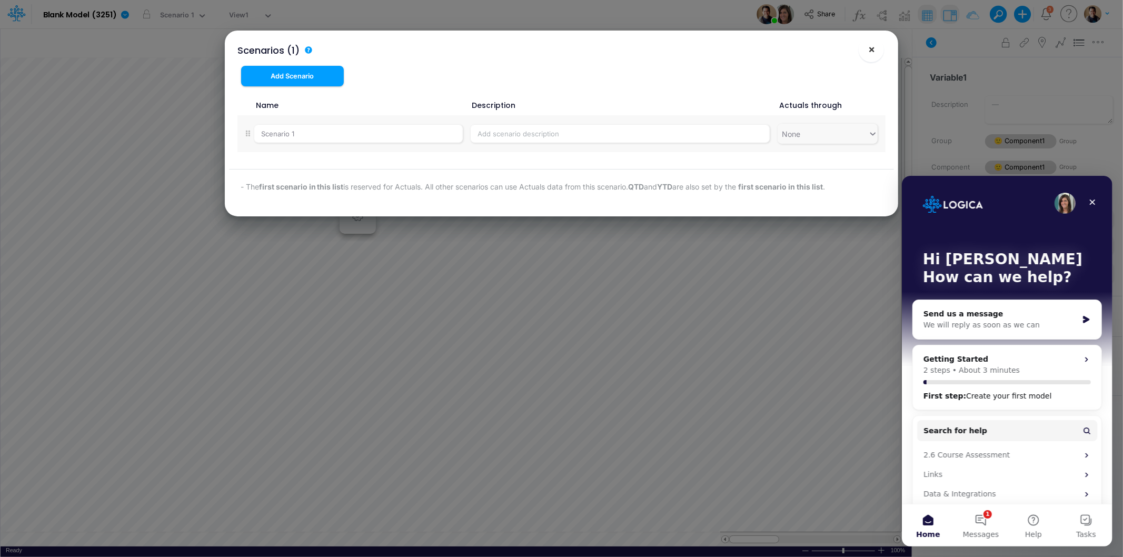
click at [875, 47] on span "×" at bounding box center [871, 49] width 7 height 13
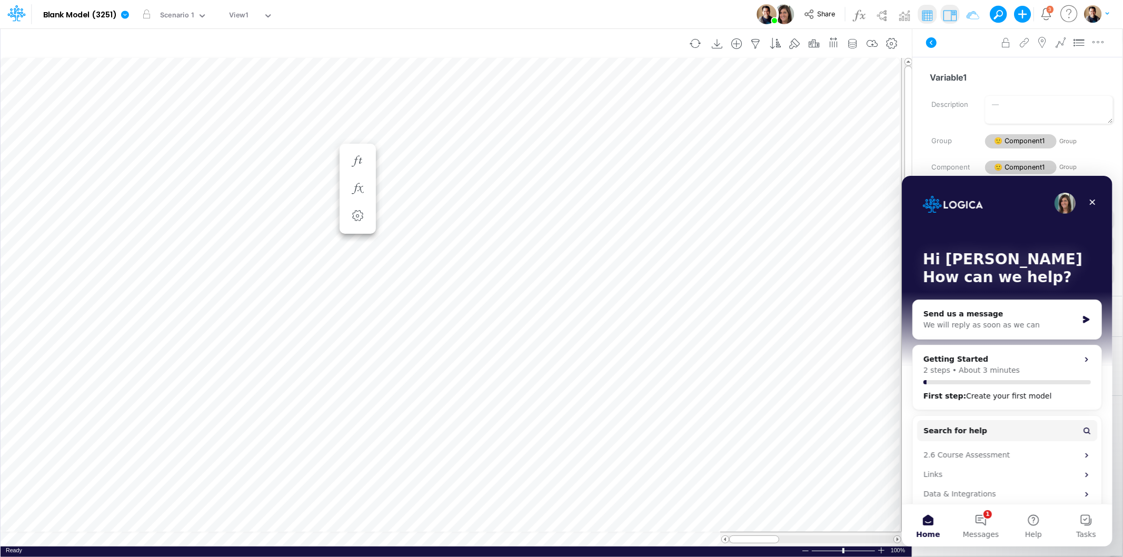
scroll to position [0, 1]
click at [738, 192] on icon "button" at bounding box center [737, 192] width 16 height 11
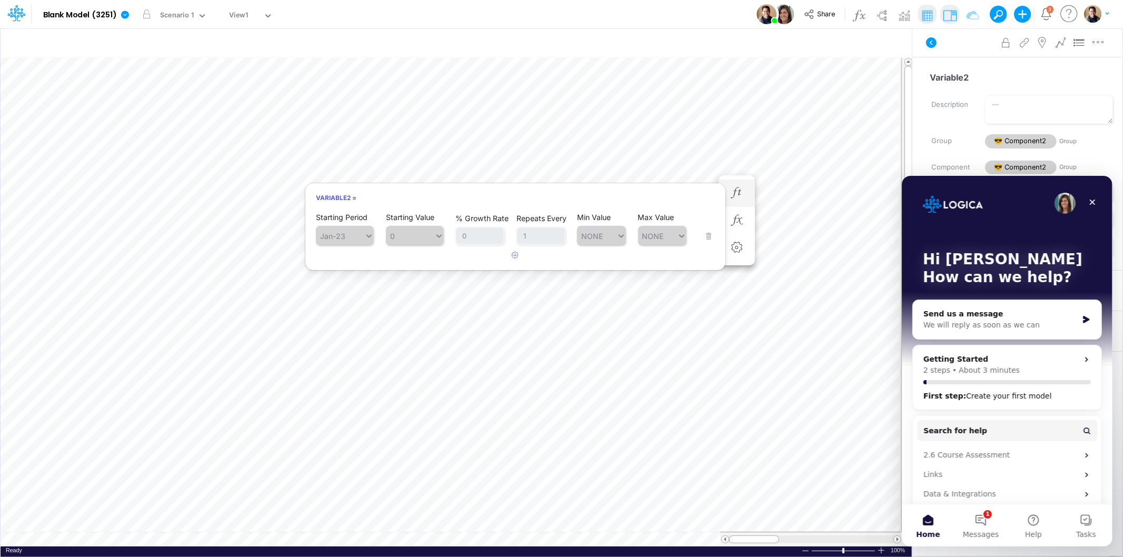
scroll to position [0, 1]
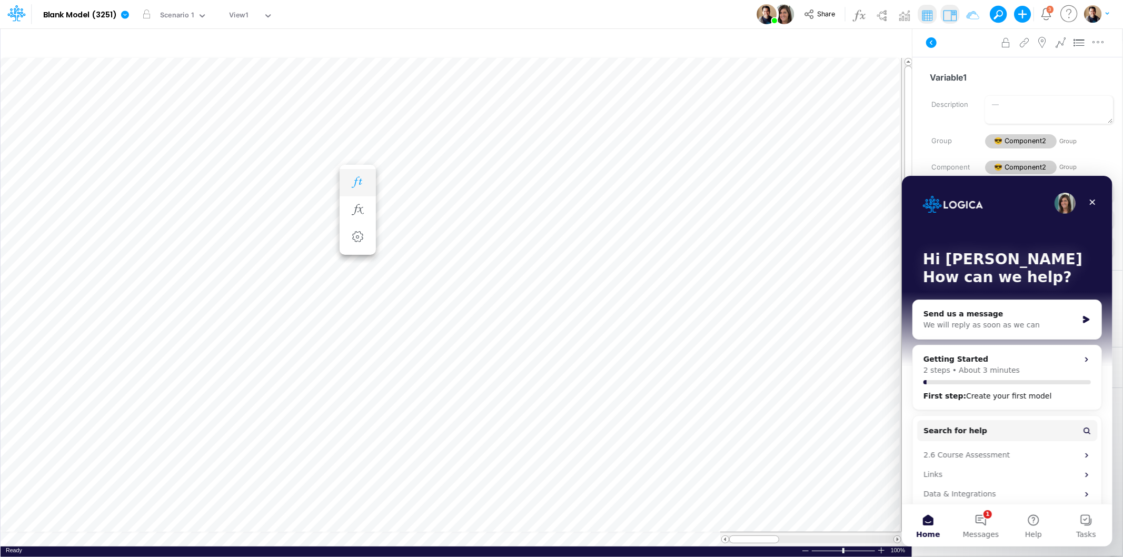
click at [361, 181] on icon "button" at bounding box center [358, 182] width 16 height 11
click at [295, 170] on icon "button" at bounding box center [294, 171] width 16 height 11
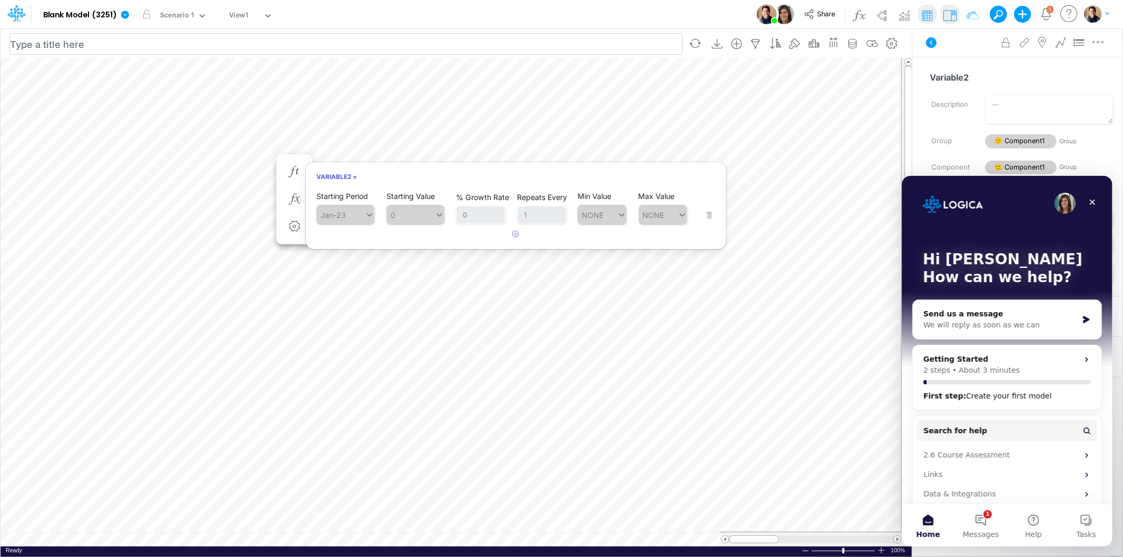
scroll to position [0, 1]
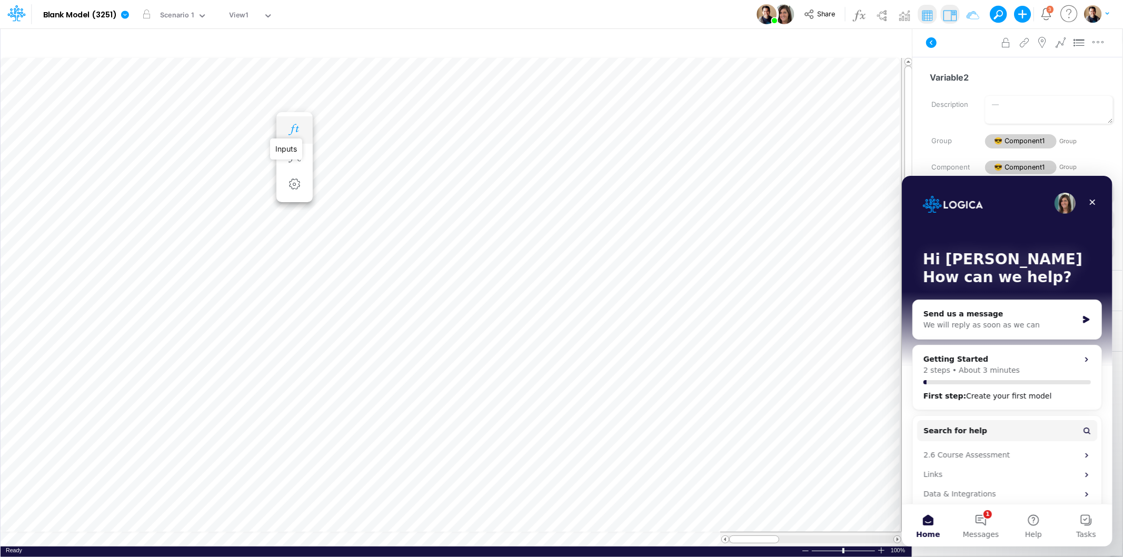
click at [287, 128] on icon "button" at bounding box center [294, 129] width 16 height 11
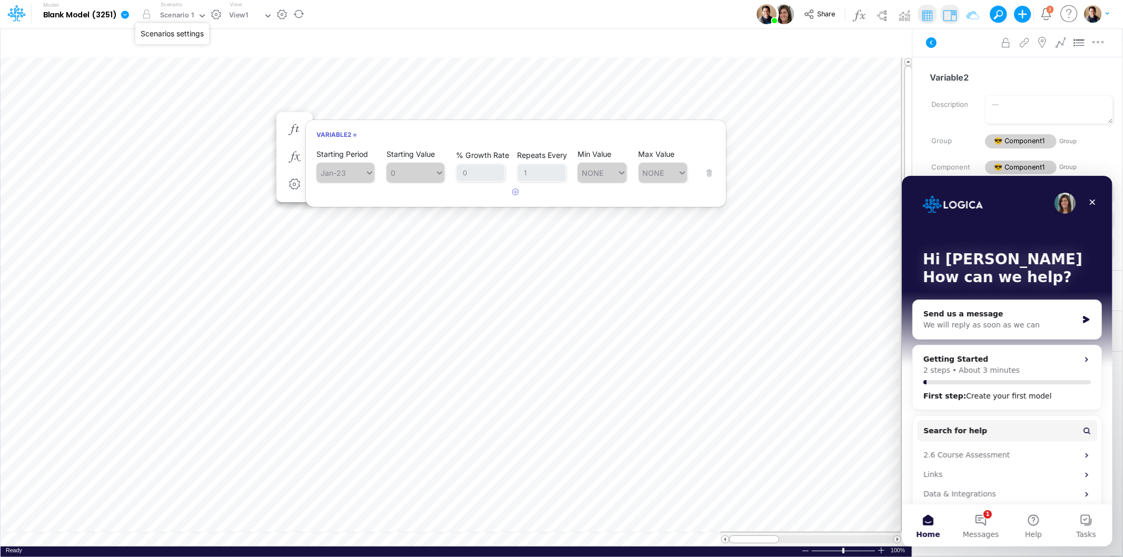
click at [217, 17] on button "button" at bounding box center [216, 14] width 11 height 11
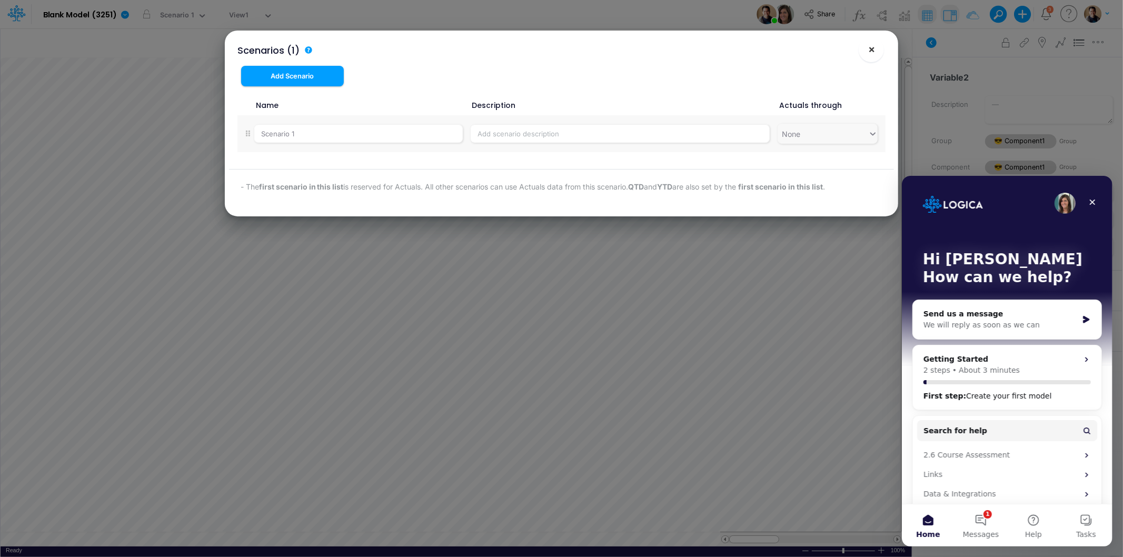
click at [870, 48] on span "×" at bounding box center [871, 49] width 7 height 13
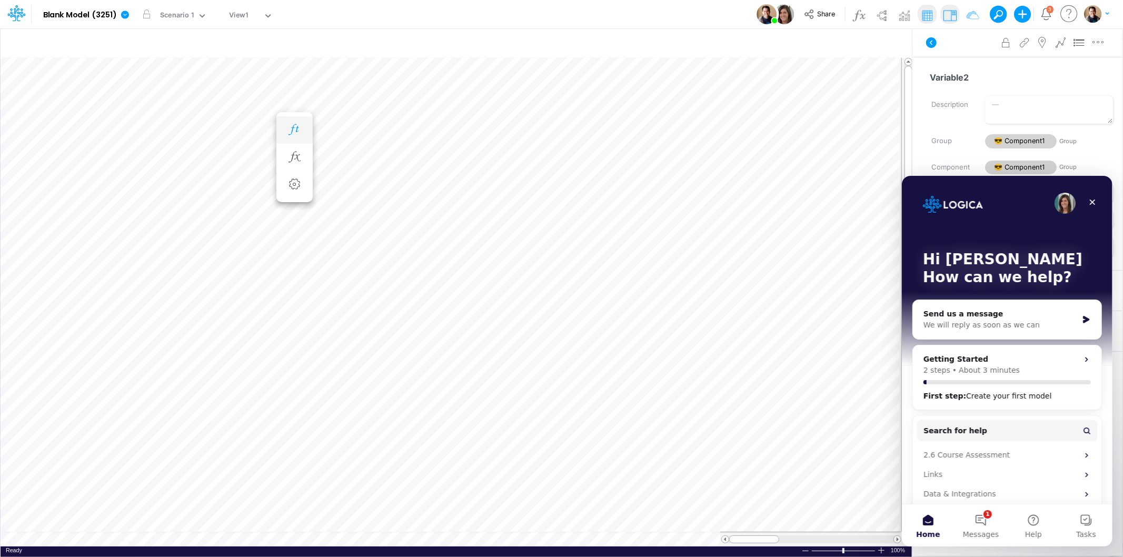
click at [302, 125] on icon "button" at bounding box center [294, 129] width 16 height 11
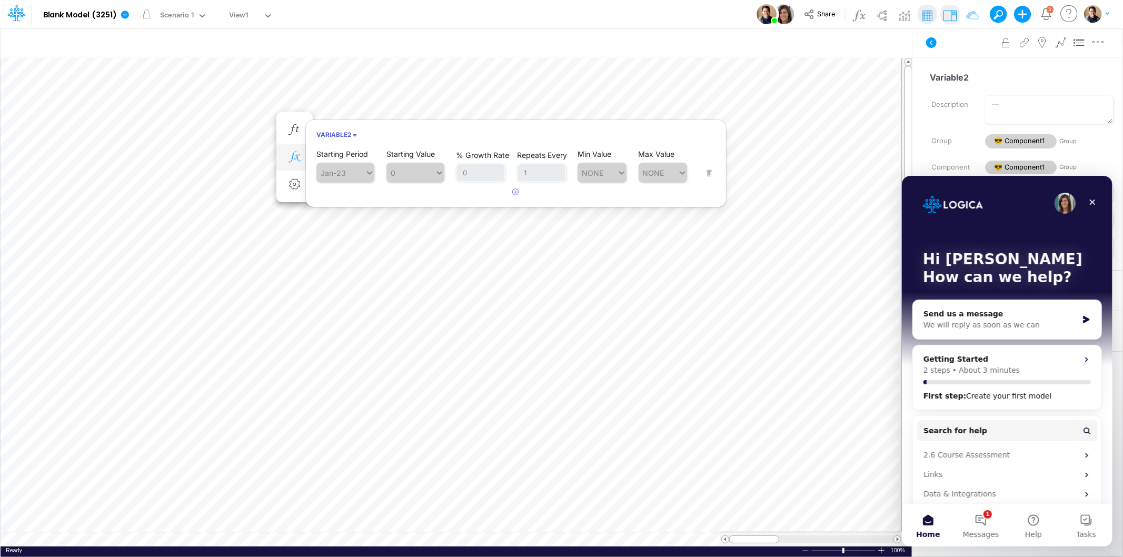
click at [290, 155] on icon "button" at bounding box center [294, 157] width 16 height 11
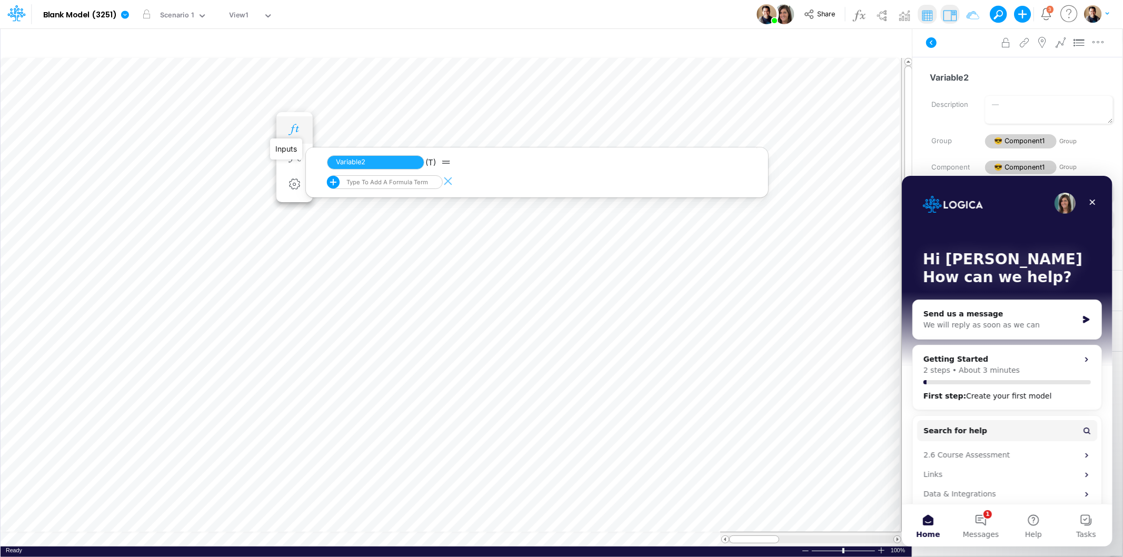
click at [299, 126] on icon "button" at bounding box center [294, 129] width 16 height 11
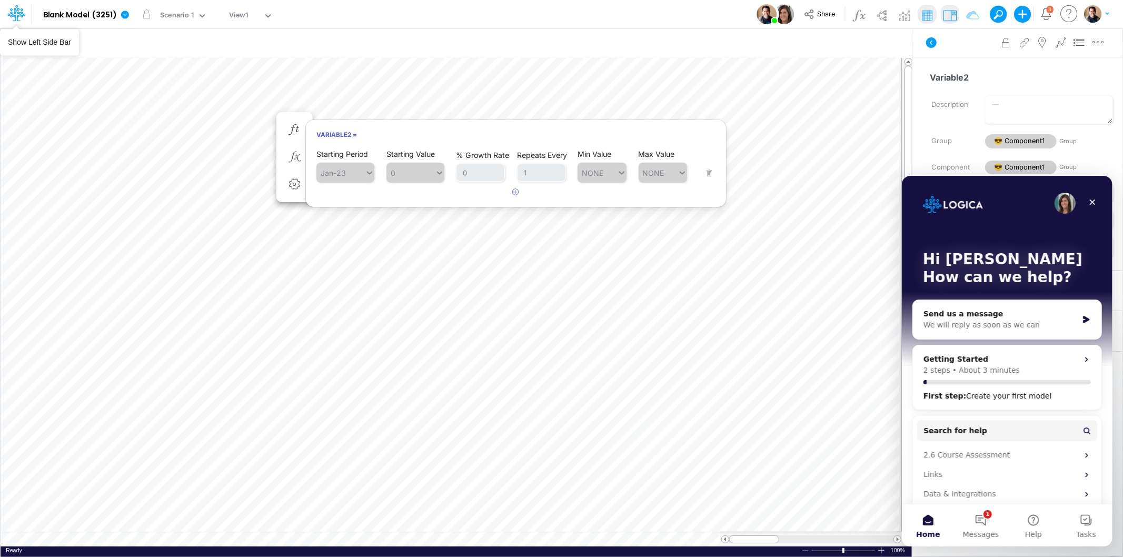
click at [25, 11] on icon at bounding box center [16, 13] width 18 height 18
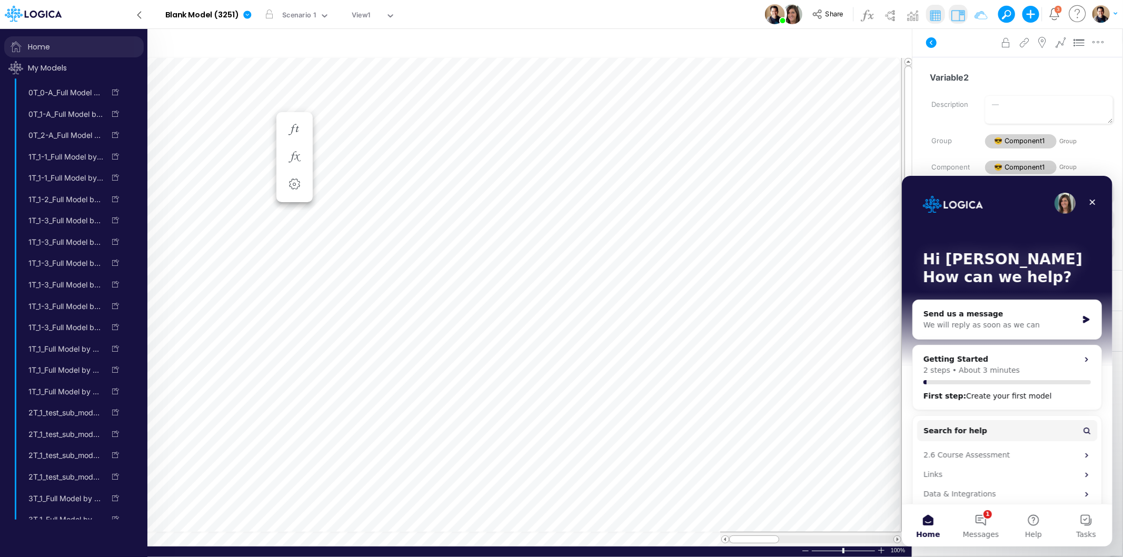
click at [64, 49] on span "Home" at bounding box center [74, 46] width 140 height 21
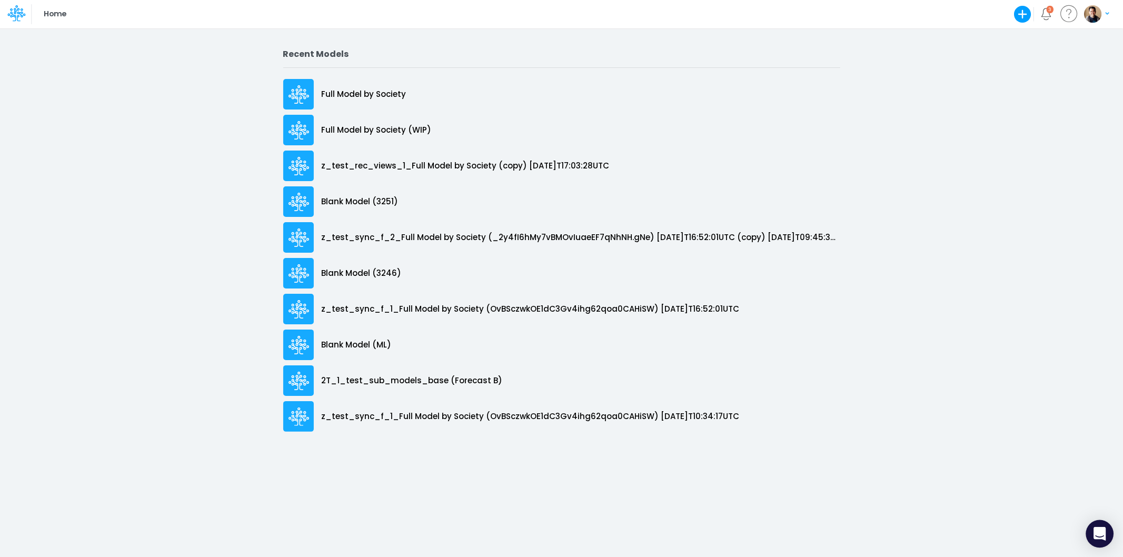
click at [1090, 528] on div "Open Intercom Messenger" at bounding box center [1100, 534] width 28 height 28
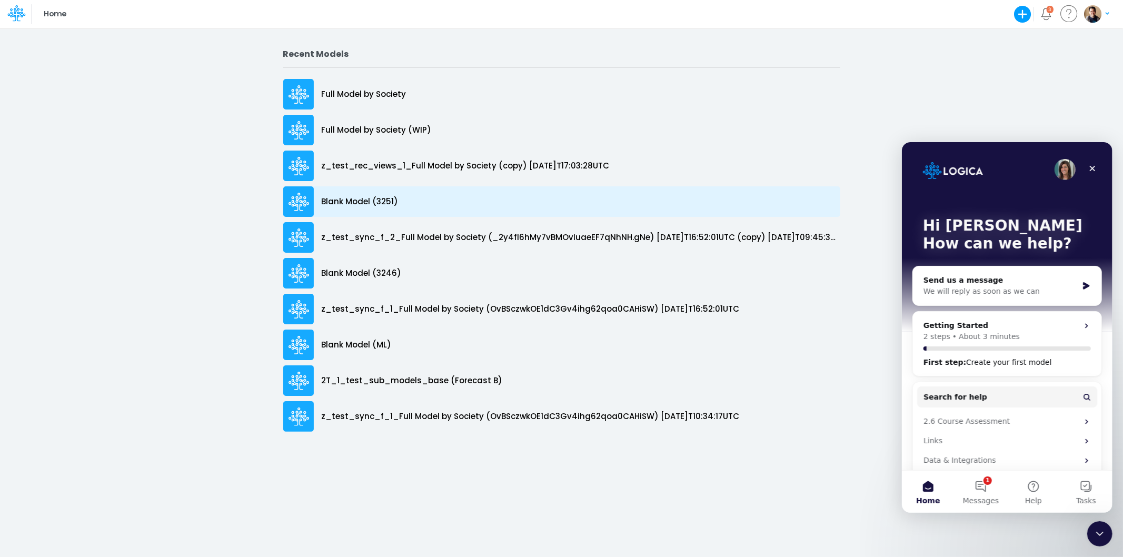
click at [344, 202] on p "Blank Model (3251)" at bounding box center [360, 202] width 77 height 12
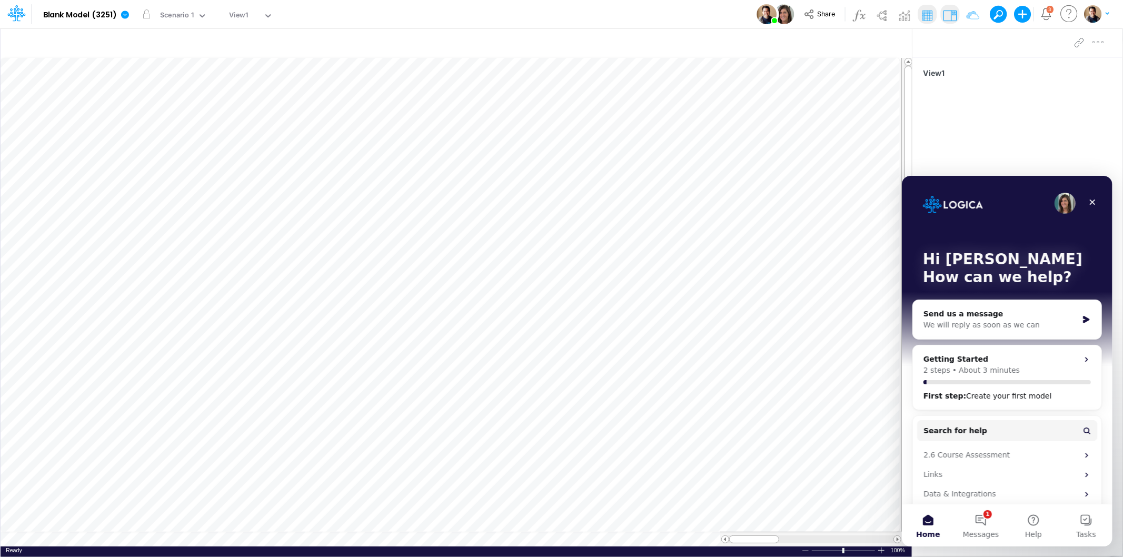
scroll to position [0, 1]
click at [298, 157] on icon "button" at bounding box center [294, 161] width 16 height 11
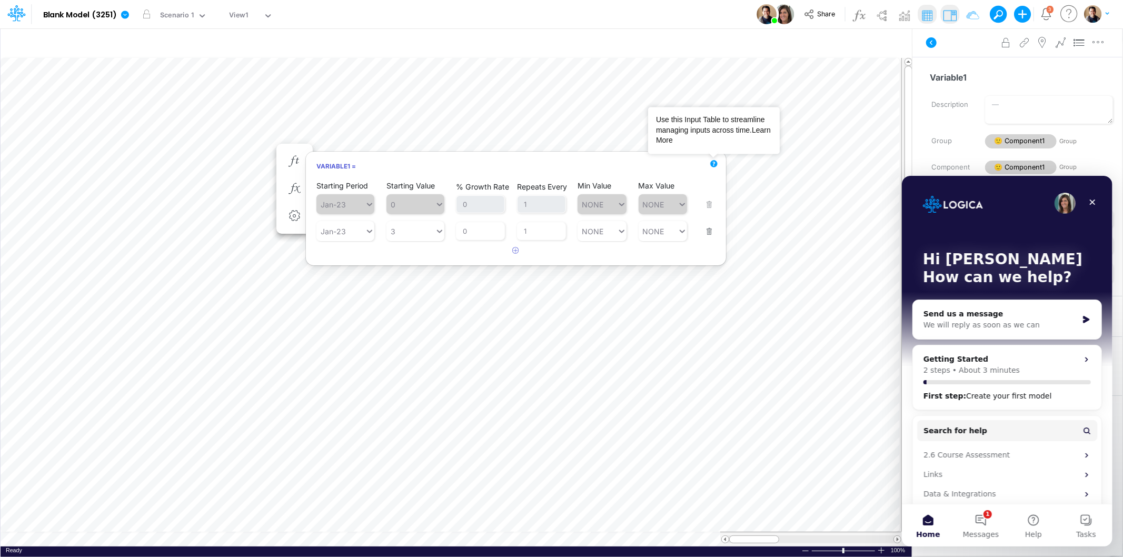
click at [671, 142] on link "Learn More" at bounding box center [713, 135] width 115 height 19
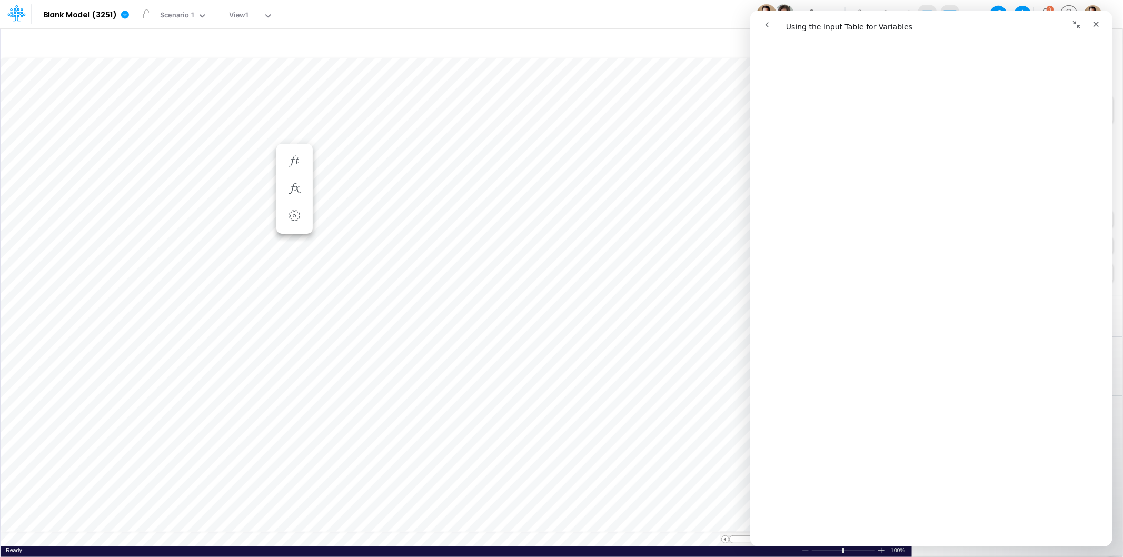
scroll to position [234, 0]
click at [291, 165] on icon "button" at bounding box center [294, 161] width 16 height 11
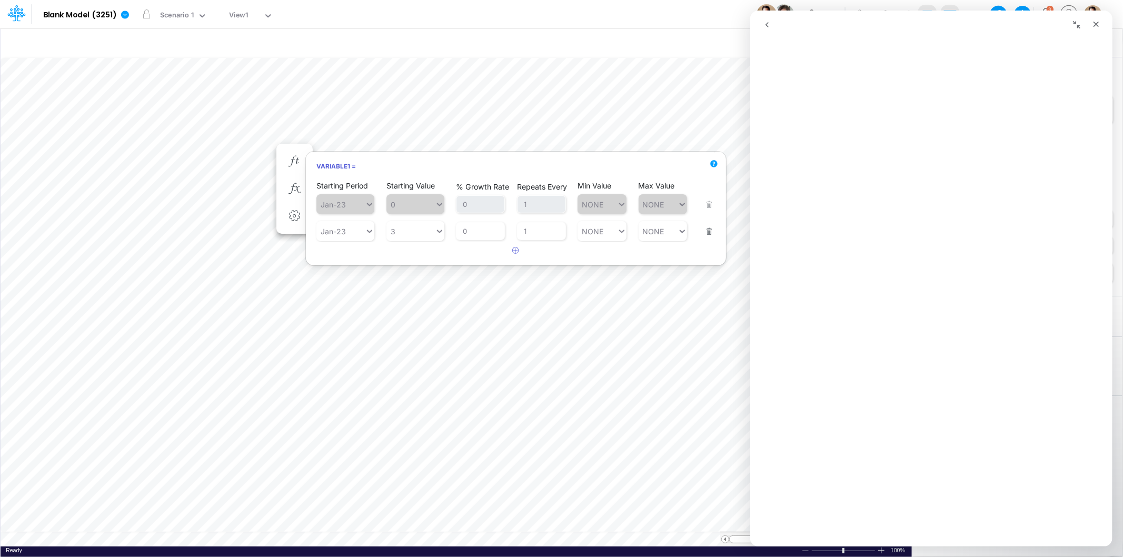
scroll to position [0, 0]
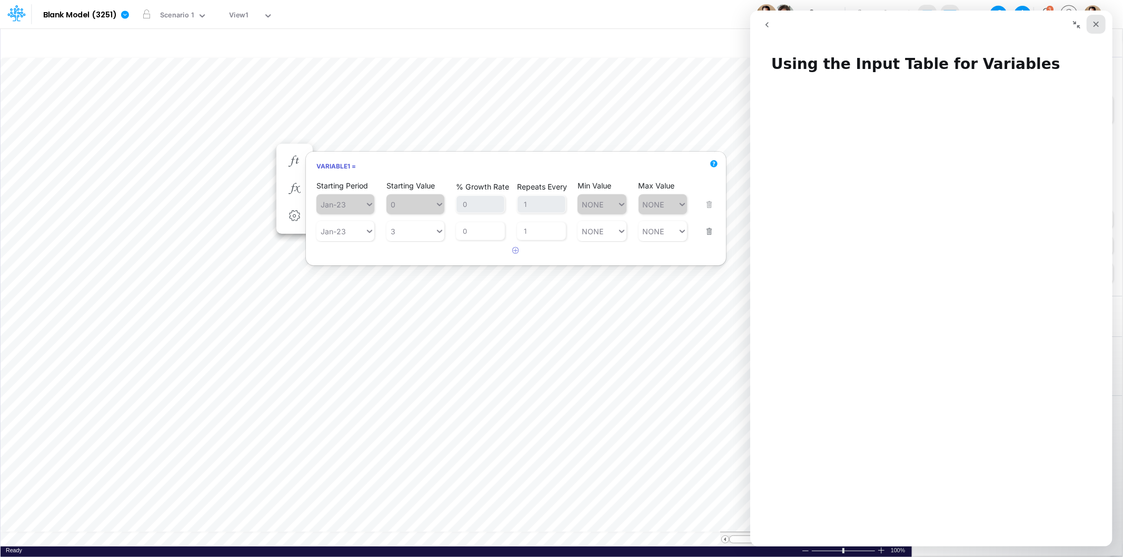
click at [1089, 25] on div "Close" at bounding box center [1095, 24] width 19 height 19
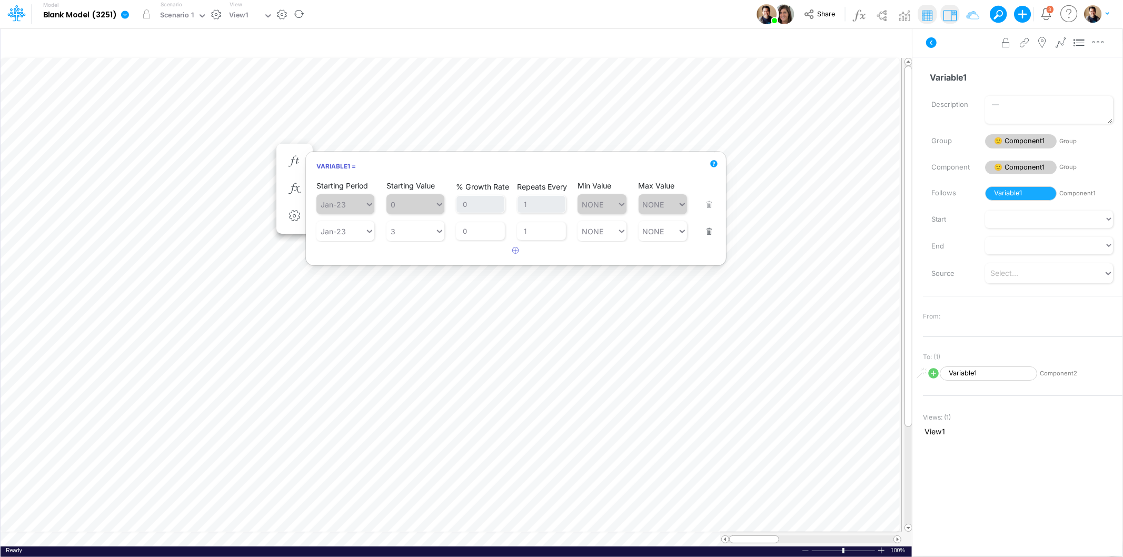
click at [212, 14] on button "button" at bounding box center [216, 14] width 11 height 11
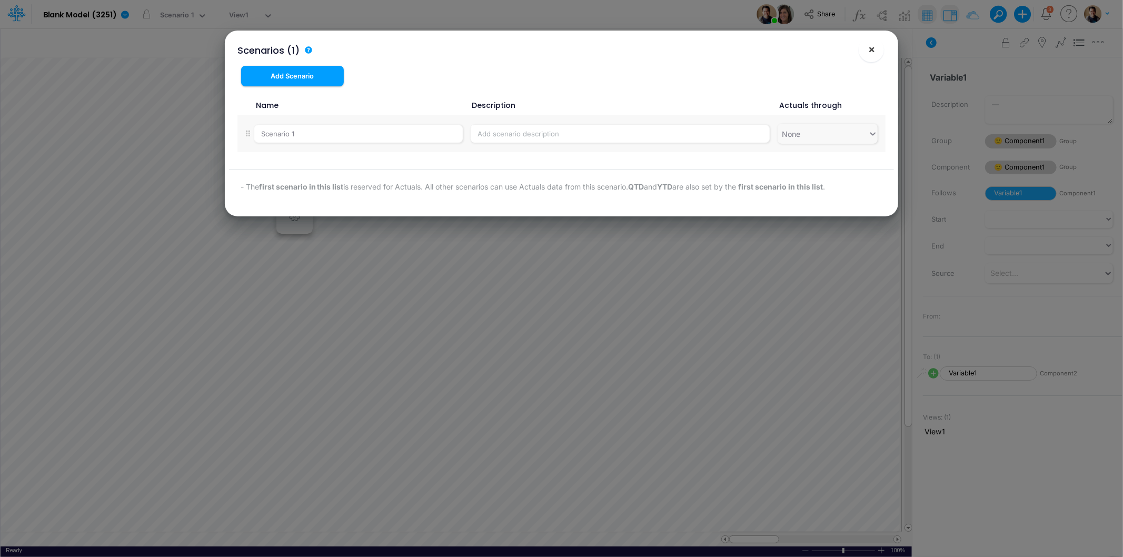
click at [875, 51] on span "×" at bounding box center [871, 49] width 7 height 13
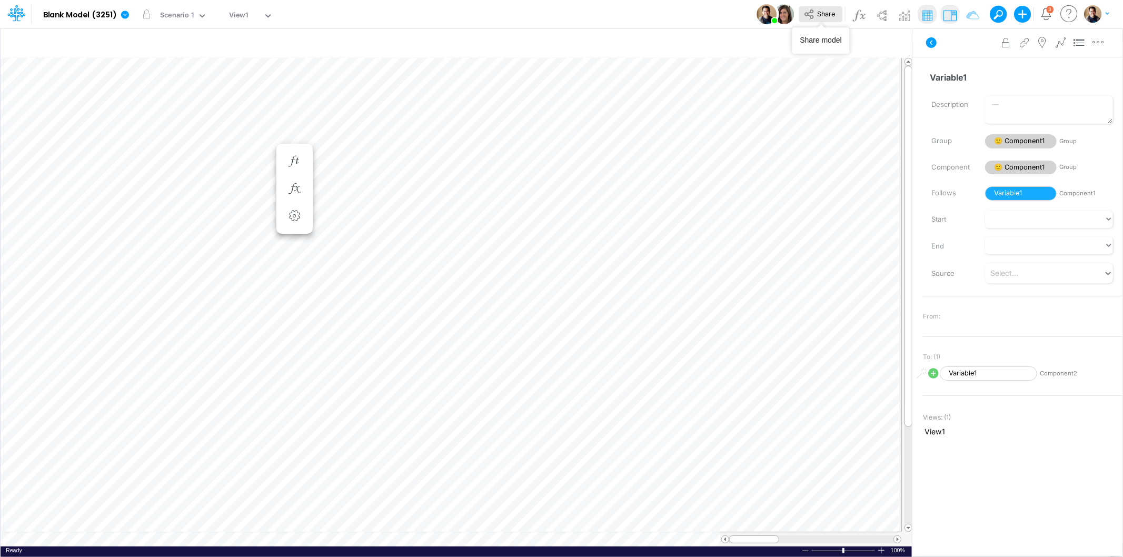
click at [827, 14] on span "Share" at bounding box center [826, 13] width 18 height 8
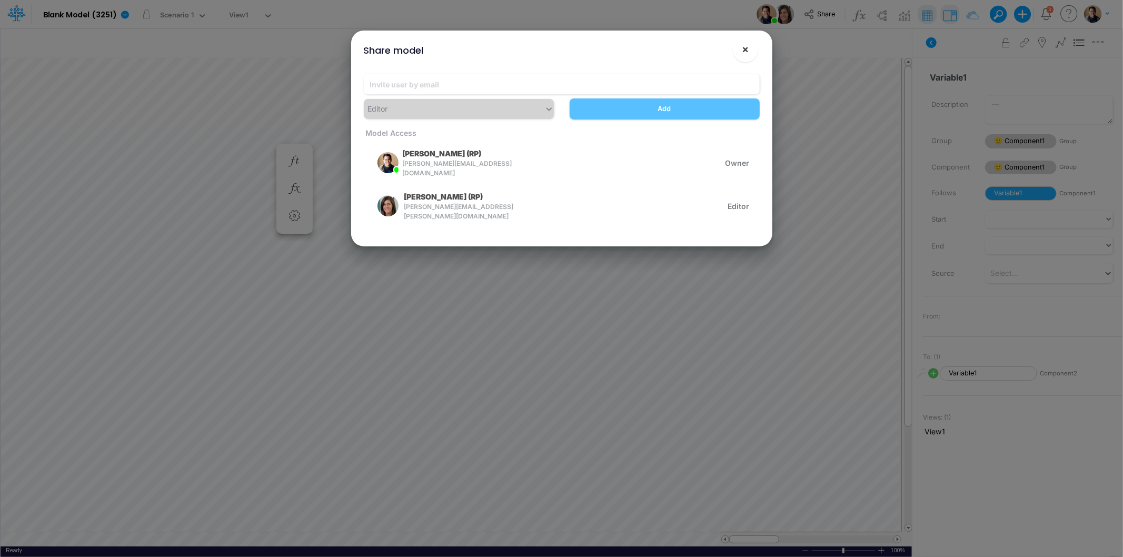
click at [751, 49] on button "×" at bounding box center [745, 49] width 25 height 25
